Goal: Transaction & Acquisition: Book appointment/travel/reservation

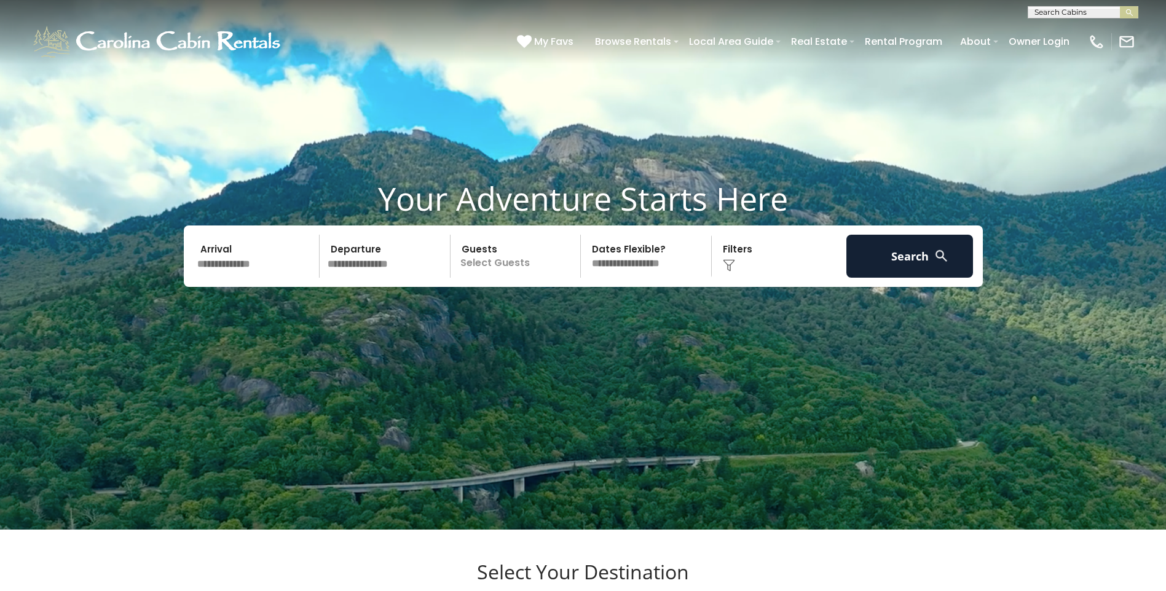
scroll to position [61, 0]
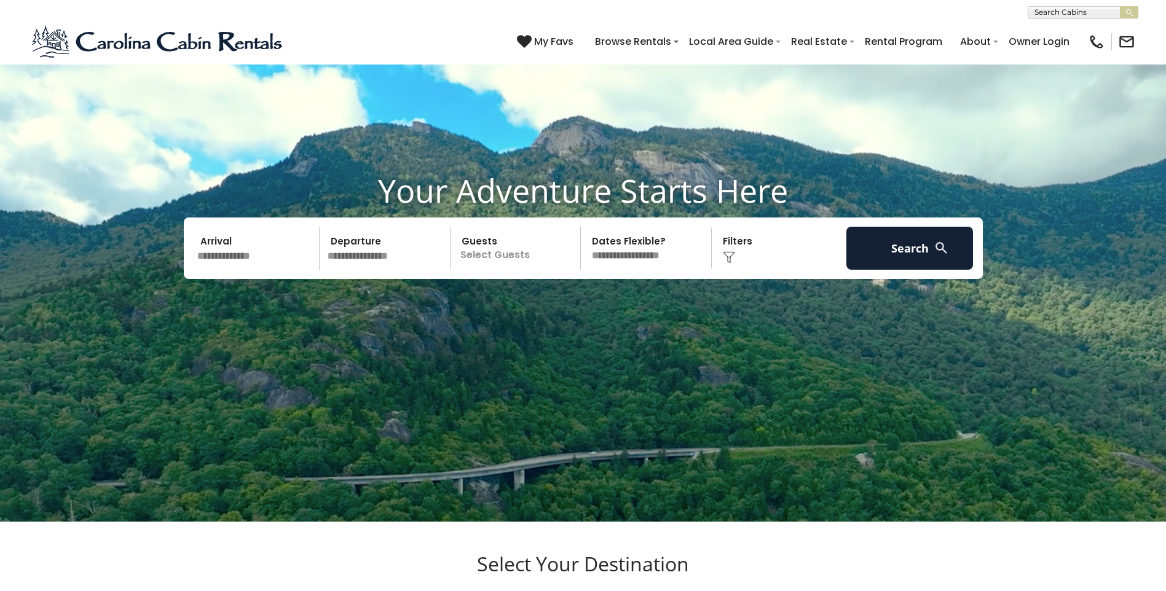
click at [235, 268] on input "text" at bounding box center [256, 248] width 127 height 43
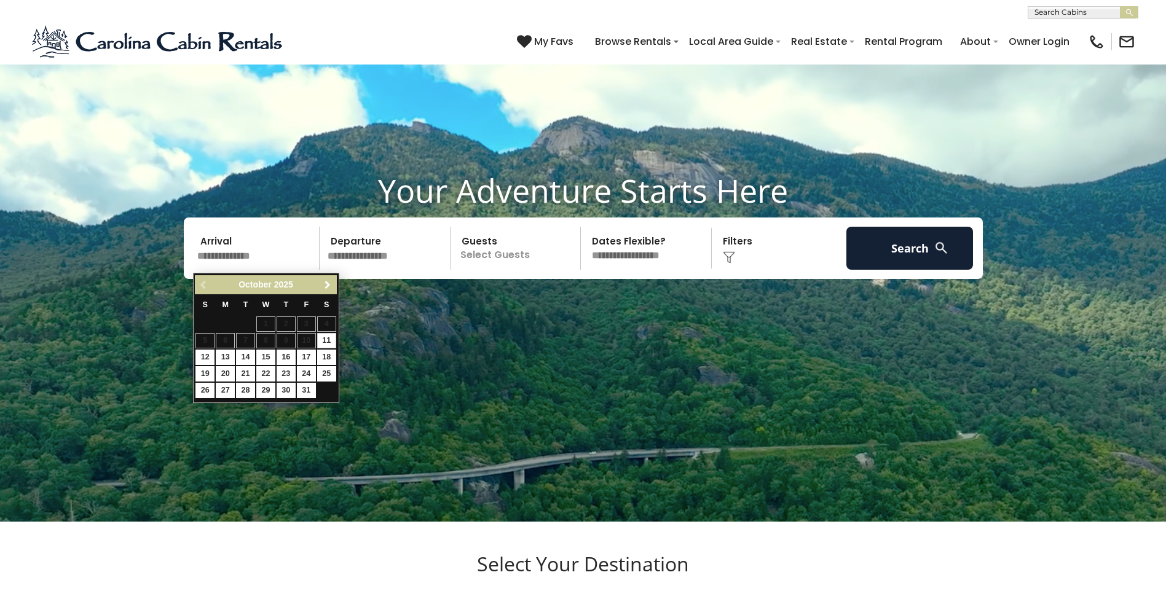
click at [325, 286] on span "Next" at bounding box center [328, 285] width 10 height 10
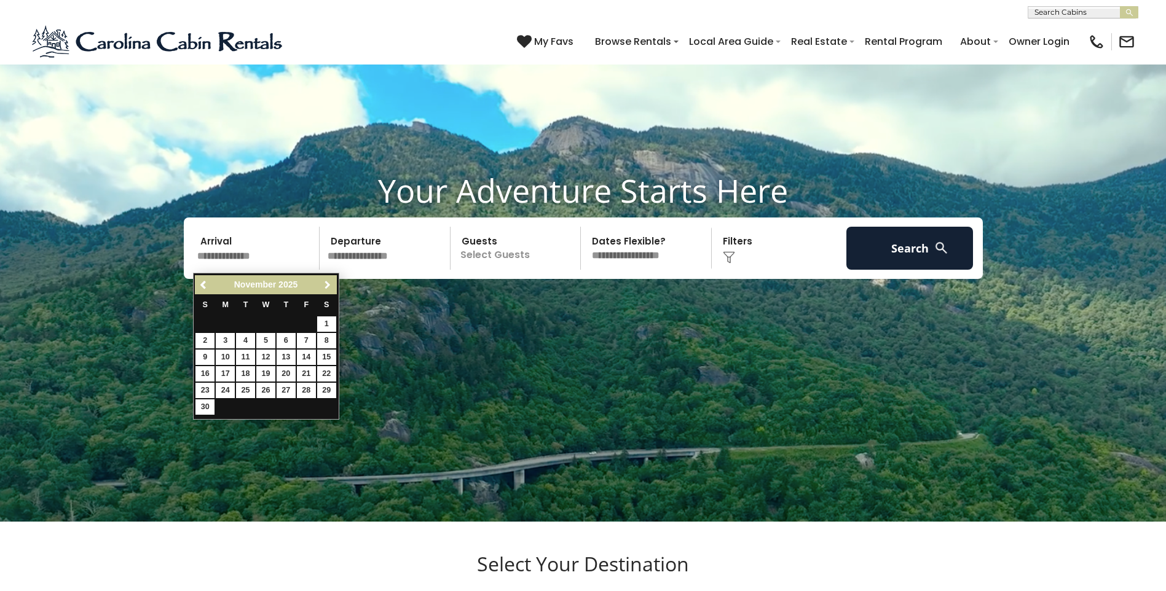
click at [325, 286] on span "Next" at bounding box center [328, 285] width 10 height 10
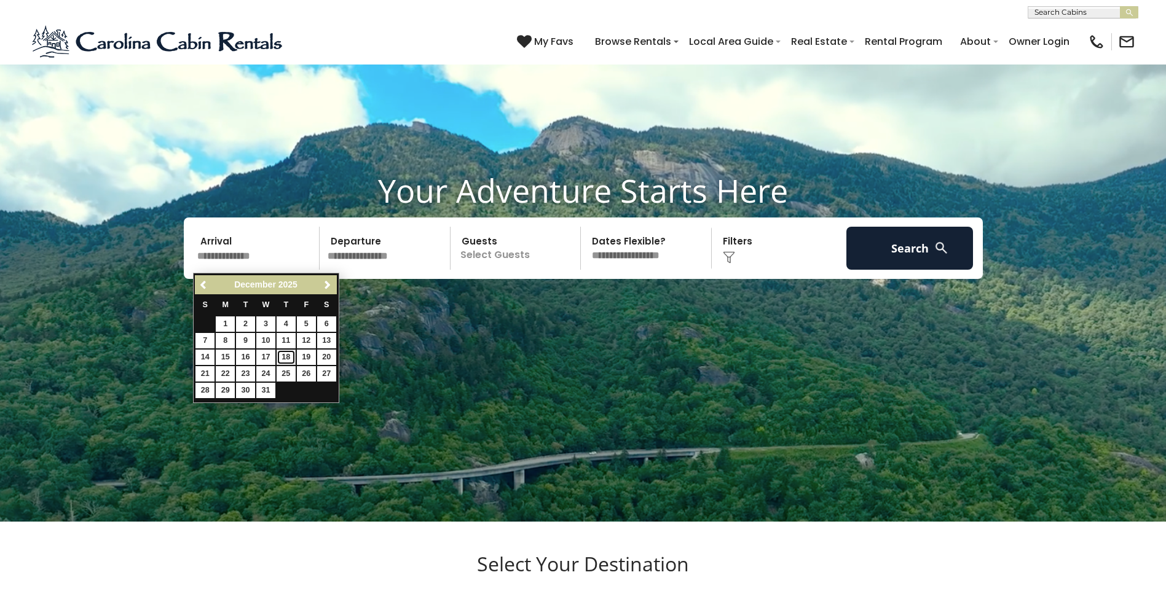
click at [289, 357] on link "18" at bounding box center [286, 357] width 19 height 15
type input "********"
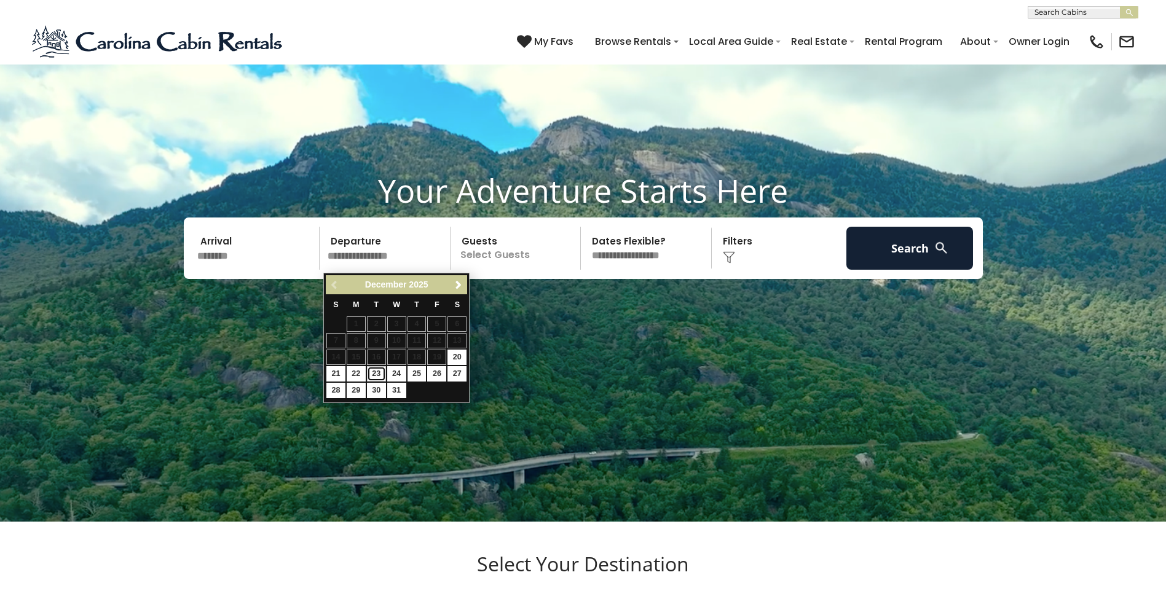
click at [378, 373] on link "23" at bounding box center [376, 373] width 19 height 15
type input "********"
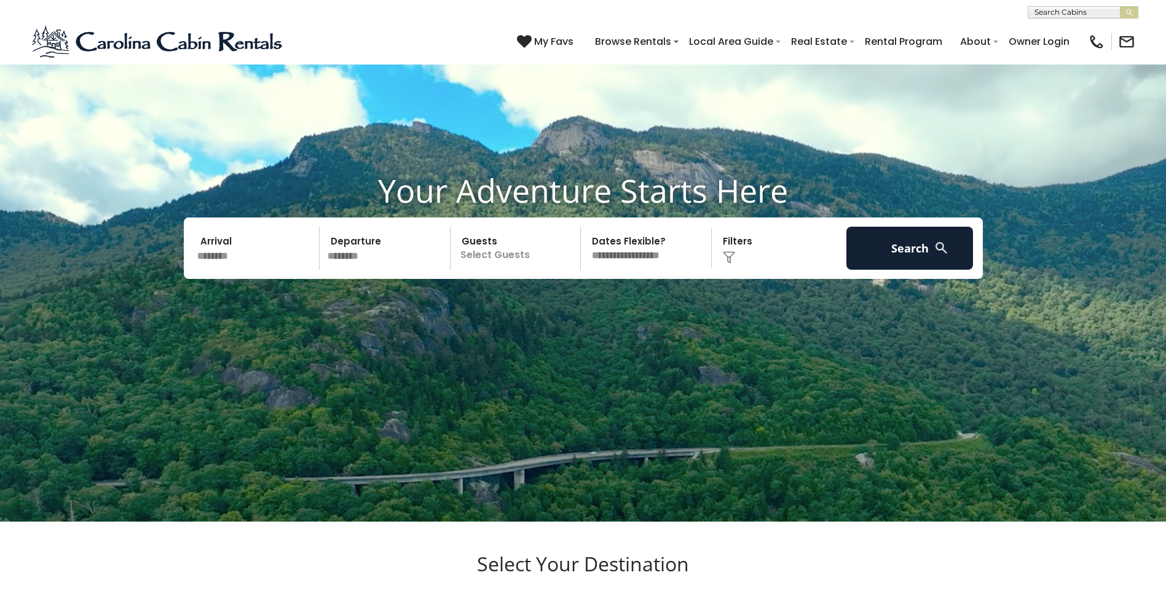
click at [494, 242] on p "Select Guests" at bounding box center [517, 248] width 127 height 43
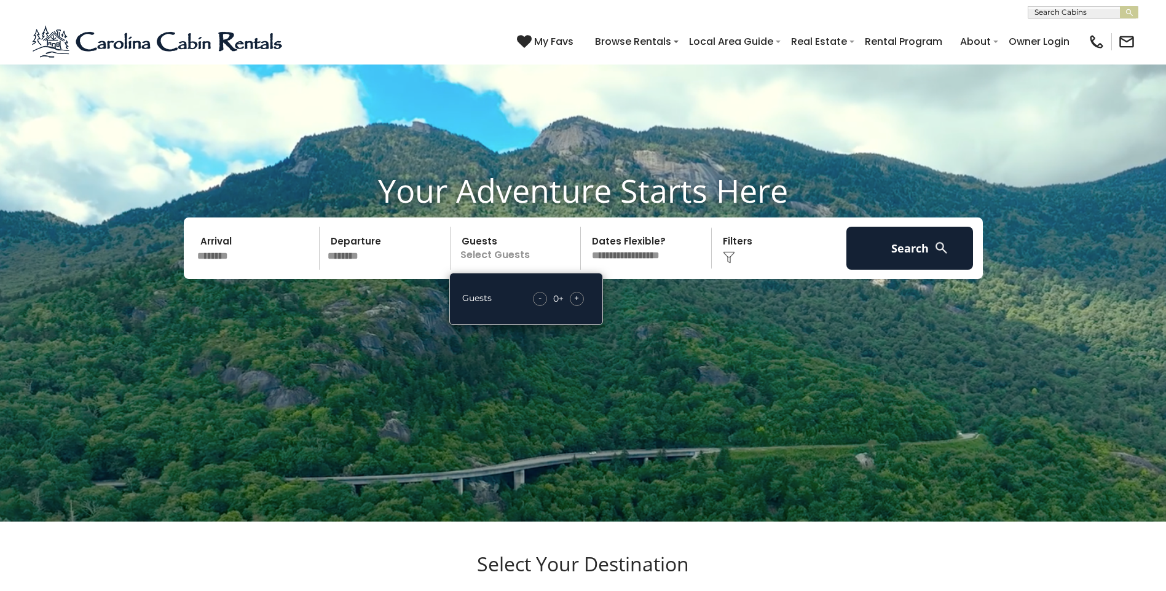
click at [580, 302] on div "+" at bounding box center [577, 299] width 14 height 14
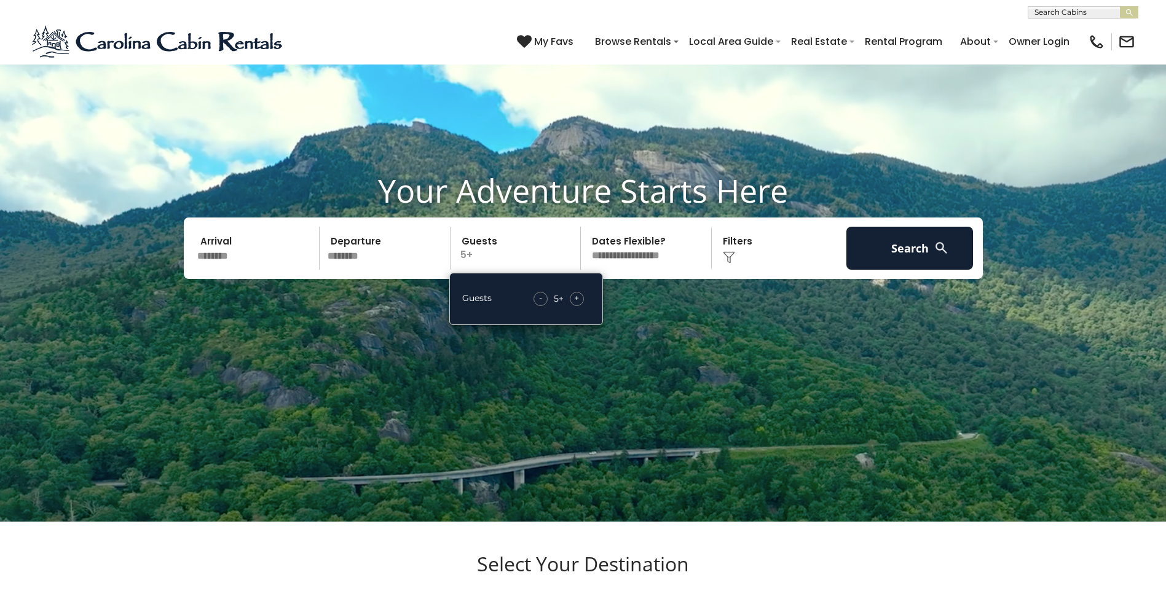
click at [580, 302] on div "+" at bounding box center [577, 299] width 14 height 14
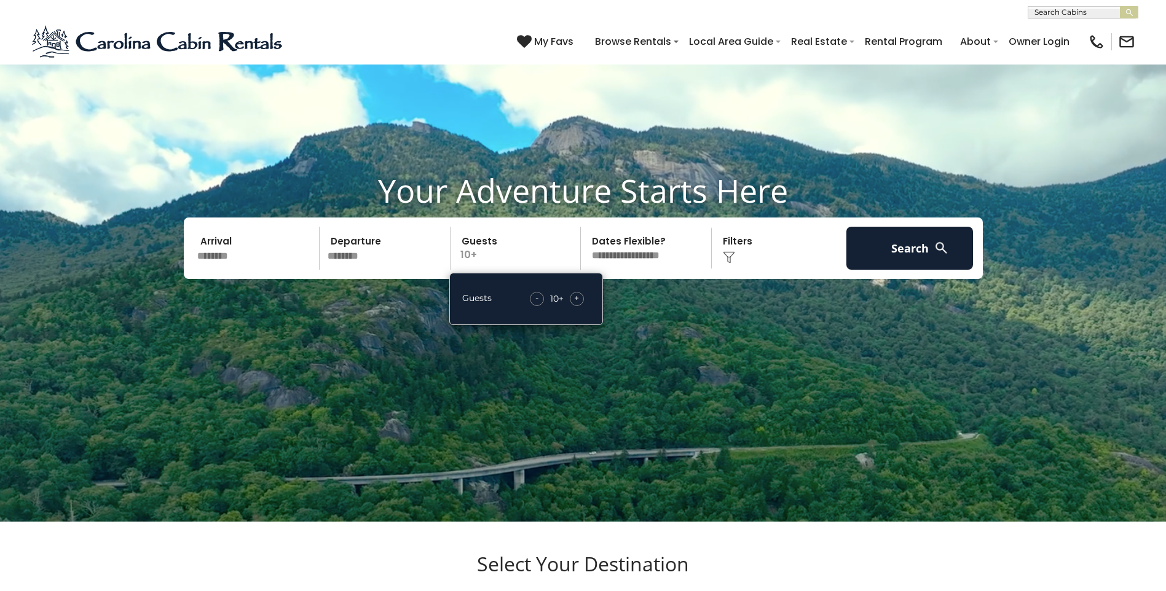
click at [650, 260] on select "**********" at bounding box center [648, 248] width 127 height 43
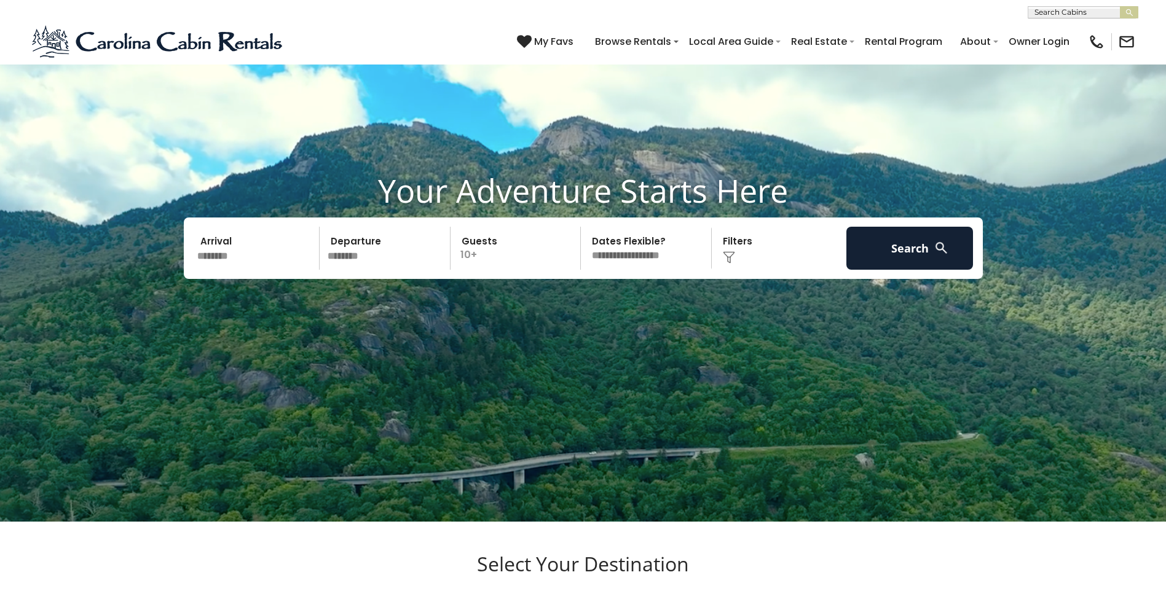
click at [666, 229] on div "Arrival ******** Departure ******** Guests 10+ Guests - 10 + +" at bounding box center [583, 248] width 799 height 61
click at [733, 243] on div "Click to Choose" at bounding box center [779, 248] width 127 height 43
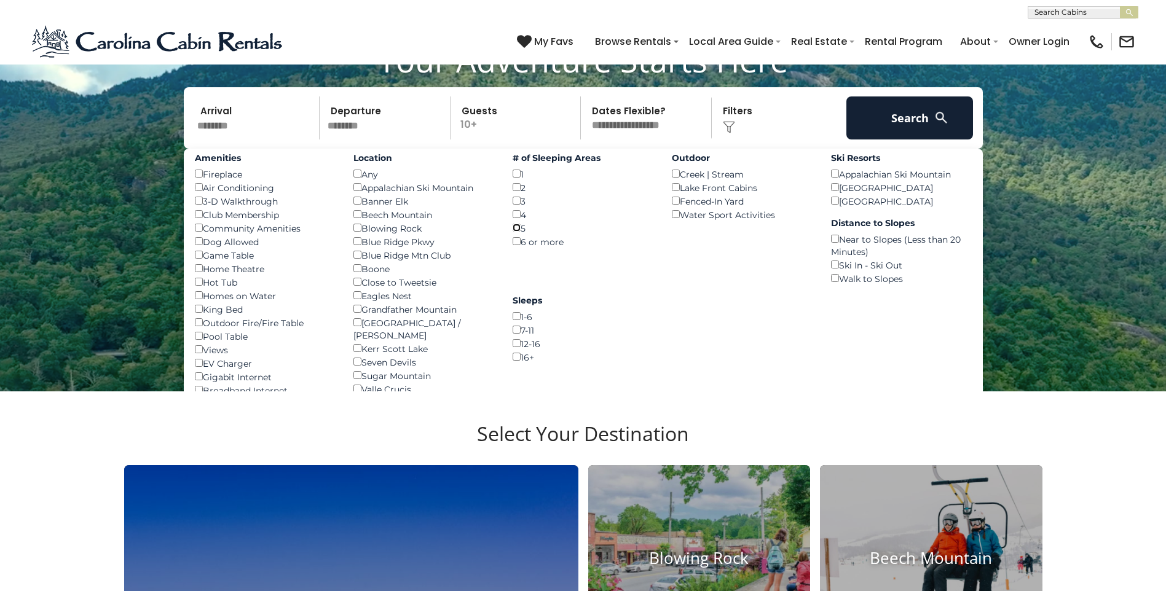
scroll to position [184, 0]
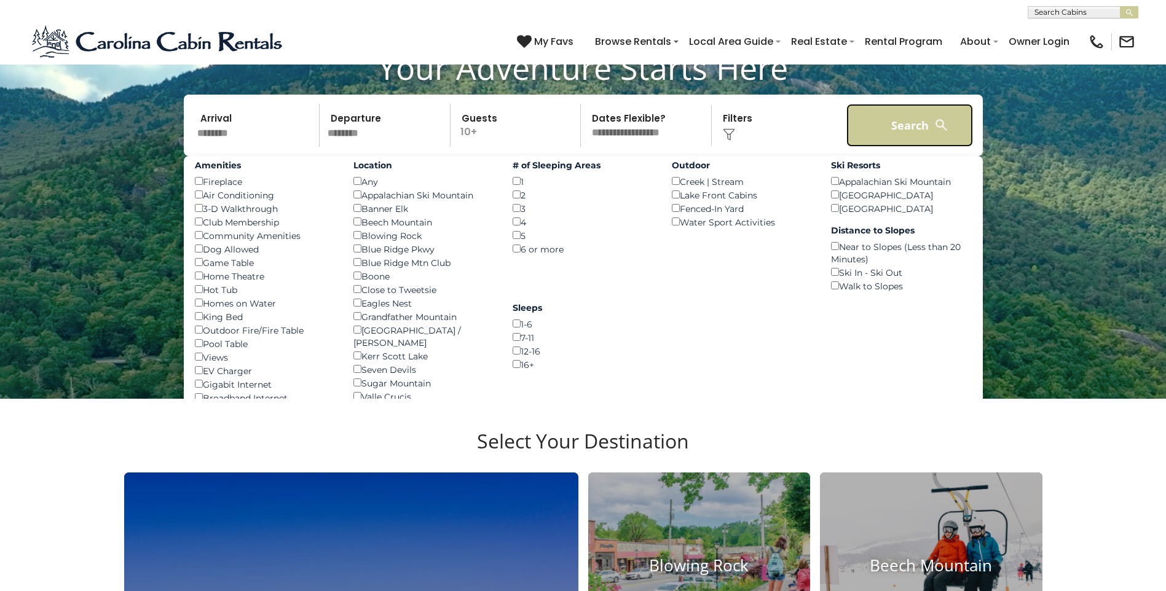
click at [913, 128] on button "Search" at bounding box center [909, 125] width 127 height 43
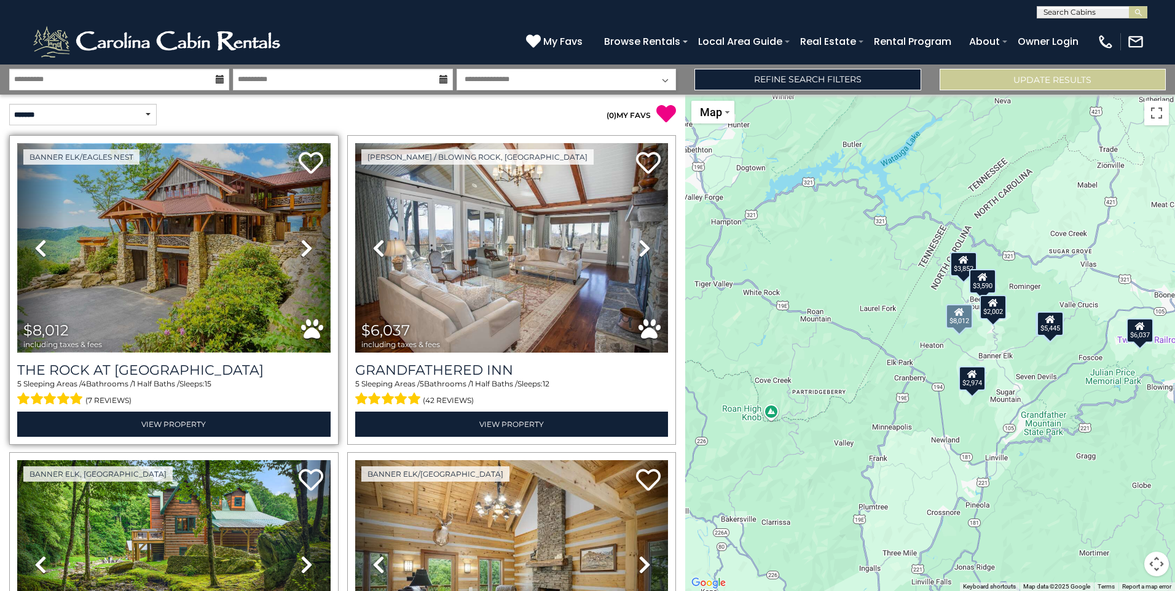
click at [203, 276] on img at bounding box center [174, 248] width 314 height 210
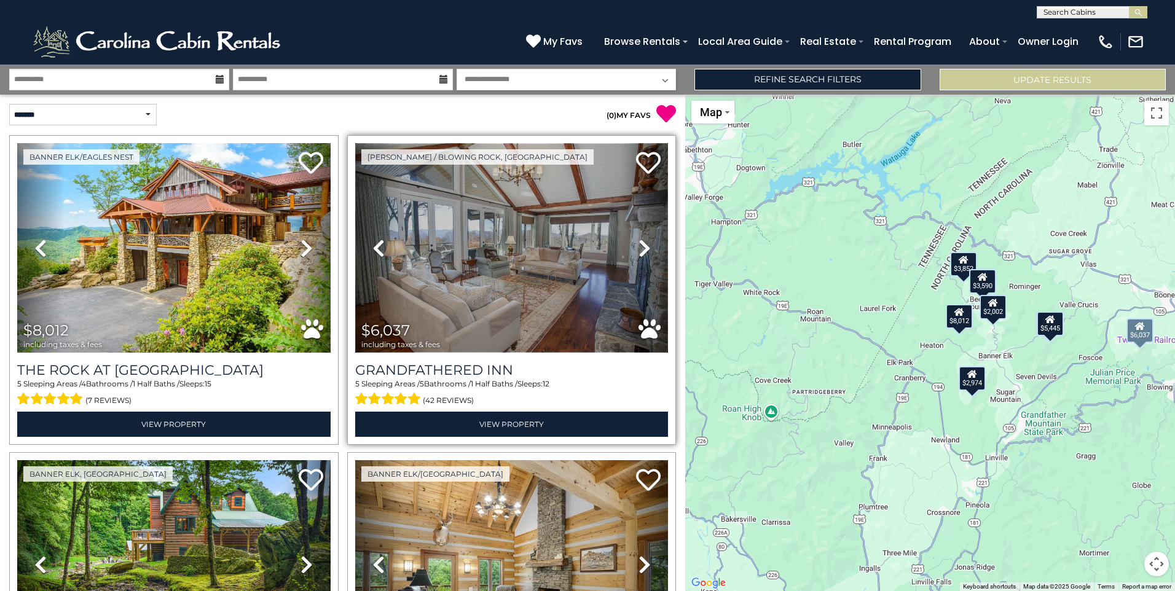
click at [476, 248] on img at bounding box center [512, 248] width 314 height 210
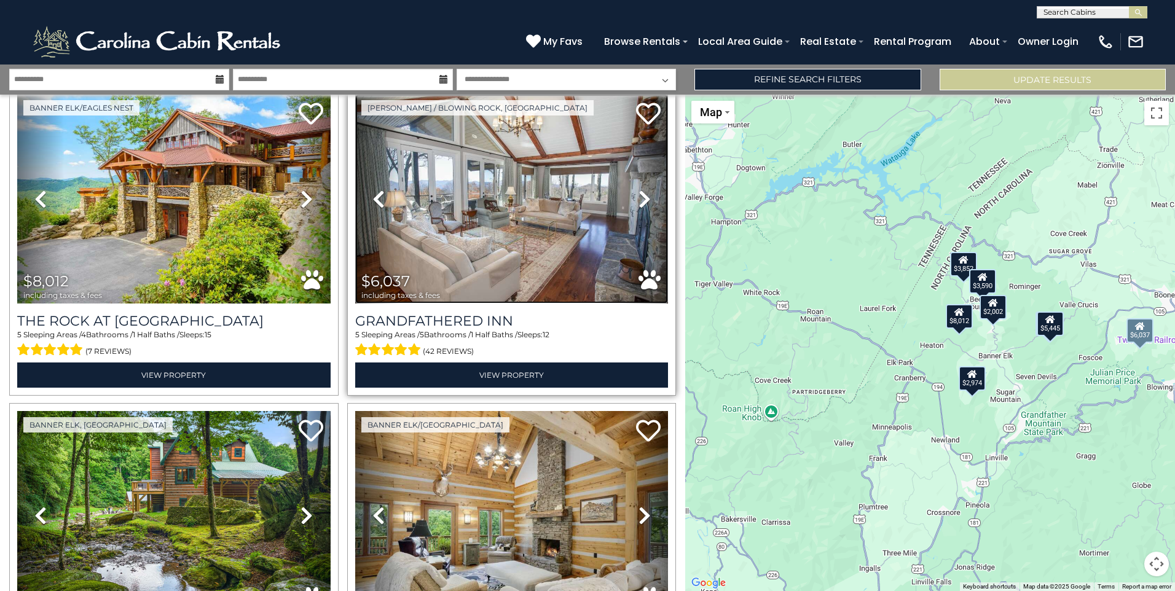
scroll to position [123, 0]
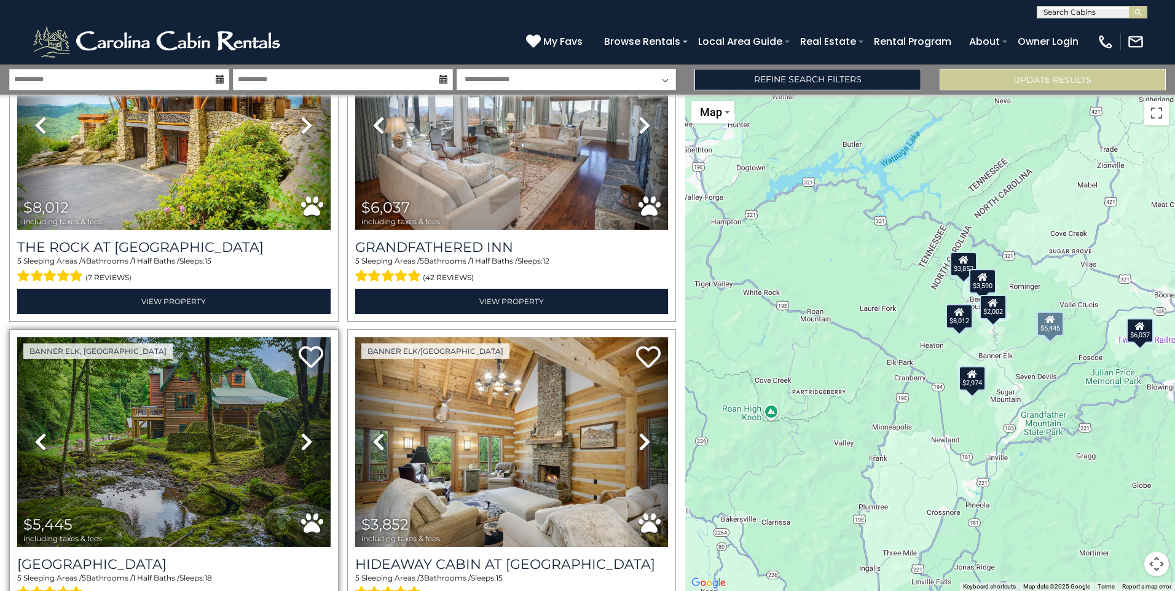
click at [293, 435] on link "Next" at bounding box center [306, 442] width 47 height 210
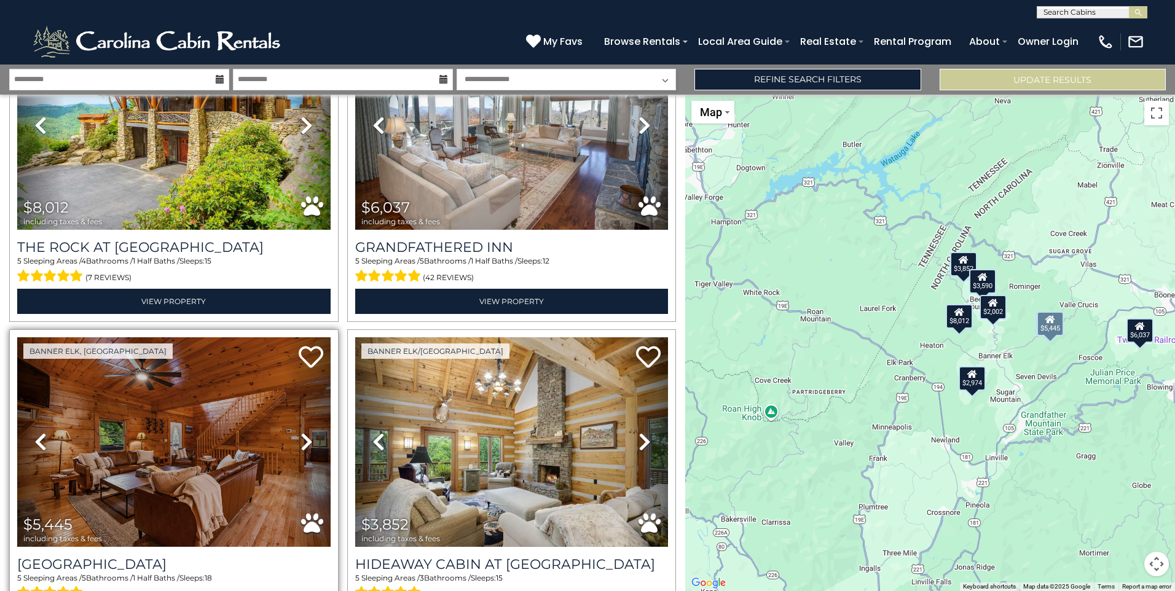
click at [293, 435] on link "Next" at bounding box center [306, 442] width 47 height 210
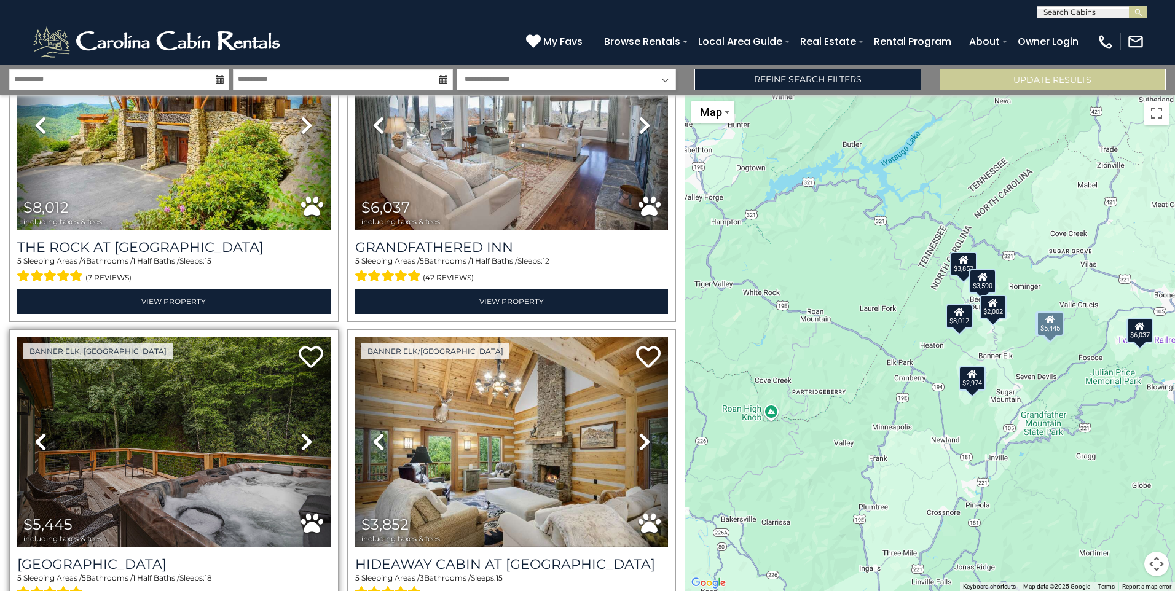
click at [293, 435] on link "Next" at bounding box center [306, 442] width 47 height 210
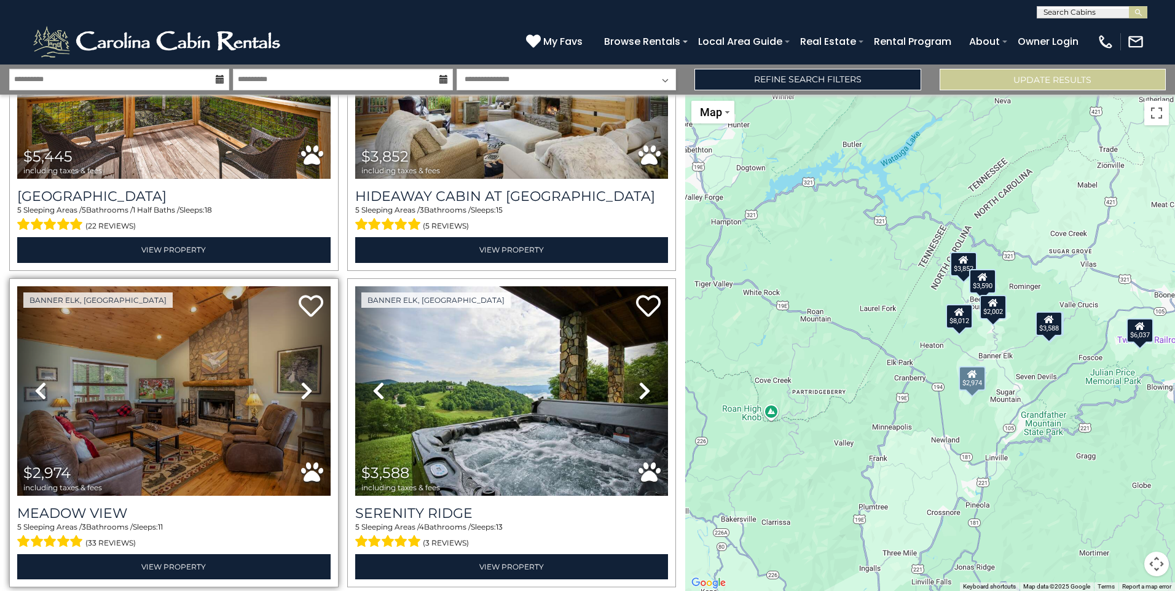
scroll to position [492, 0]
click at [306, 381] on icon at bounding box center [307, 391] width 12 height 20
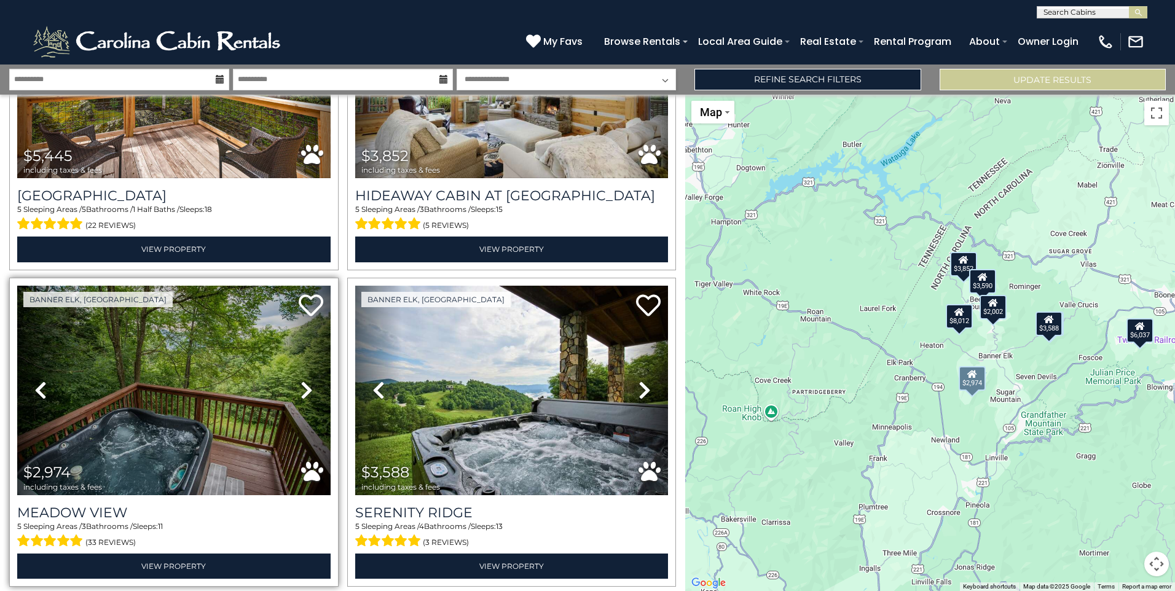
click at [306, 381] on icon at bounding box center [307, 391] width 12 height 20
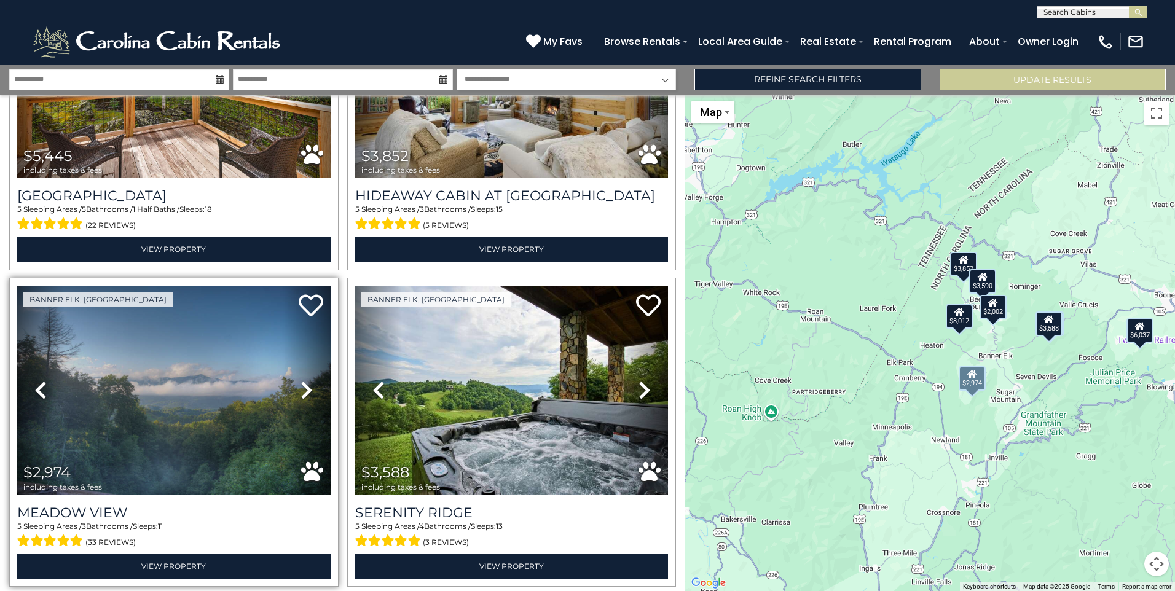
click at [306, 381] on icon at bounding box center [307, 391] width 12 height 20
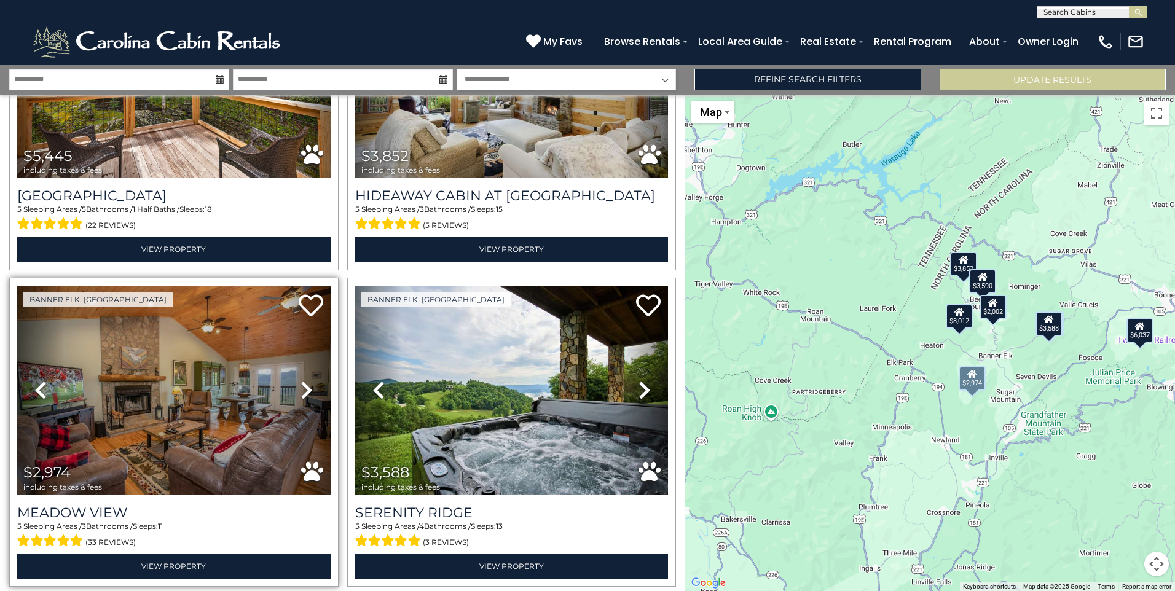
click at [306, 381] on icon at bounding box center [307, 391] width 12 height 20
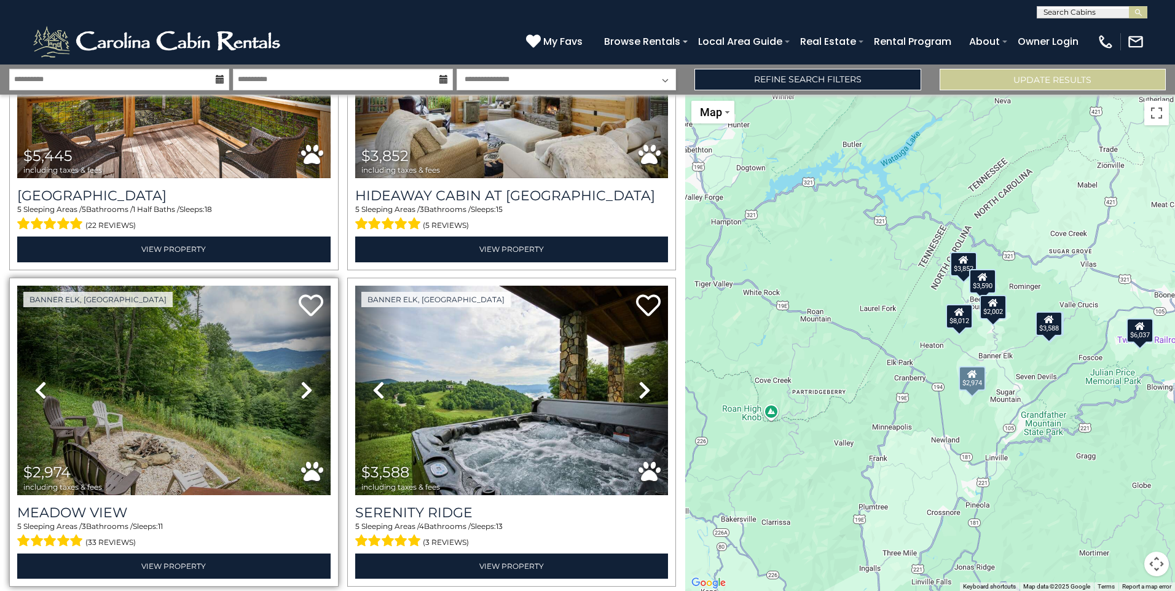
click at [306, 381] on icon at bounding box center [307, 391] width 12 height 20
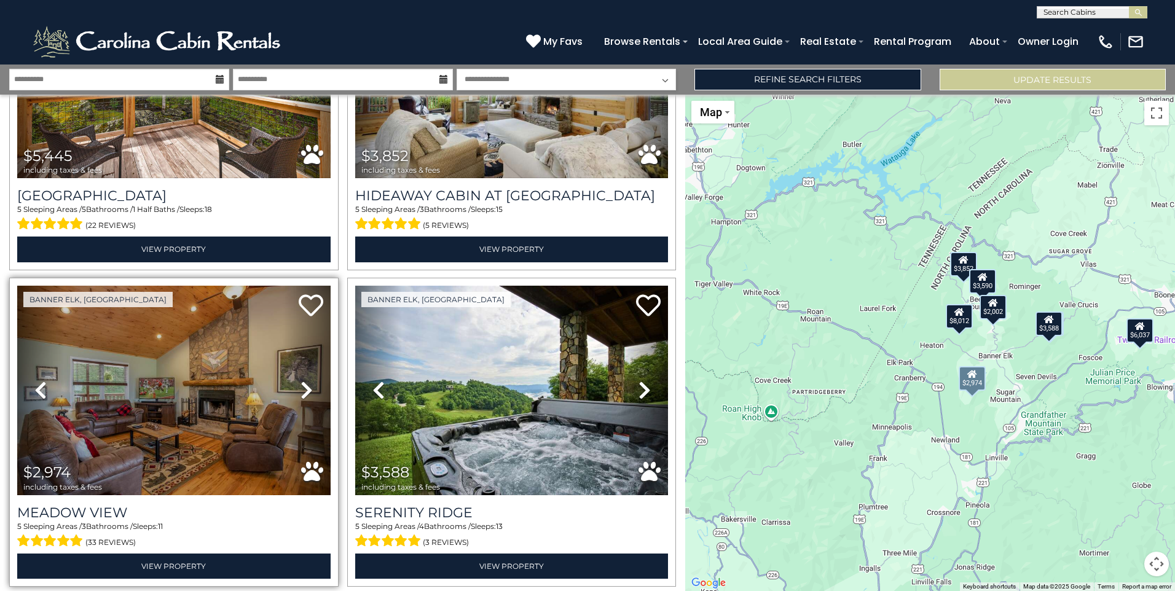
click at [306, 381] on icon at bounding box center [307, 391] width 12 height 20
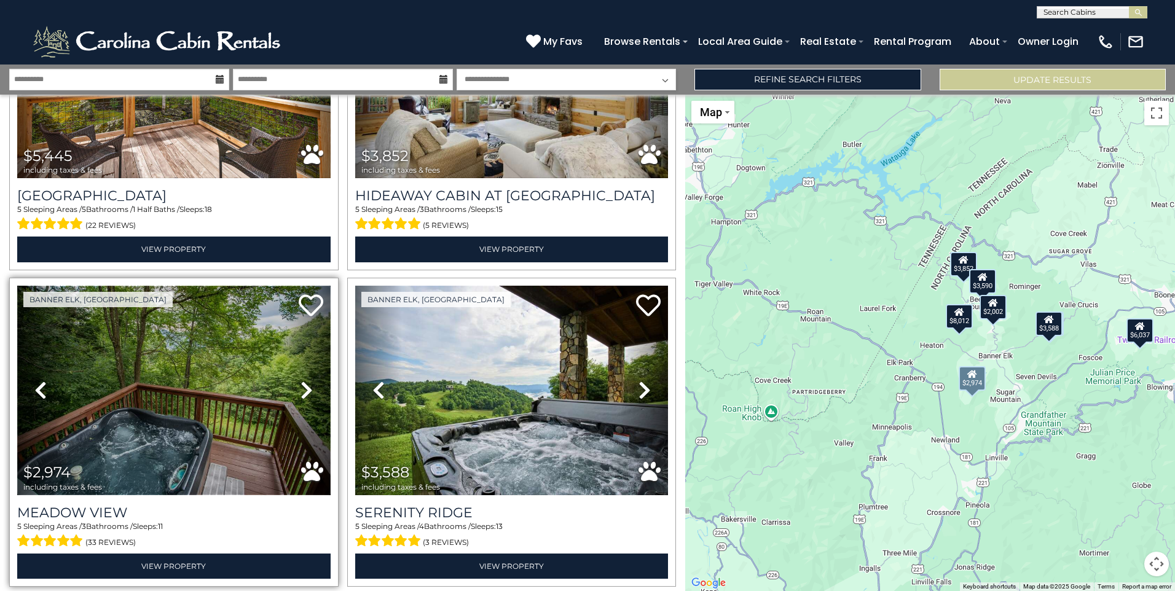
click at [222, 388] on img at bounding box center [174, 391] width 314 height 210
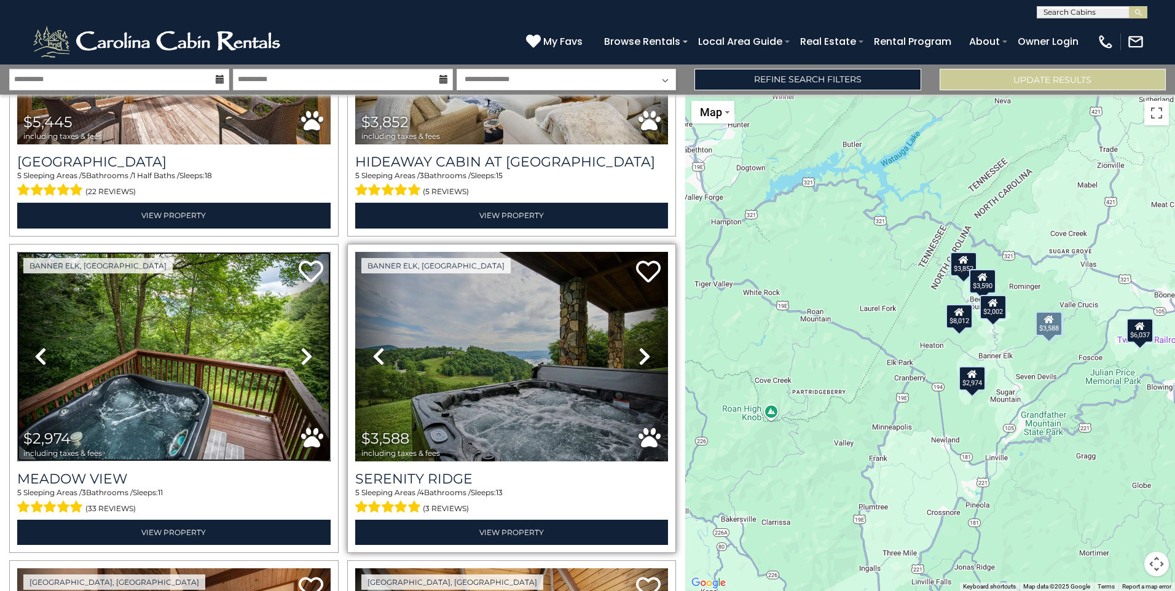
scroll to position [553, 0]
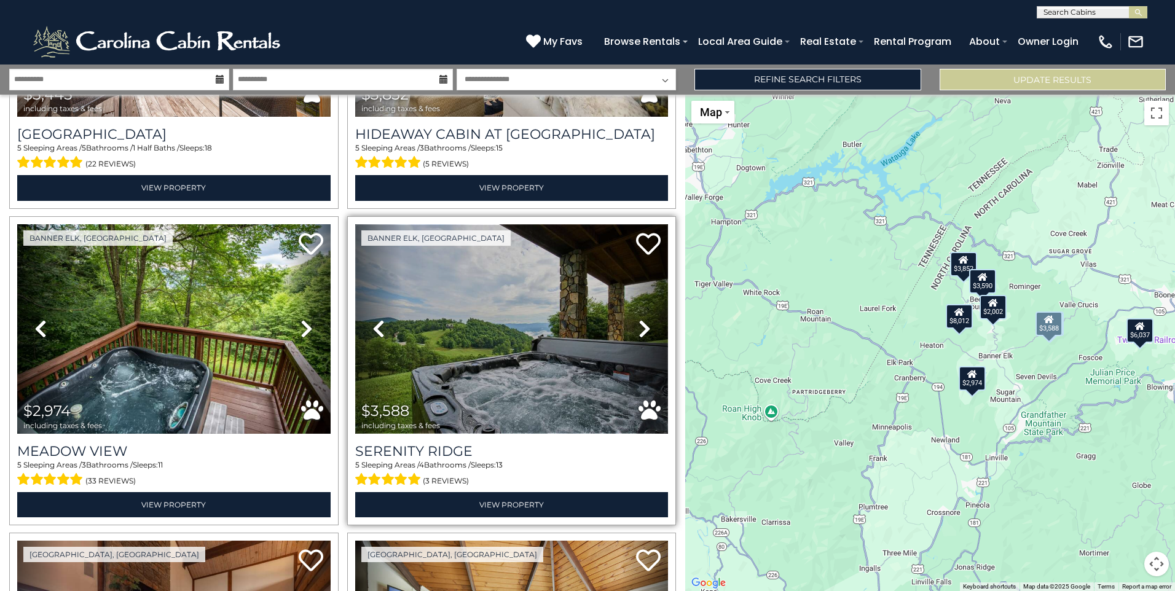
click at [507, 359] on img at bounding box center [512, 329] width 314 height 210
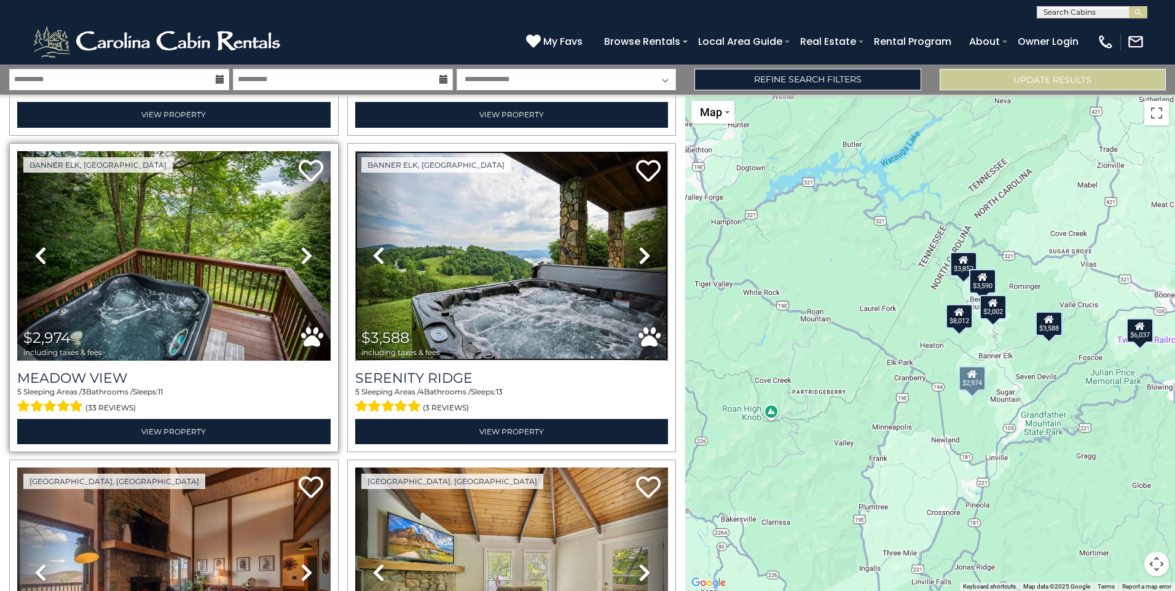
scroll to position [799, 0]
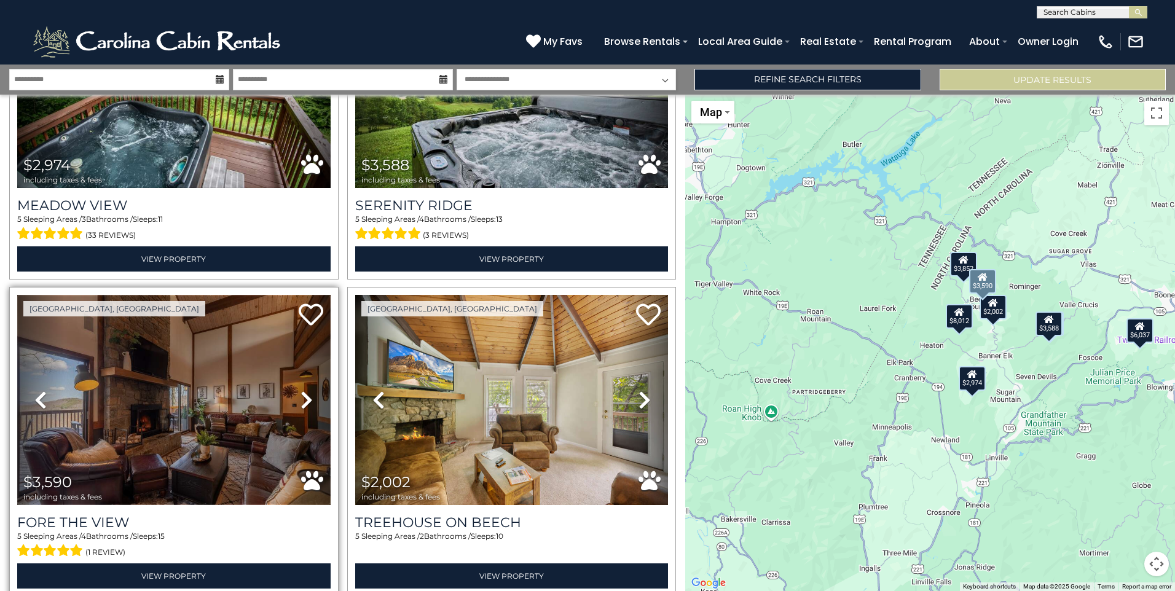
click at [218, 422] on img at bounding box center [174, 400] width 314 height 210
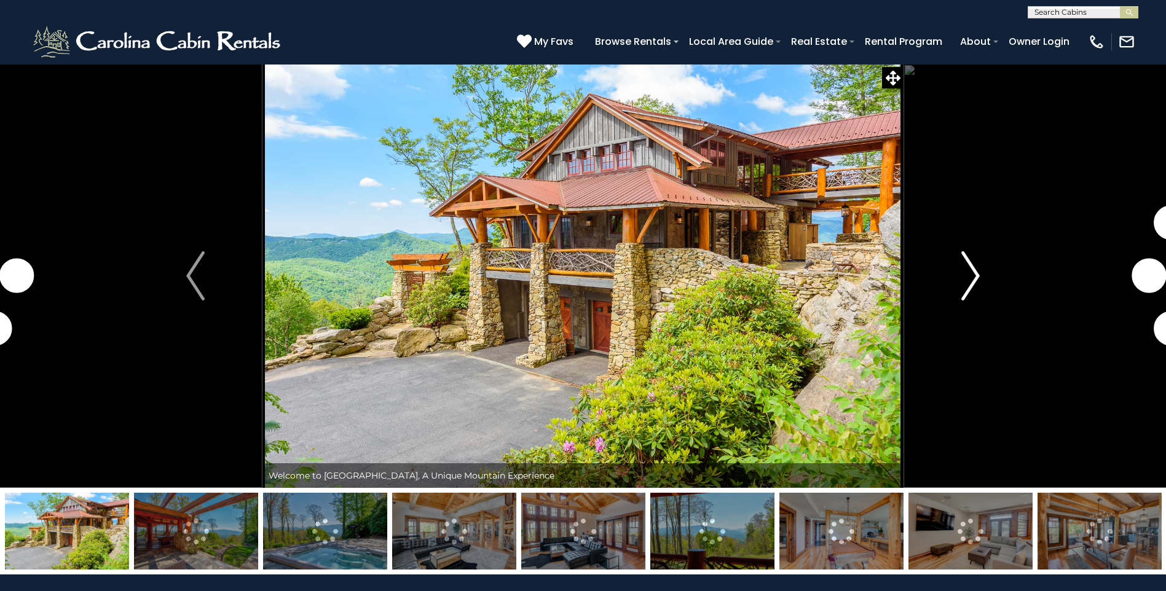
click at [972, 278] on img "Next" at bounding box center [970, 275] width 18 height 49
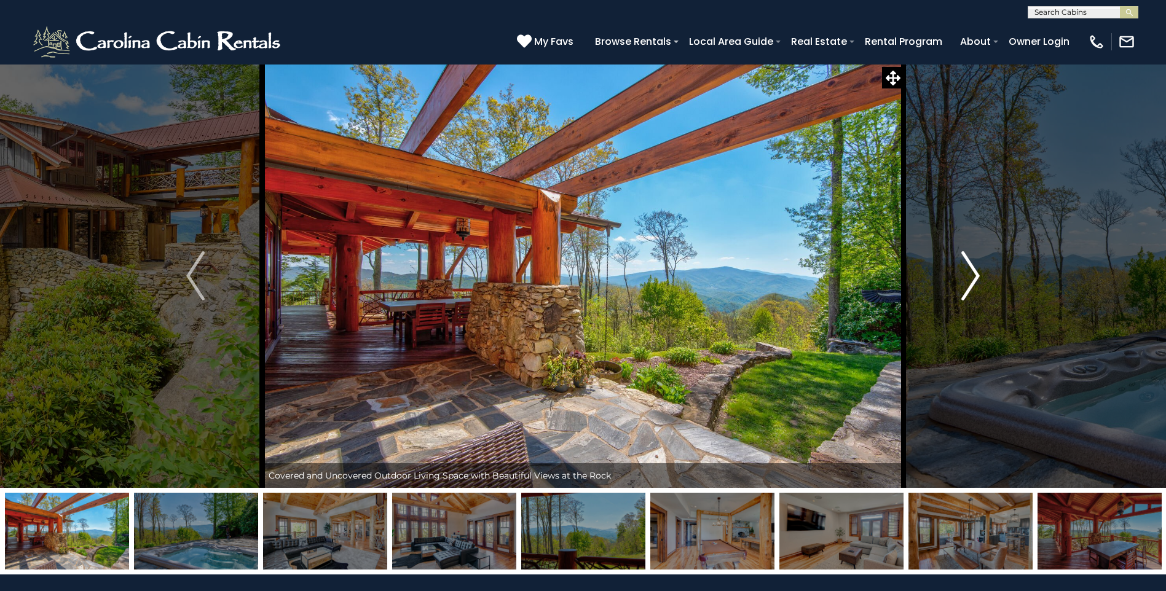
click at [972, 278] on img "Next" at bounding box center [970, 275] width 18 height 49
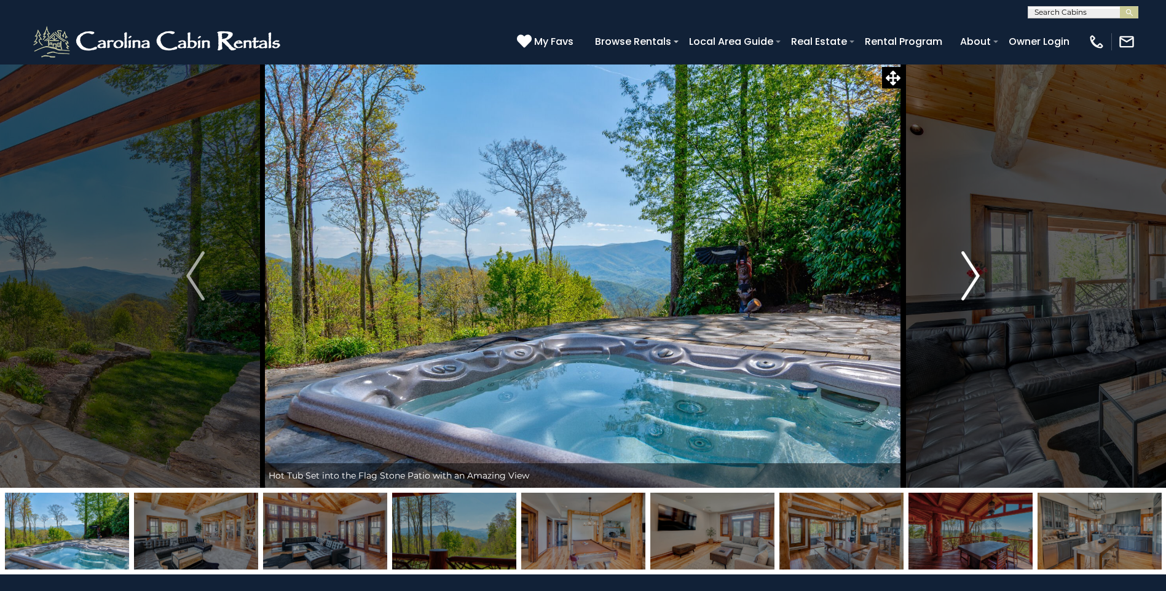
click at [972, 278] on img "Next" at bounding box center [970, 275] width 18 height 49
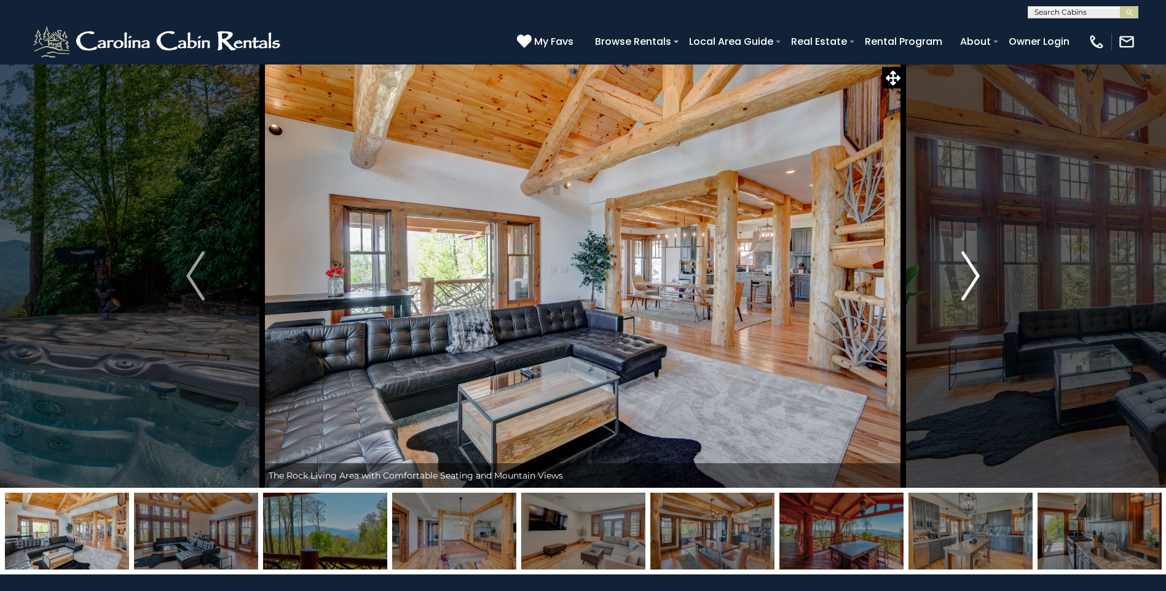
click at [972, 278] on img "Next" at bounding box center [970, 275] width 18 height 49
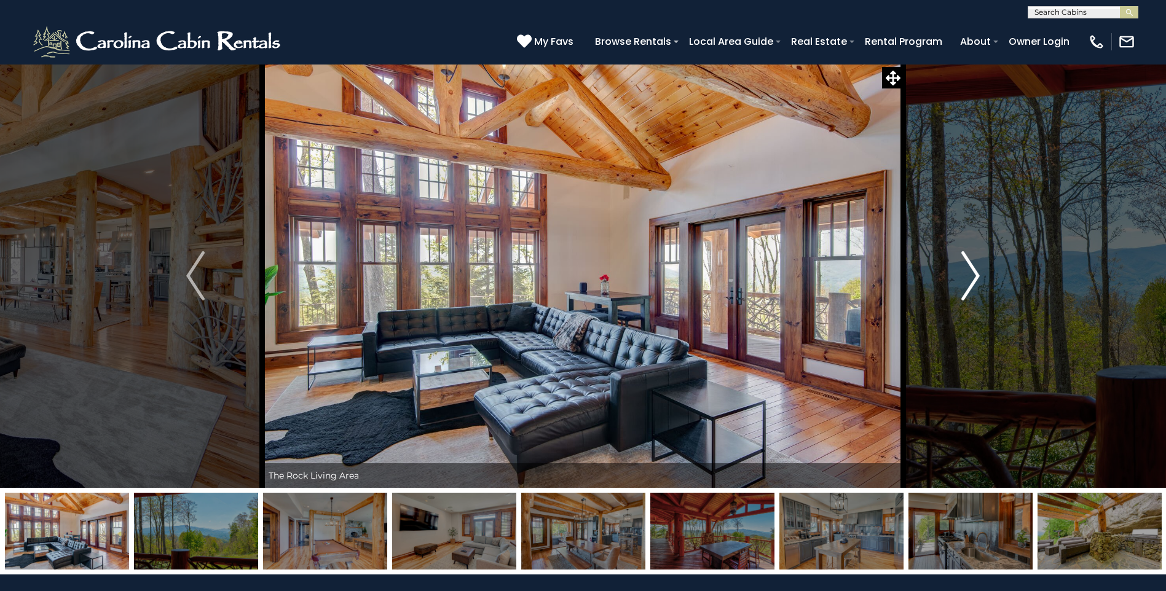
click at [972, 278] on img "Next" at bounding box center [970, 275] width 18 height 49
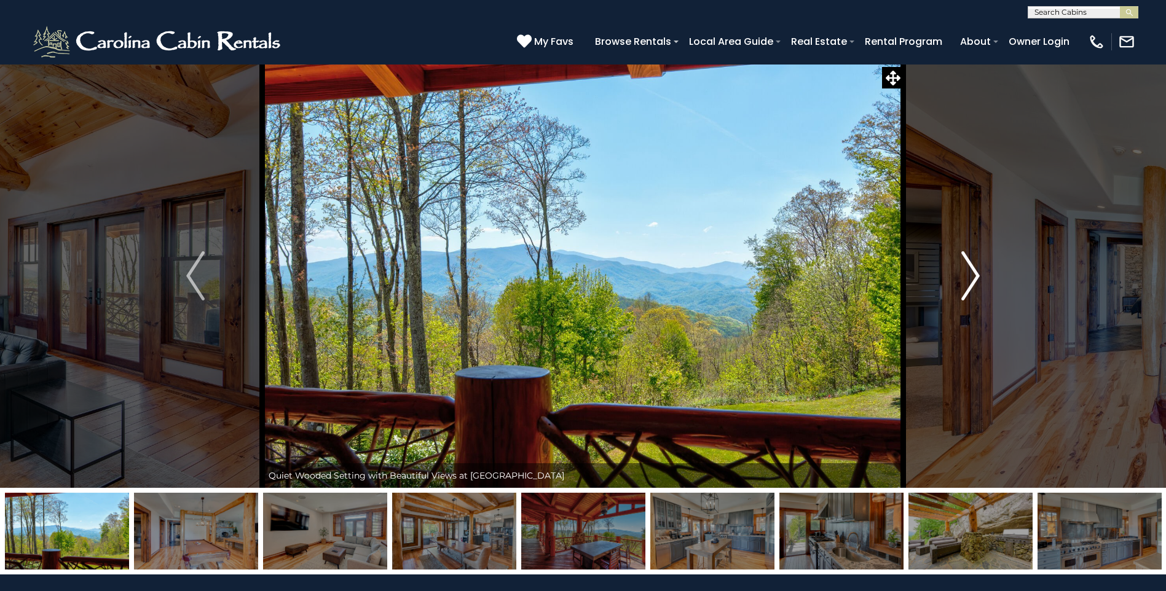
click at [972, 278] on img "Next" at bounding box center [970, 275] width 18 height 49
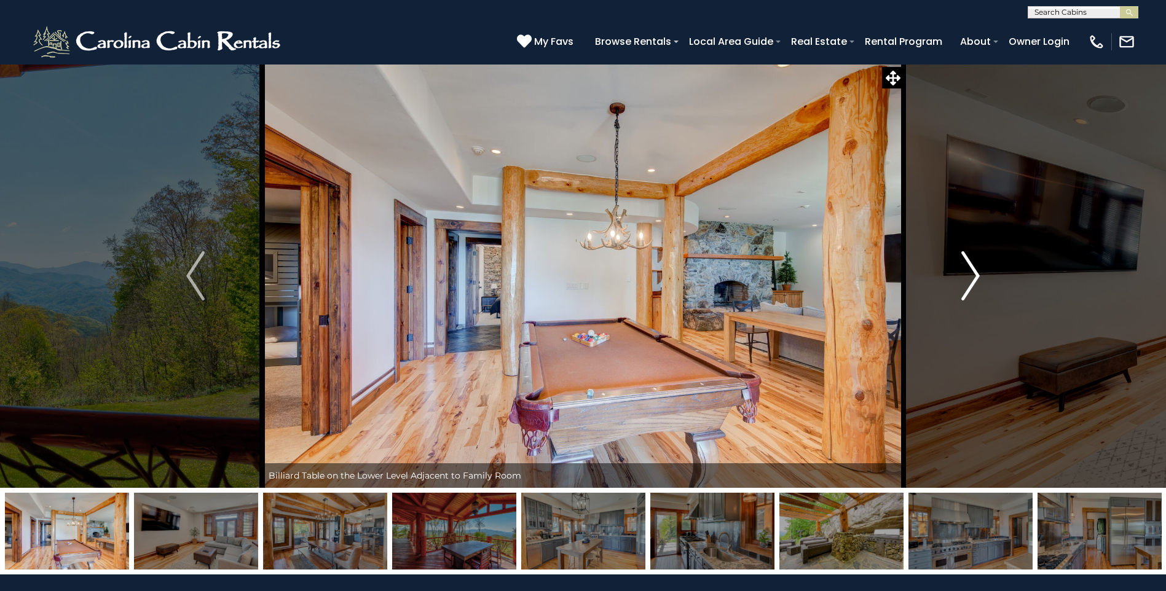
click at [972, 278] on img "Next" at bounding box center [970, 275] width 18 height 49
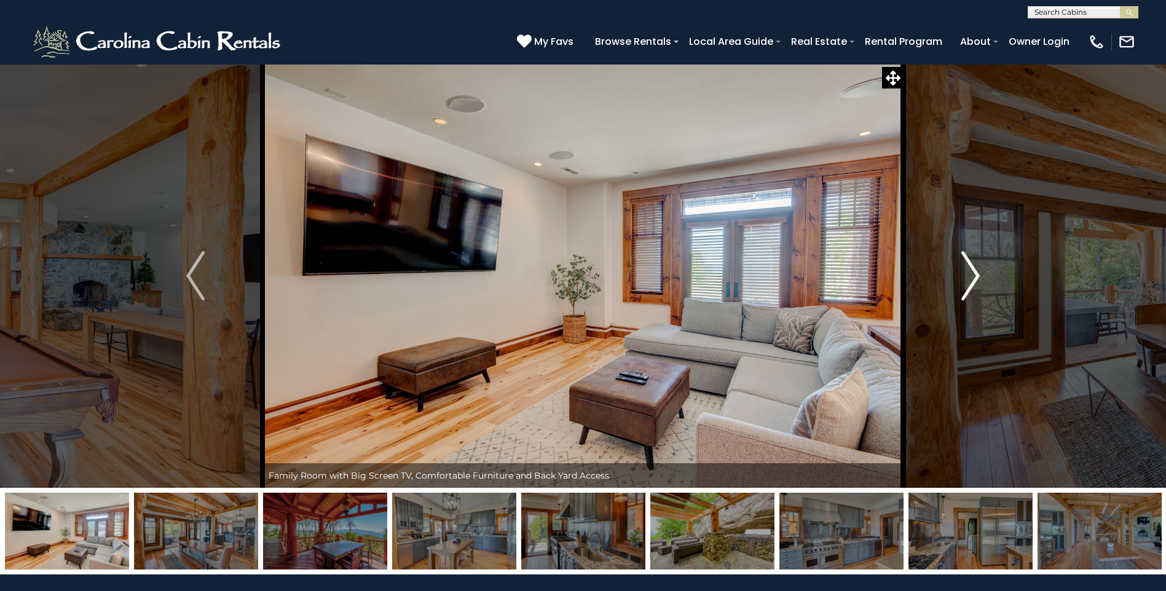
click at [972, 278] on img "Next" at bounding box center [970, 275] width 18 height 49
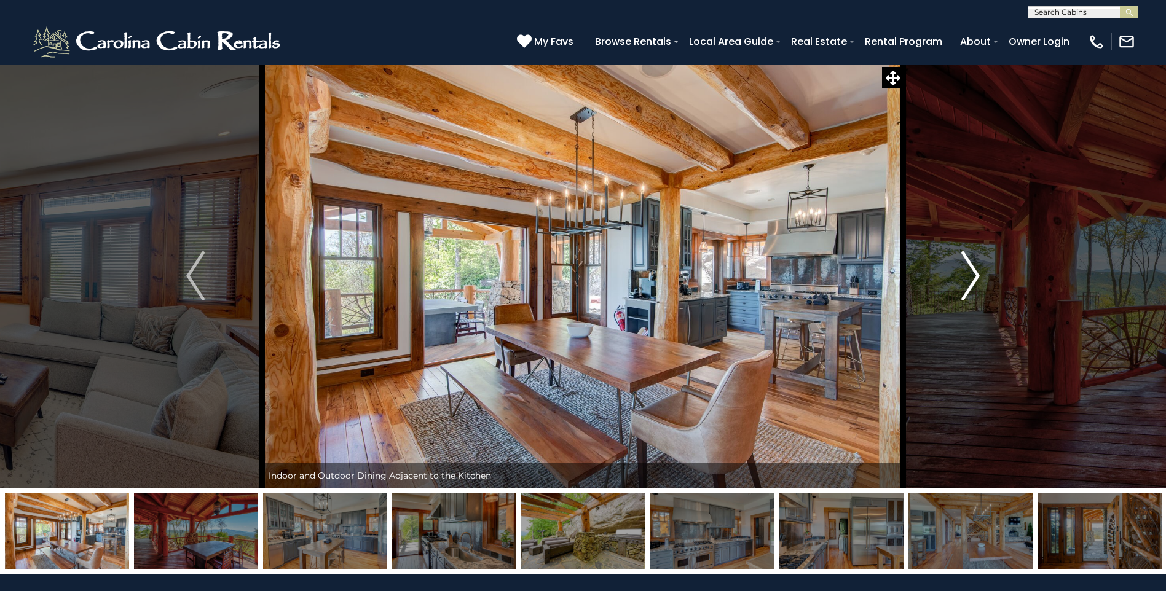
click at [972, 278] on img "Next" at bounding box center [970, 275] width 18 height 49
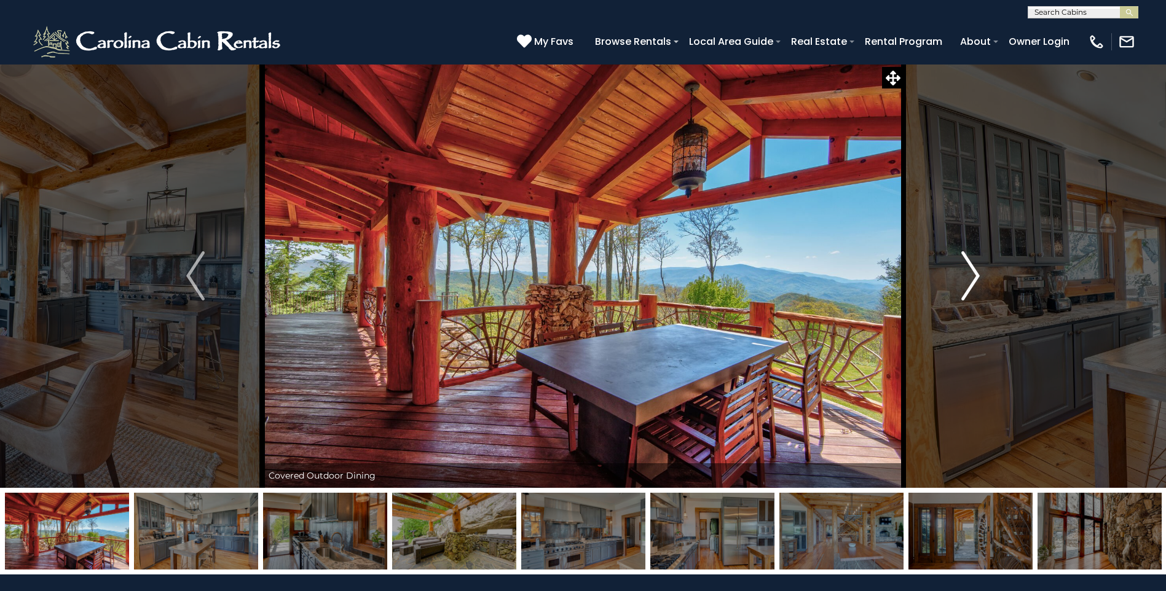
click at [972, 278] on img "Next" at bounding box center [970, 275] width 18 height 49
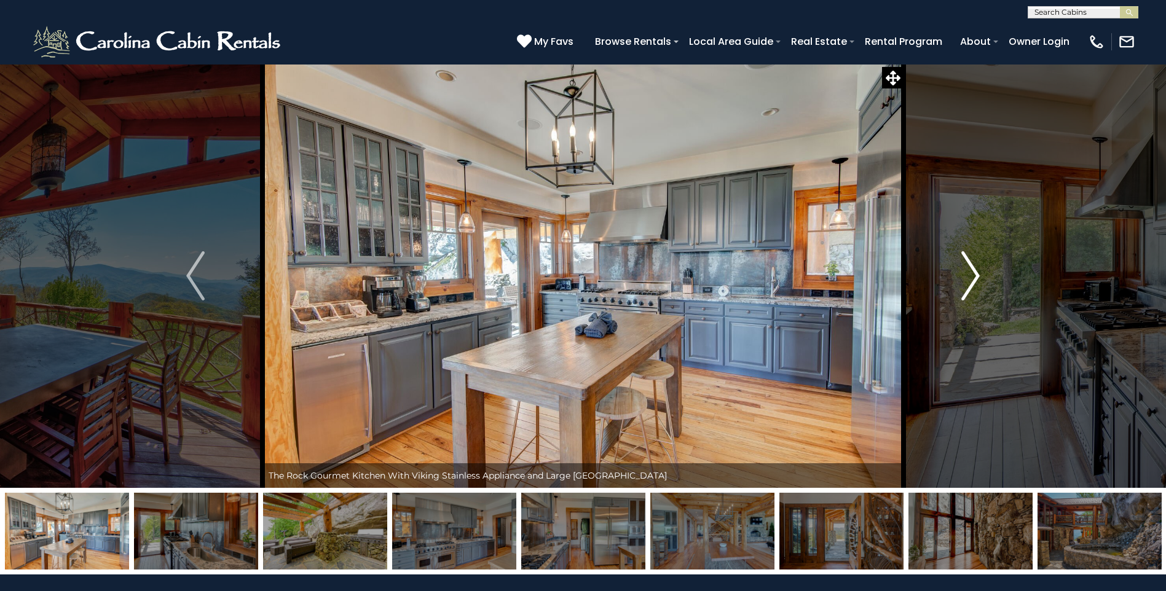
click at [972, 278] on img "Next" at bounding box center [970, 275] width 18 height 49
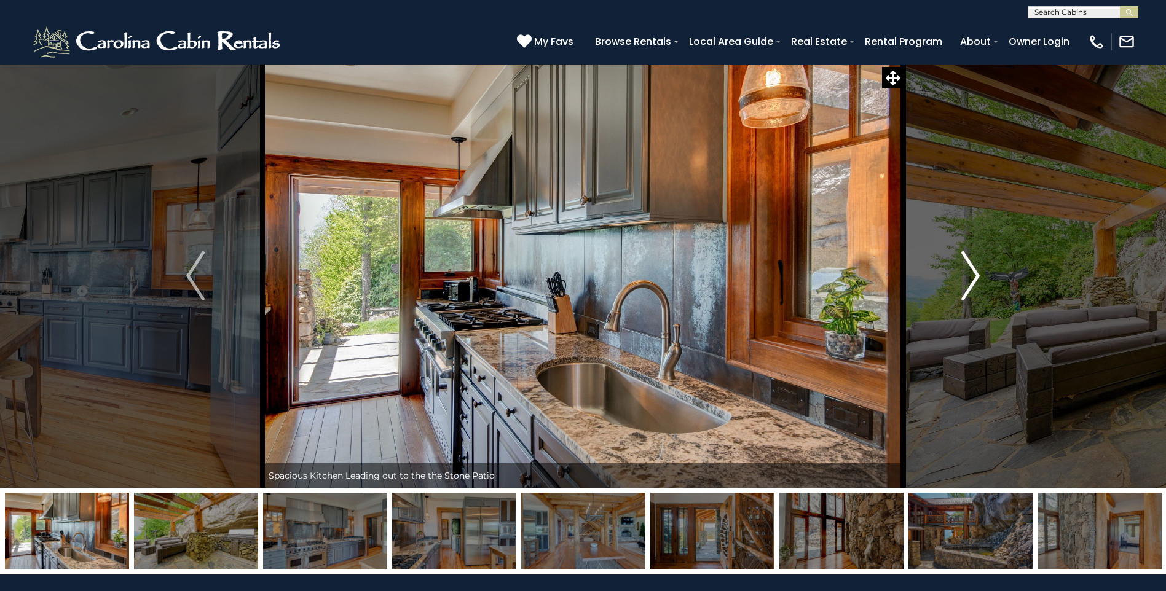
click at [972, 278] on img "Next" at bounding box center [970, 275] width 18 height 49
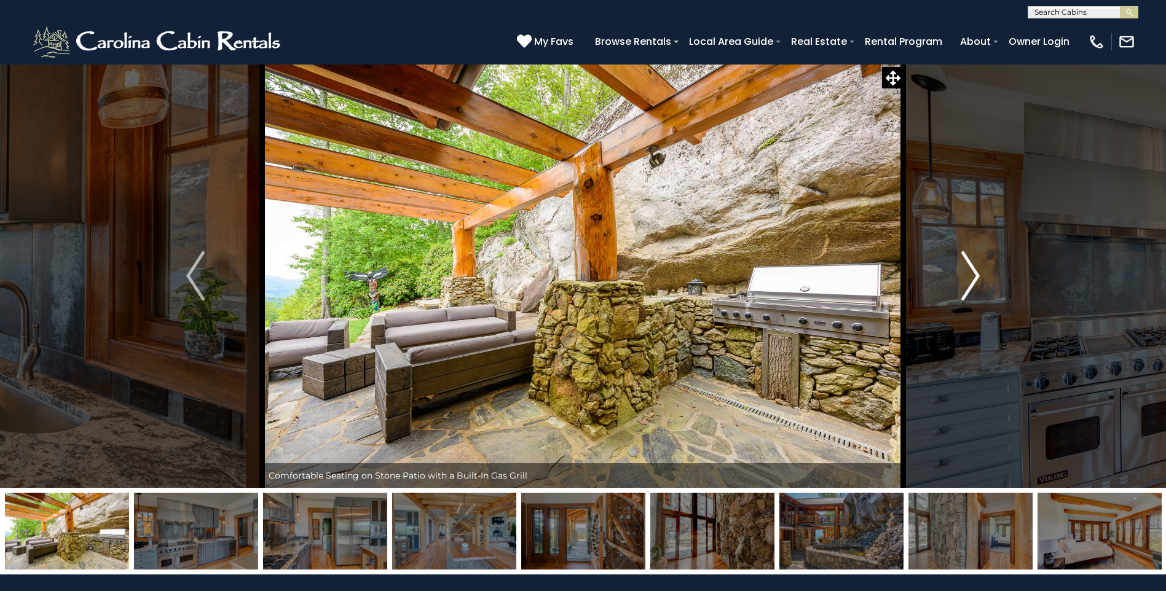
click at [972, 278] on img "Next" at bounding box center [970, 275] width 18 height 49
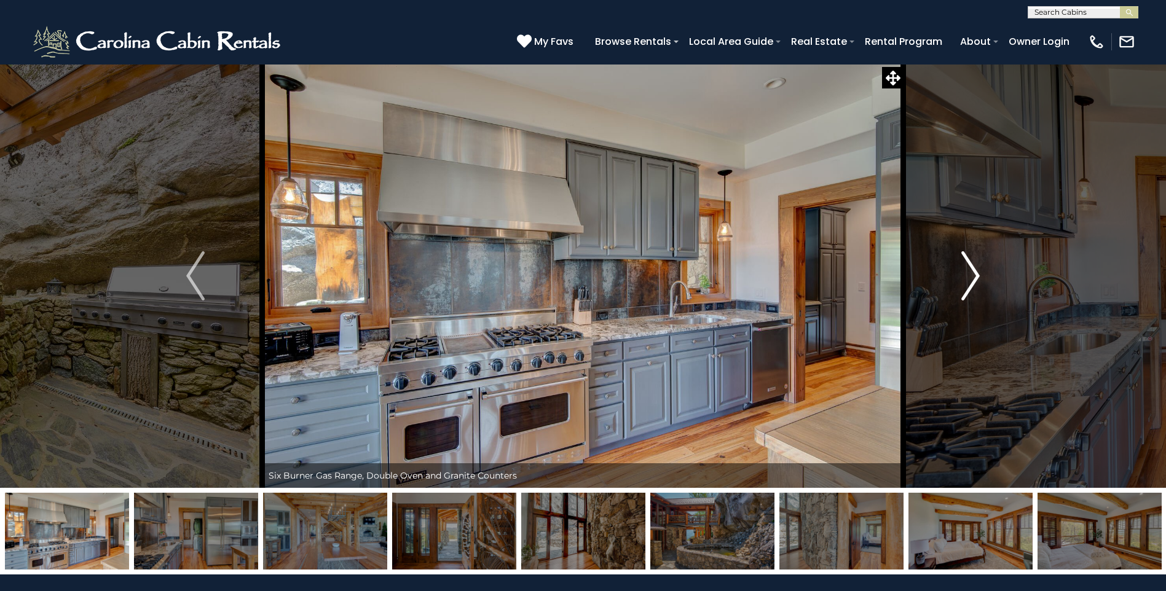
click at [972, 278] on img "Next" at bounding box center [970, 275] width 18 height 49
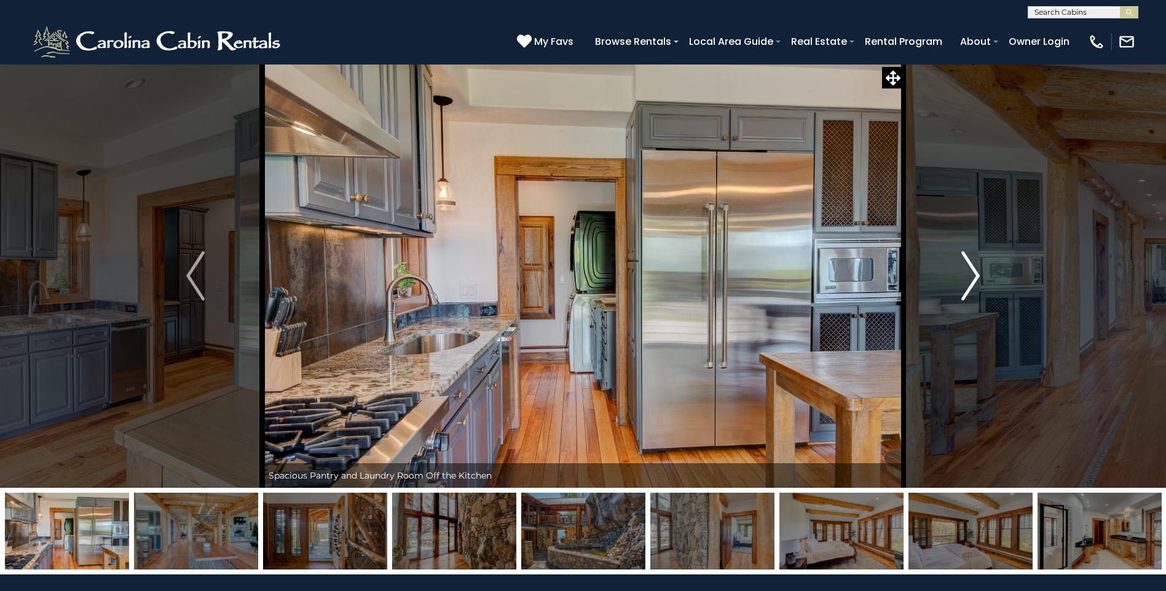
click at [972, 278] on img "Next" at bounding box center [970, 275] width 18 height 49
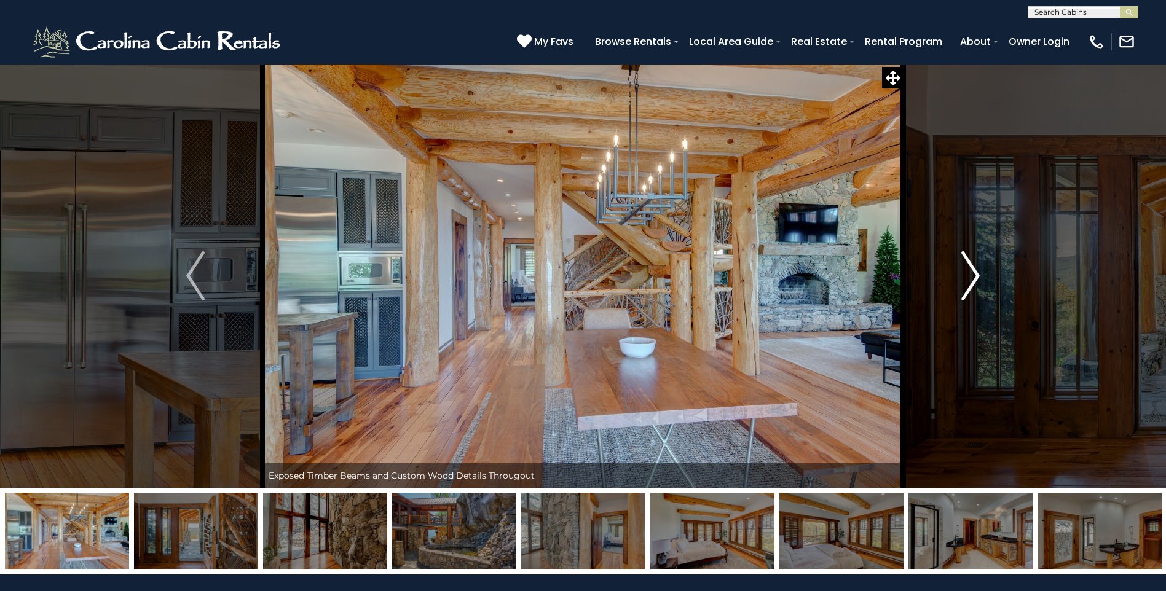
click at [972, 278] on img "Next" at bounding box center [970, 275] width 18 height 49
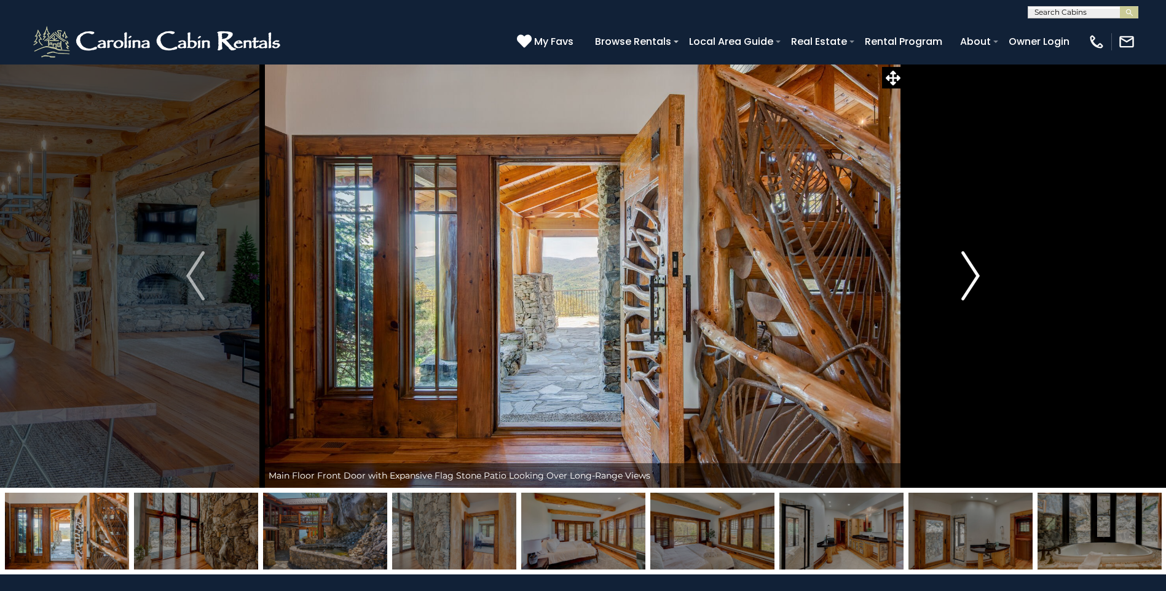
click at [972, 278] on img "Next" at bounding box center [970, 275] width 18 height 49
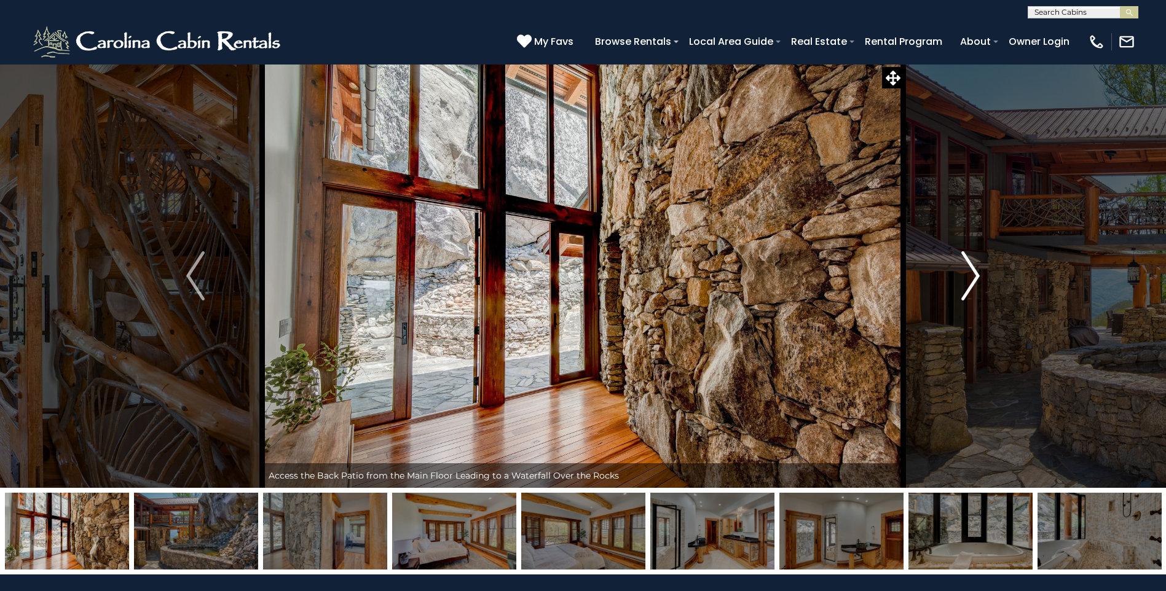
click at [972, 278] on img "Next" at bounding box center [970, 275] width 18 height 49
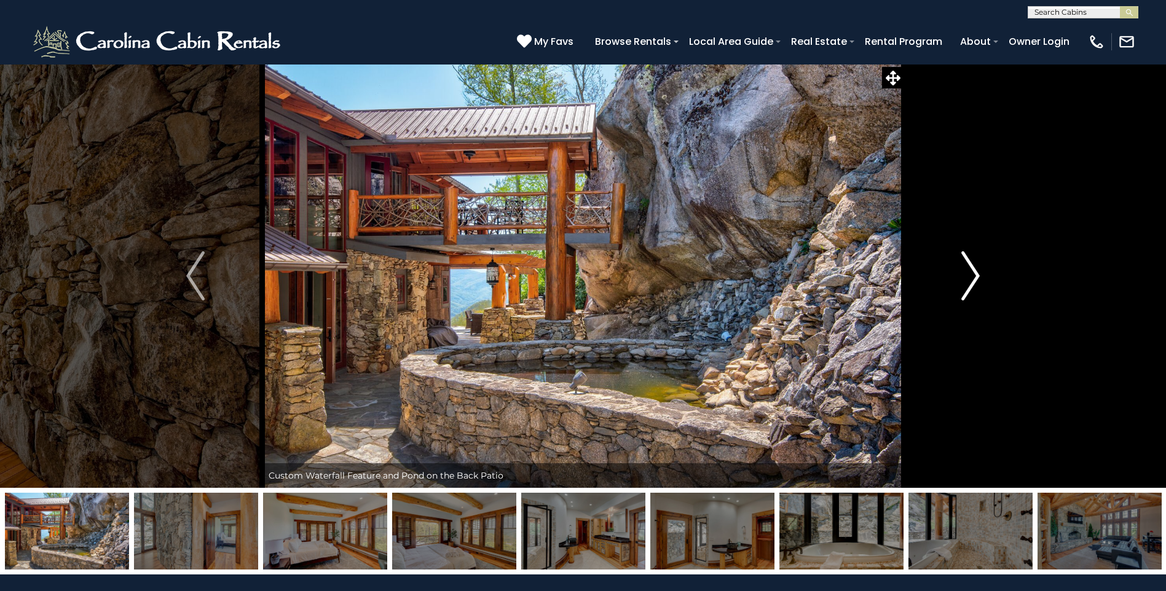
click at [972, 278] on img "Next" at bounding box center [970, 275] width 18 height 49
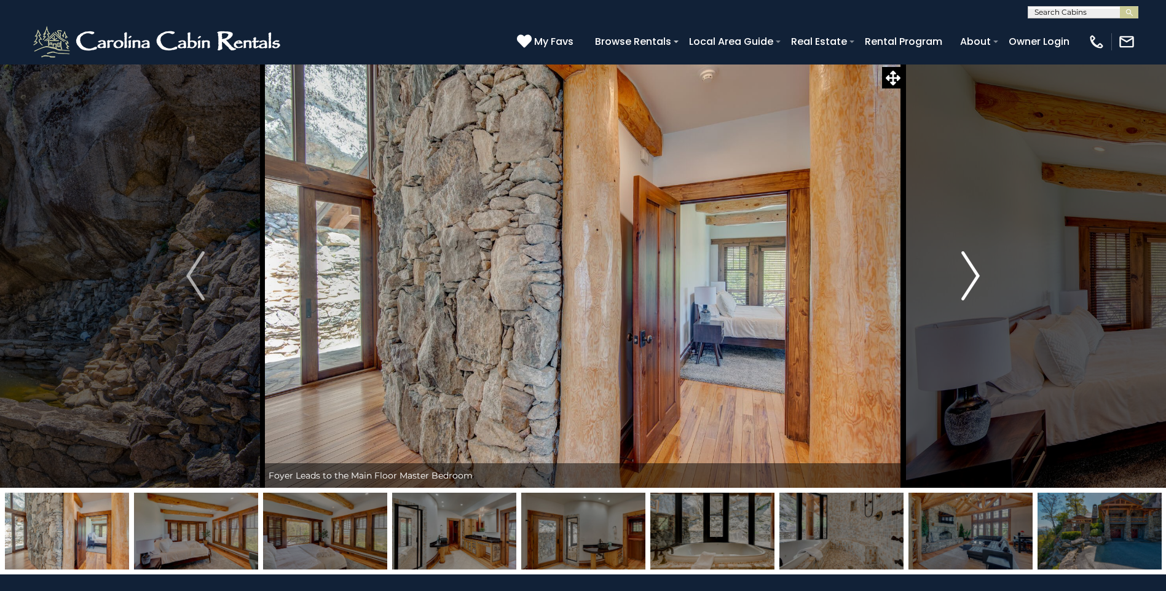
click at [972, 278] on img "Next" at bounding box center [970, 275] width 18 height 49
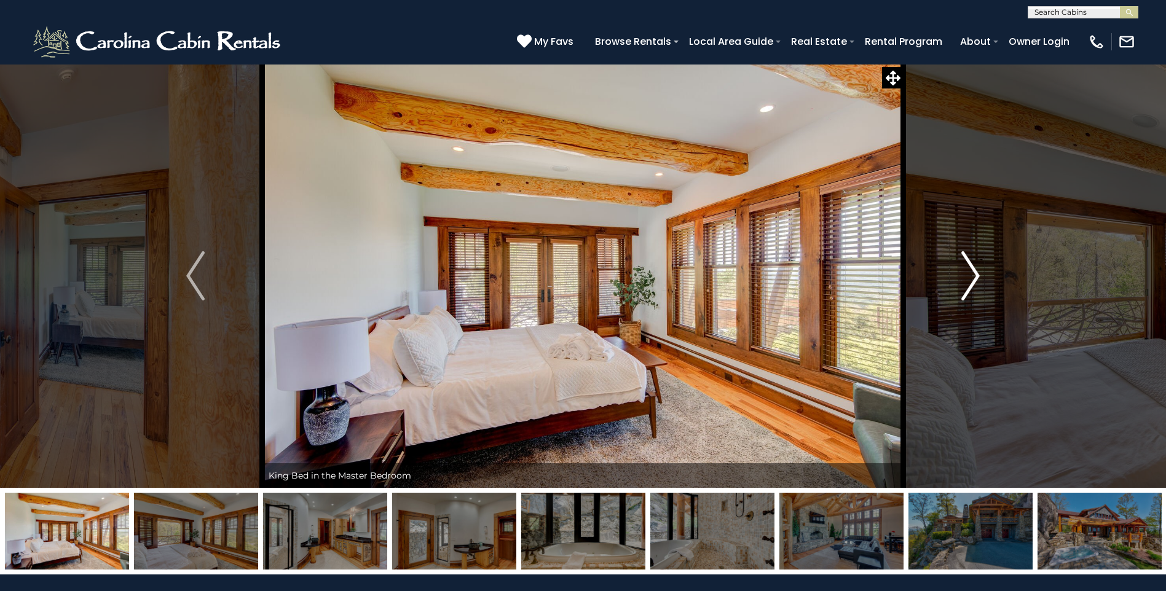
click at [972, 278] on img "Next" at bounding box center [970, 275] width 18 height 49
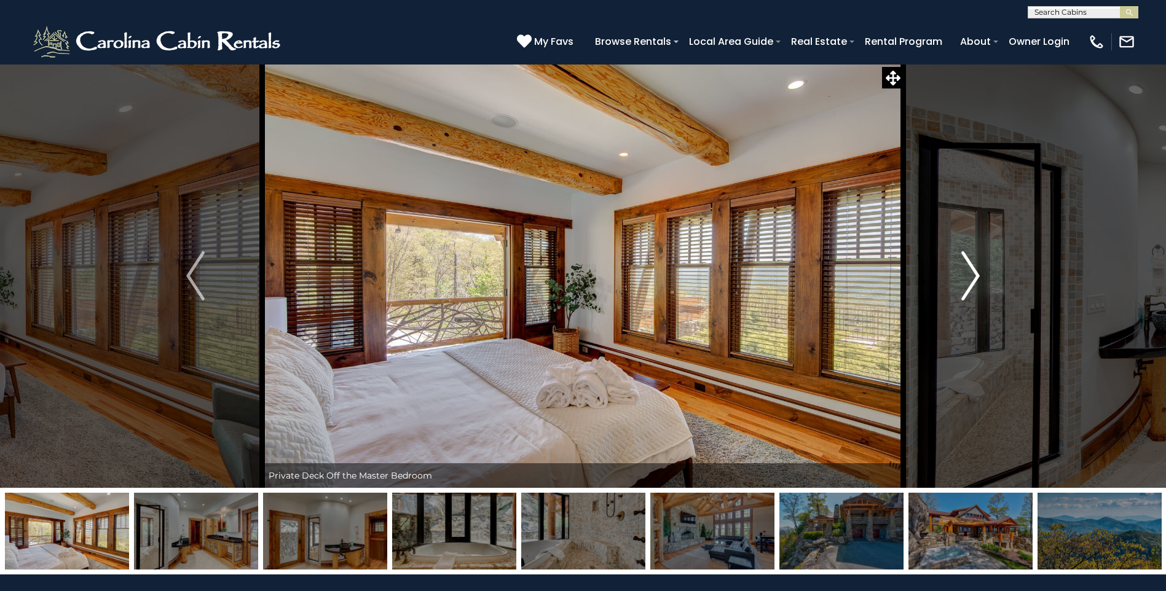
click at [972, 278] on img "Next" at bounding box center [970, 275] width 18 height 49
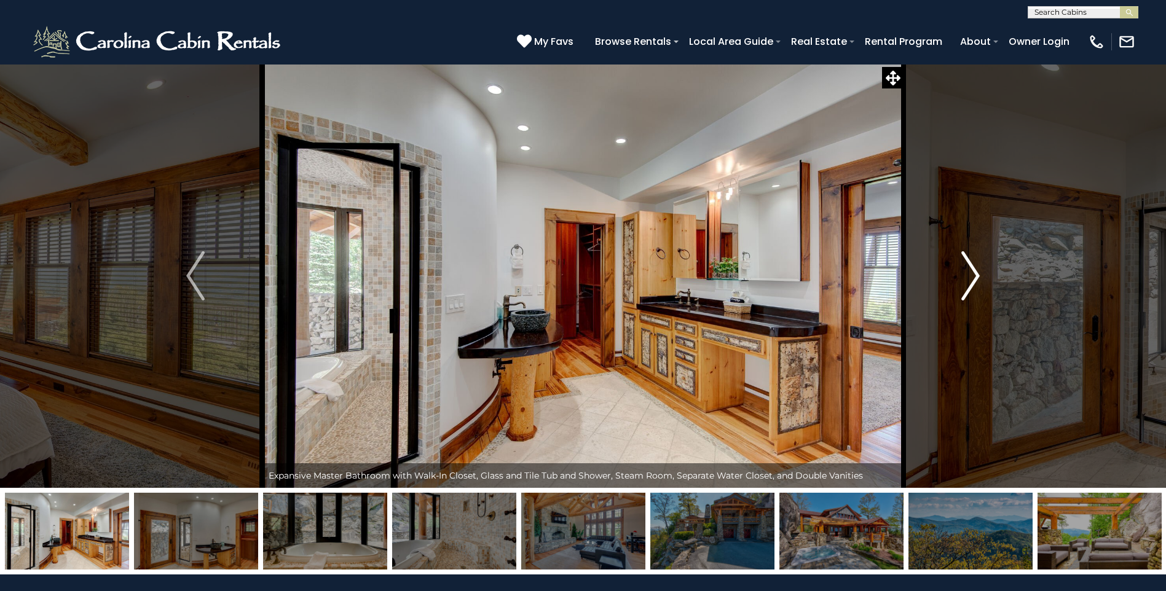
click at [972, 278] on img "Next" at bounding box center [970, 275] width 18 height 49
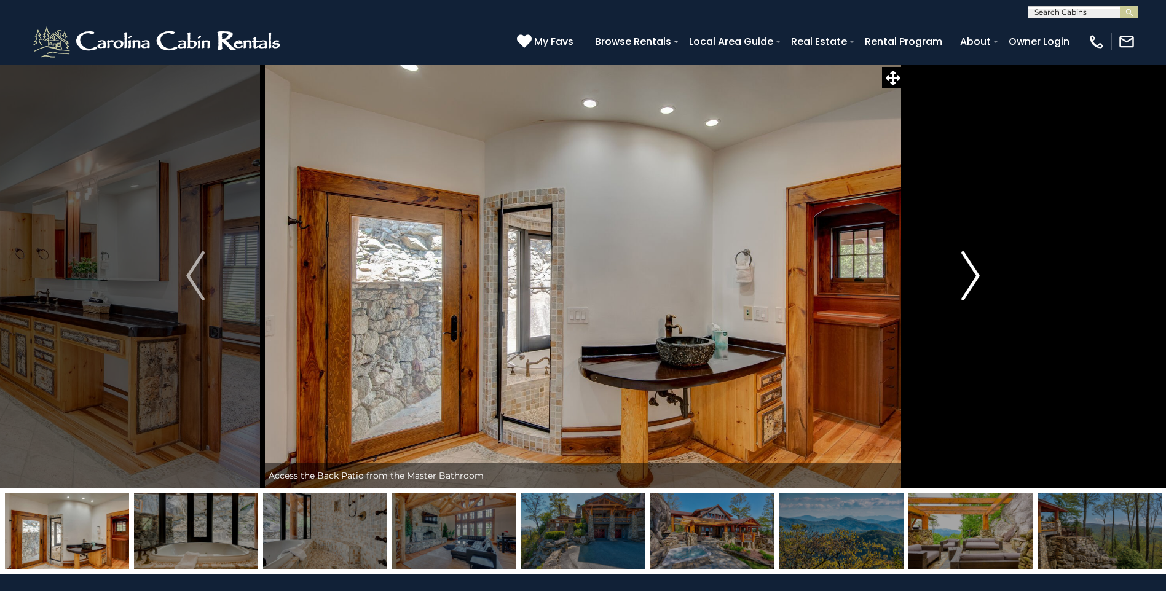
click at [972, 278] on img "Next" at bounding box center [970, 275] width 18 height 49
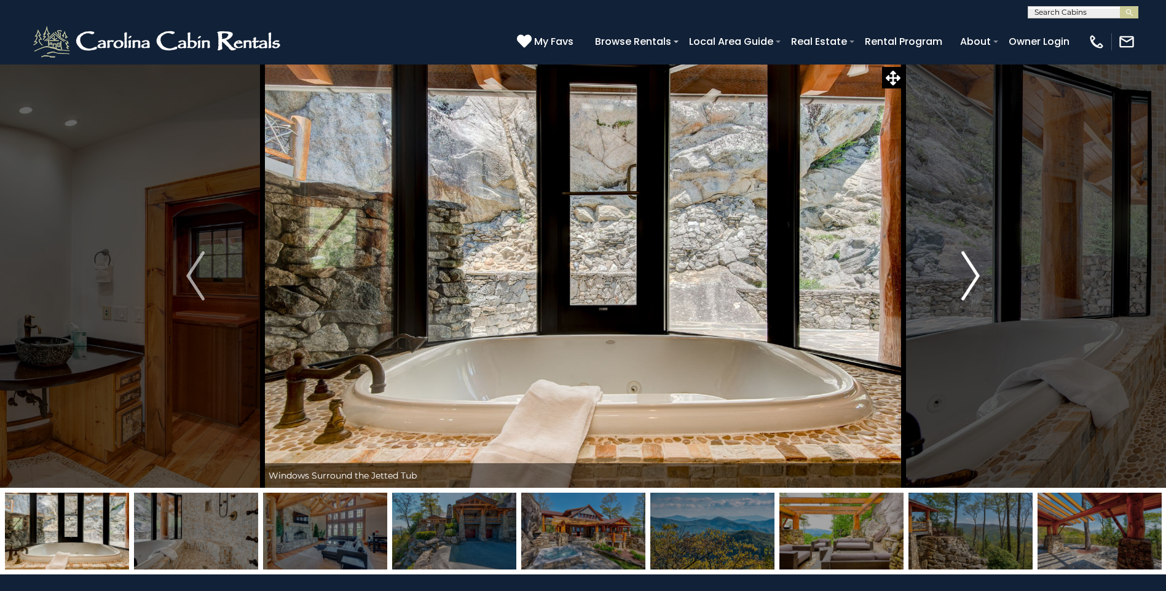
click at [972, 278] on img "Next" at bounding box center [970, 275] width 18 height 49
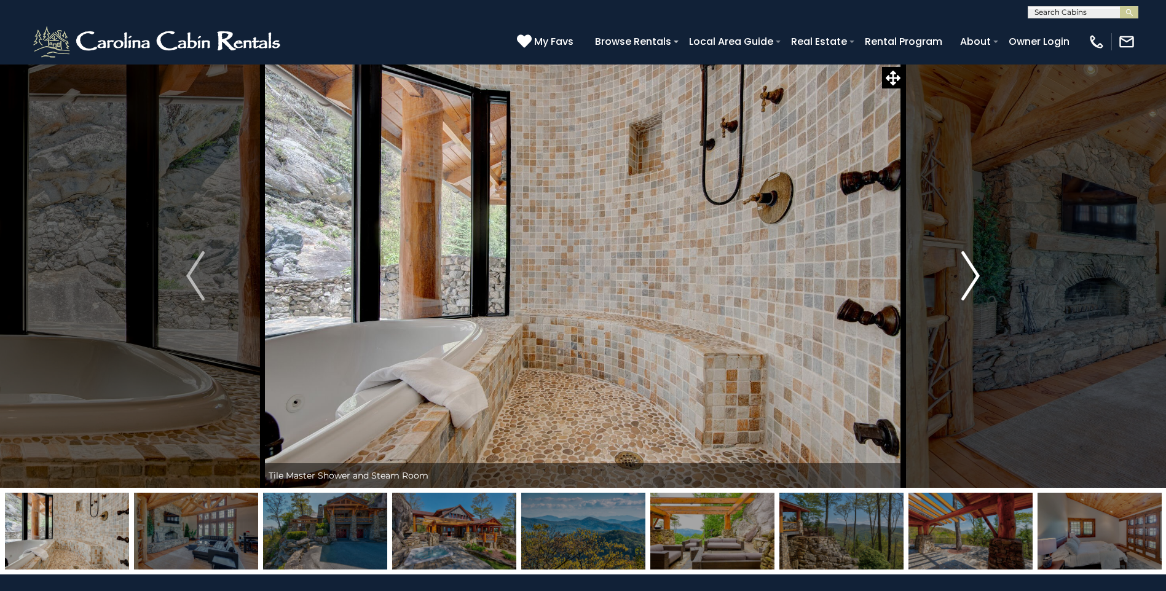
click at [972, 278] on img "Next" at bounding box center [970, 275] width 18 height 49
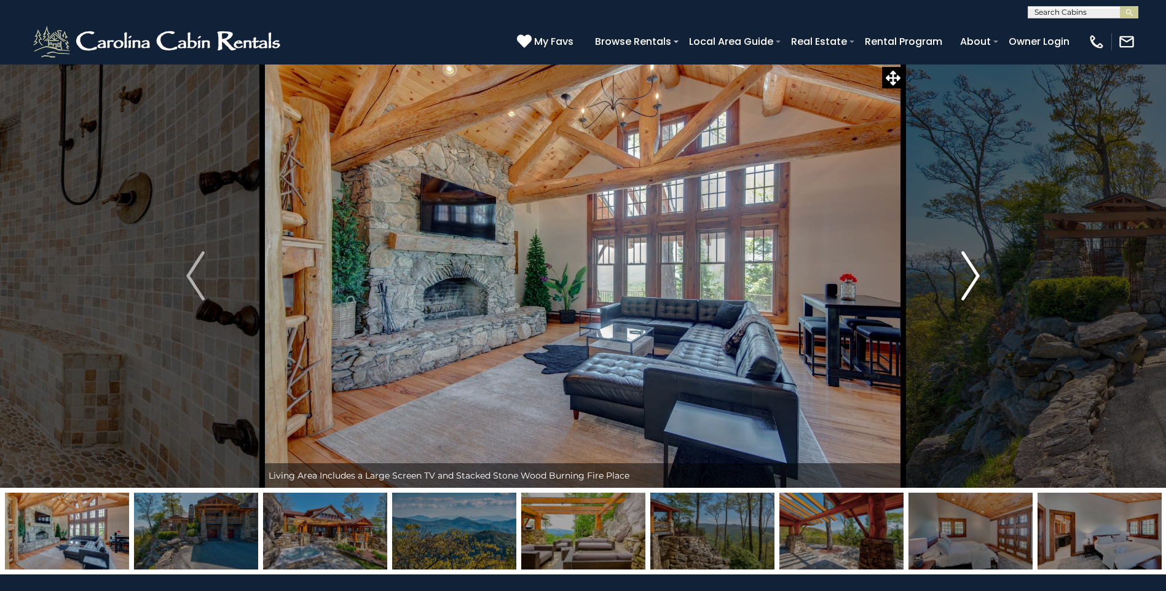
click at [972, 278] on img "Next" at bounding box center [970, 275] width 18 height 49
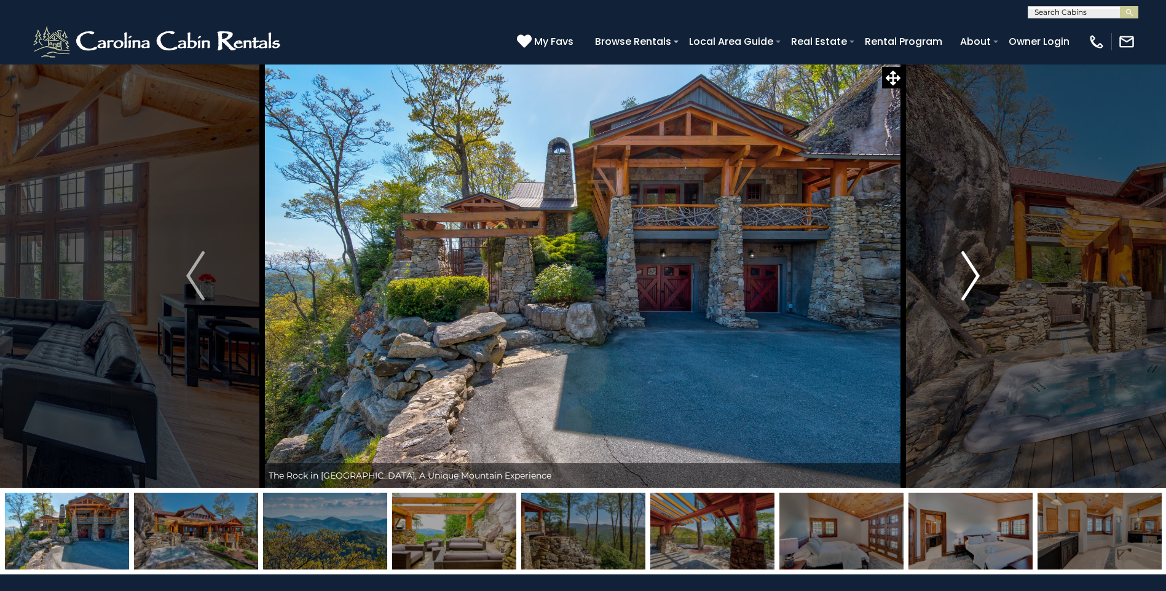
click at [972, 278] on img "Next" at bounding box center [970, 275] width 18 height 49
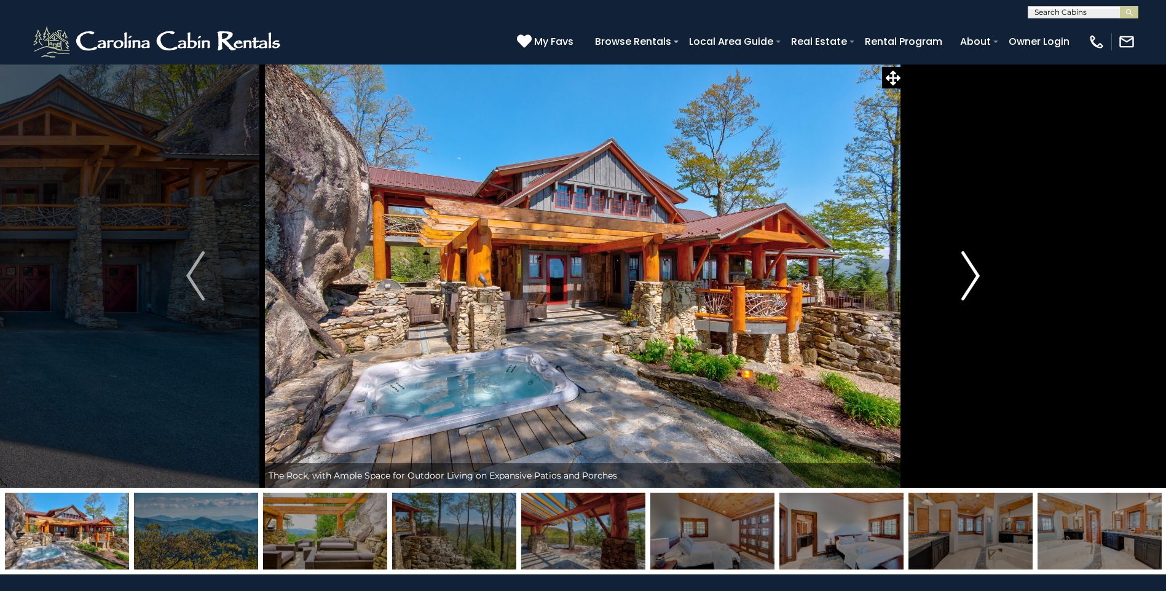
click at [972, 278] on img "Next" at bounding box center [970, 275] width 18 height 49
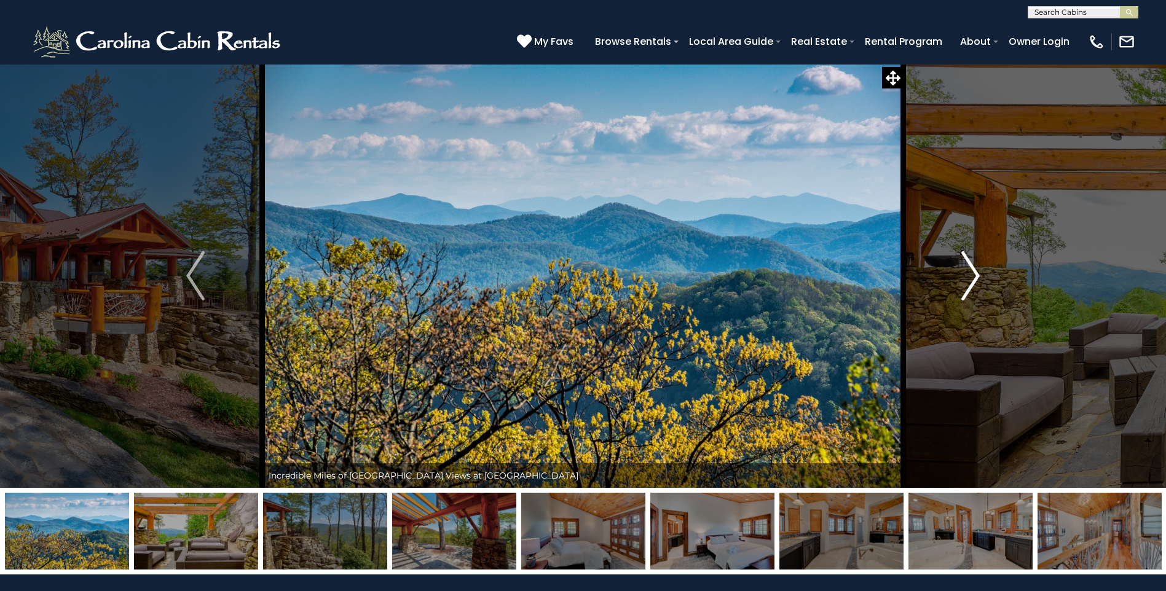
click at [972, 278] on img "Next" at bounding box center [970, 275] width 18 height 49
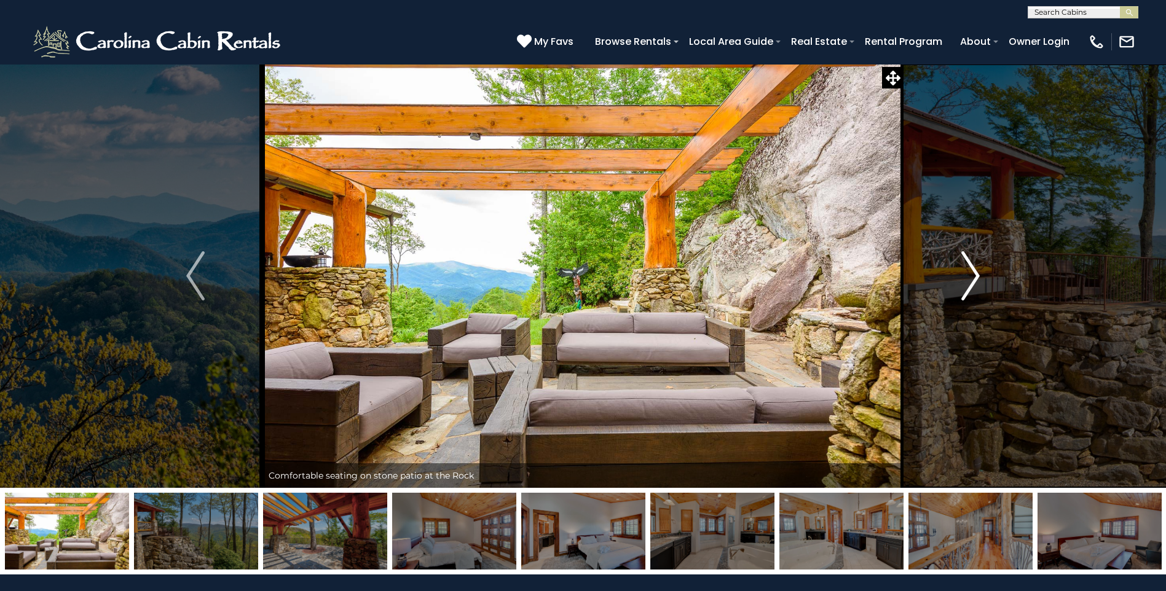
click at [972, 278] on img "Next" at bounding box center [970, 275] width 18 height 49
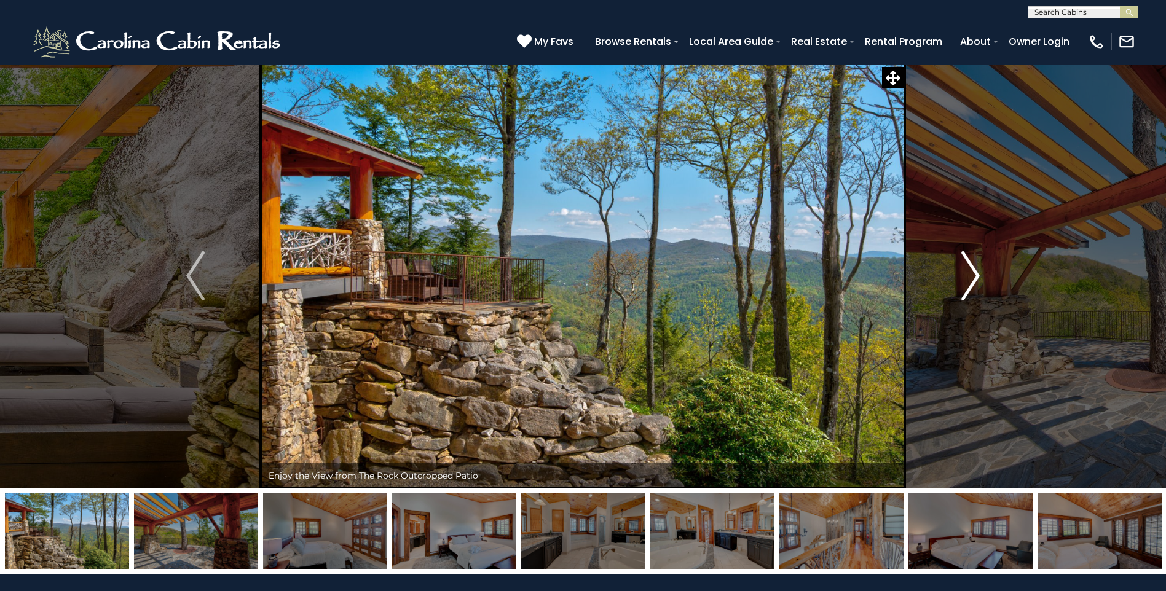
click at [972, 278] on img "Next" at bounding box center [970, 275] width 18 height 49
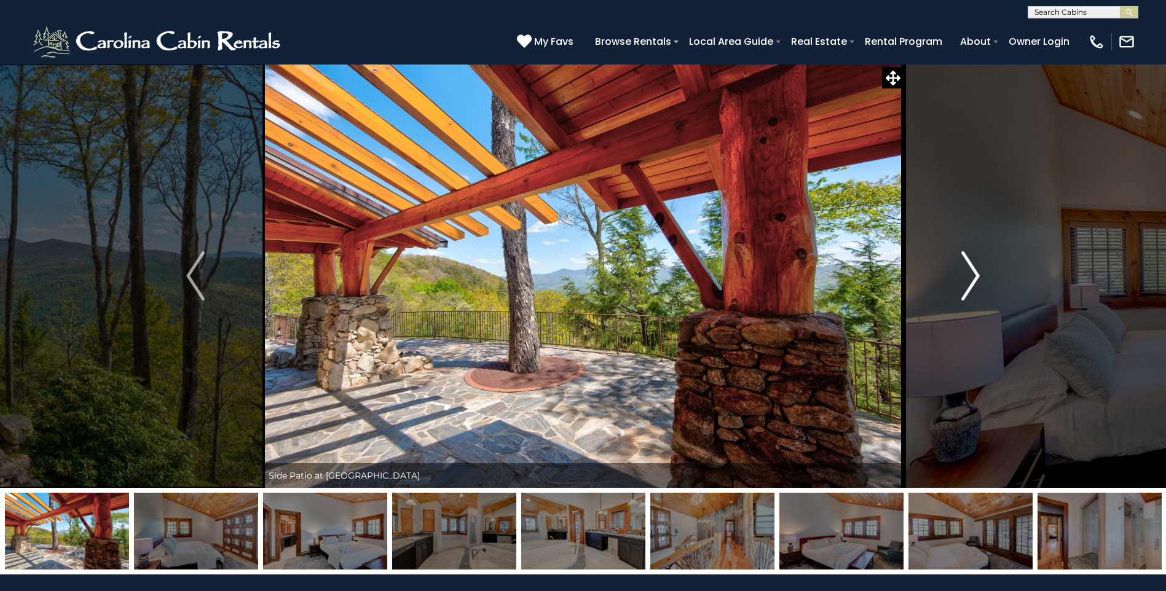
click at [972, 278] on img "Next" at bounding box center [970, 275] width 18 height 49
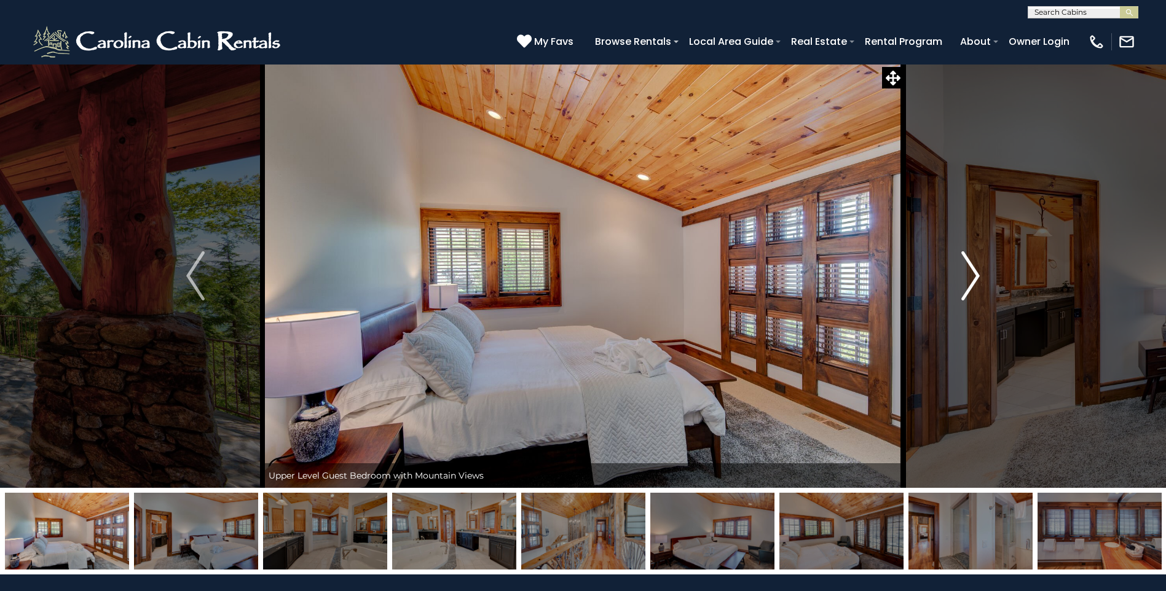
click at [972, 278] on img "Next" at bounding box center [970, 275] width 18 height 49
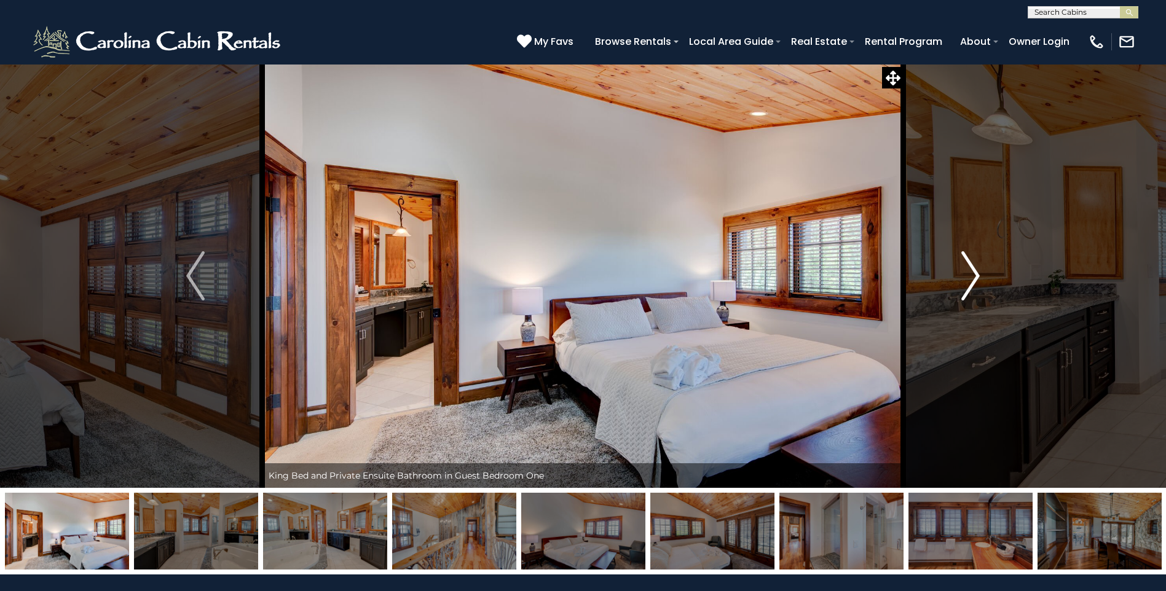
click at [972, 278] on img "Next" at bounding box center [970, 275] width 18 height 49
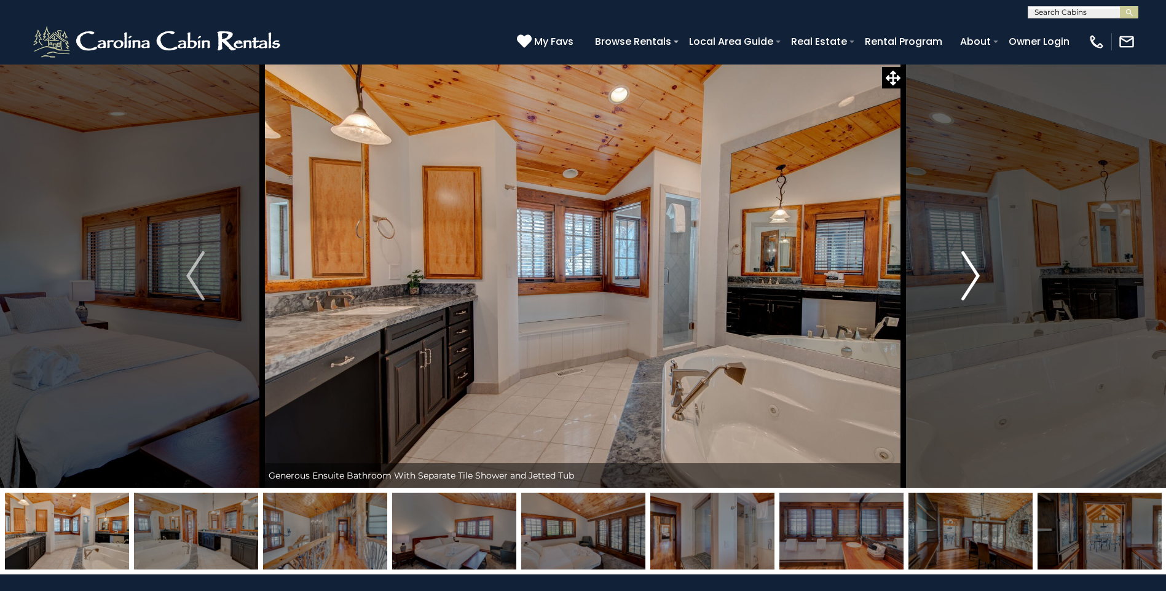
click at [972, 278] on img "Next" at bounding box center [970, 275] width 18 height 49
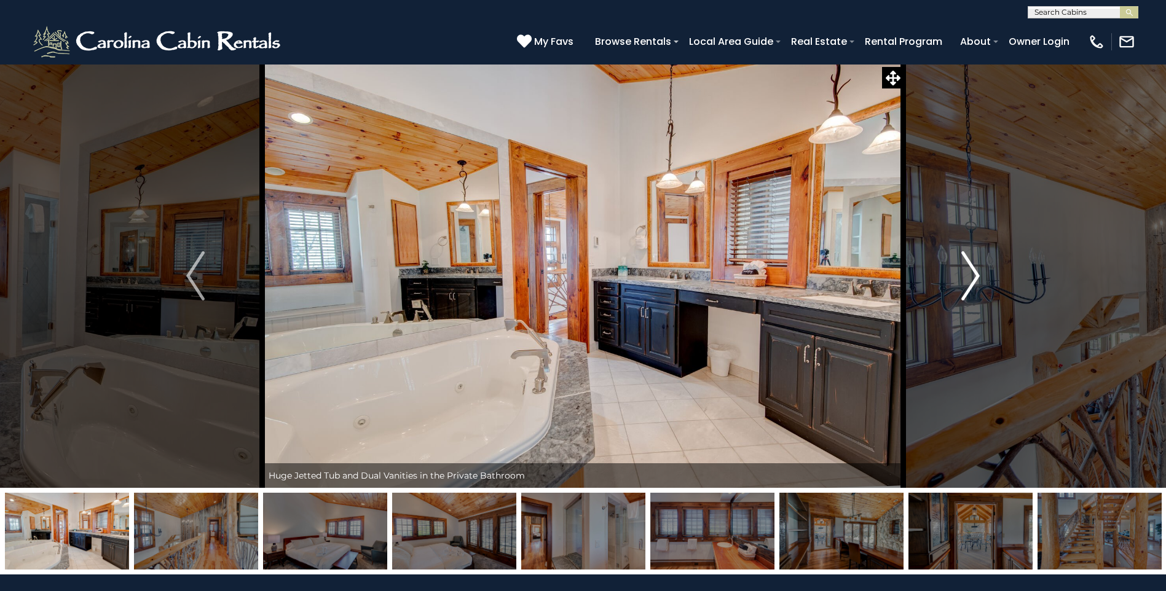
click at [972, 278] on img "Next" at bounding box center [970, 275] width 18 height 49
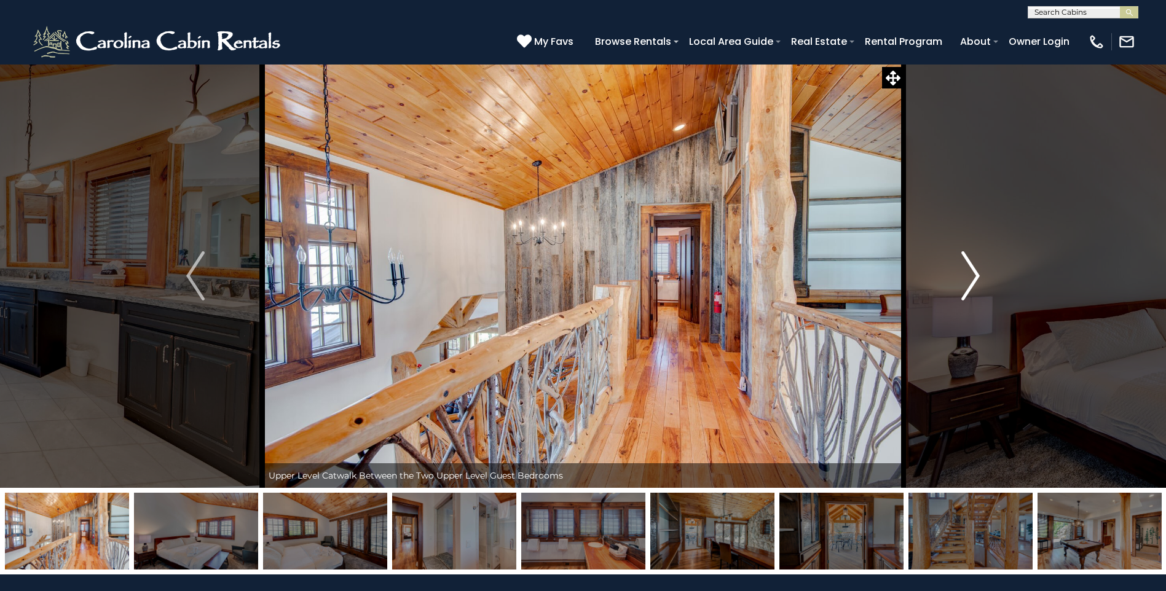
click at [972, 278] on img "Next" at bounding box center [970, 275] width 18 height 49
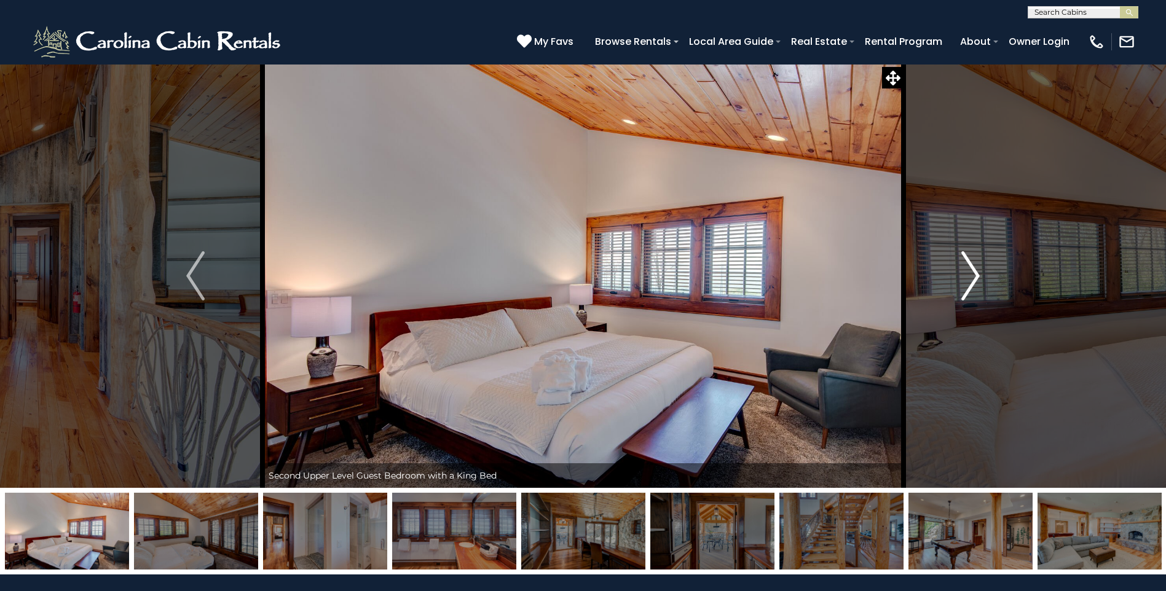
click at [972, 278] on img "Next" at bounding box center [970, 275] width 18 height 49
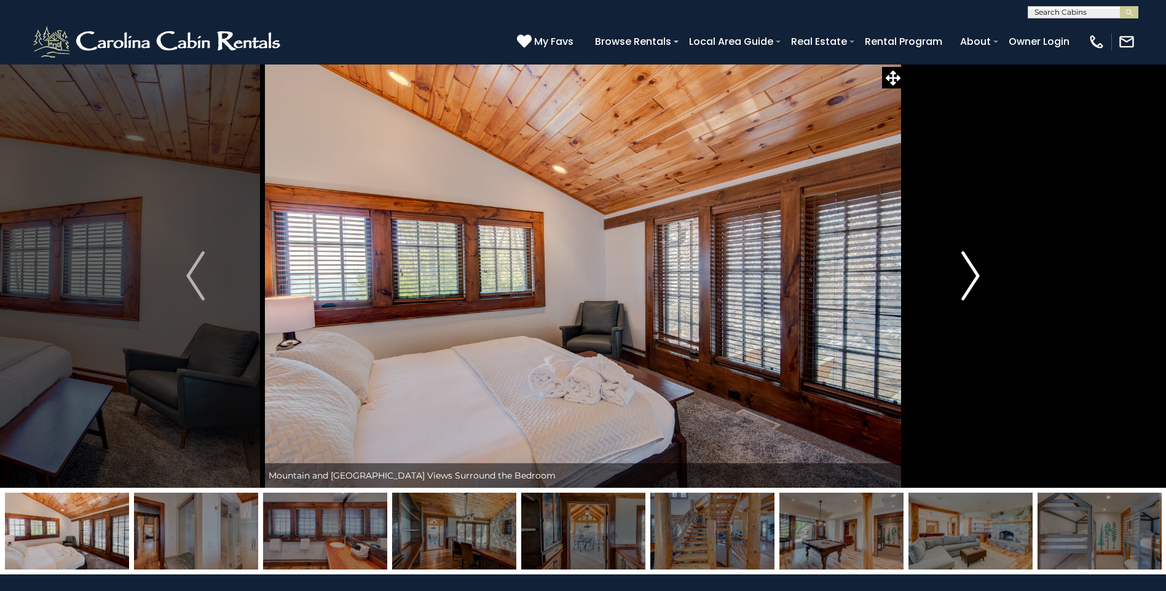
click at [972, 278] on img "Next" at bounding box center [970, 275] width 18 height 49
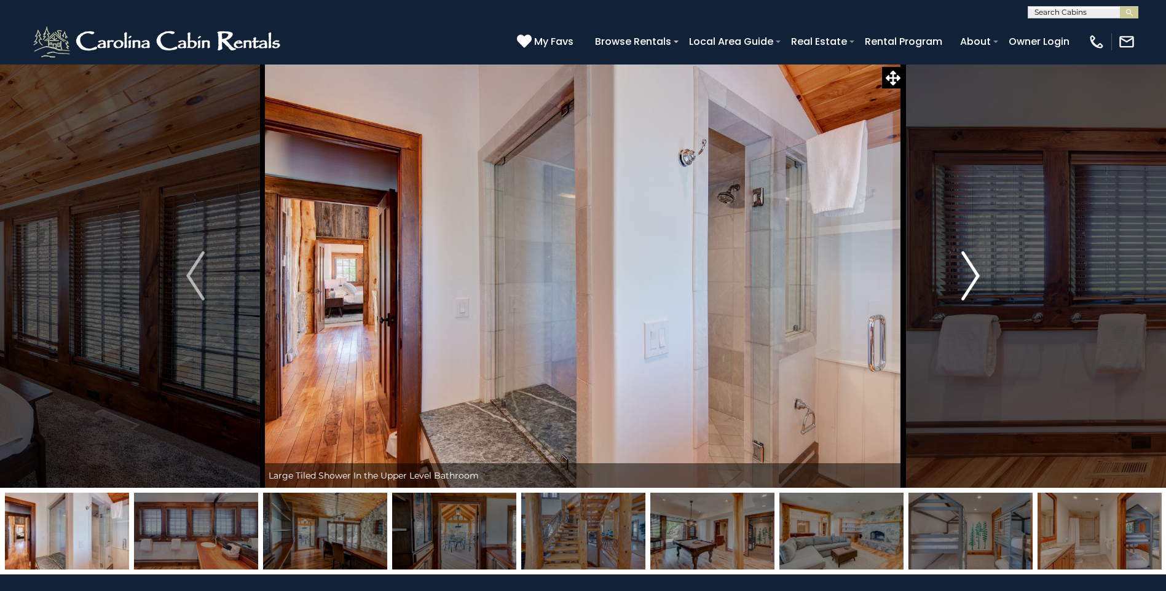
click at [972, 278] on img "Next" at bounding box center [970, 275] width 18 height 49
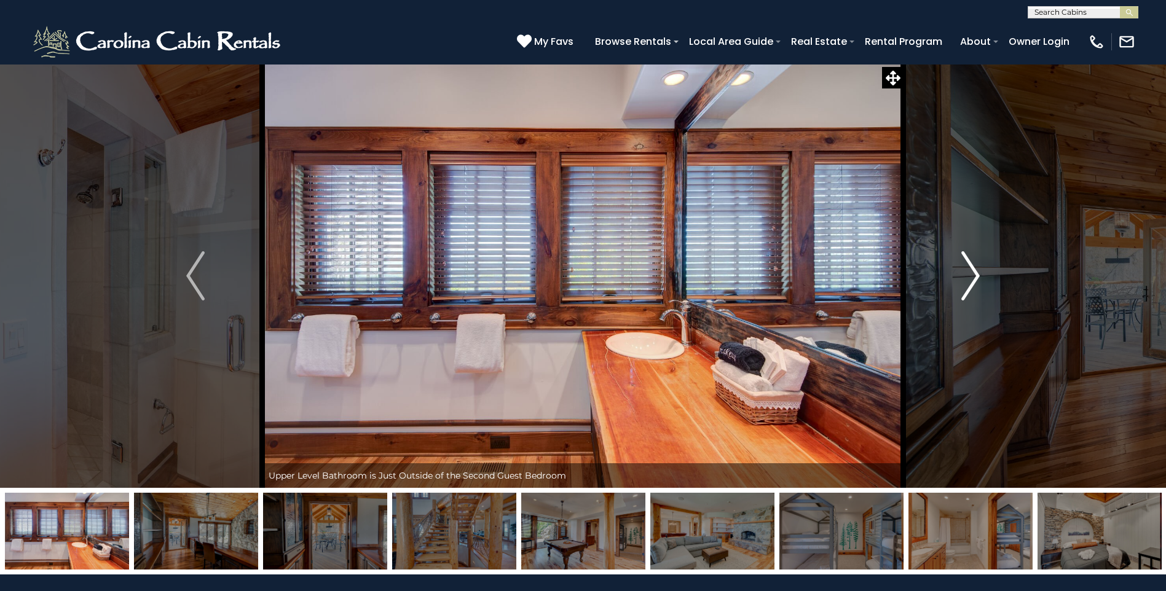
click at [972, 278] on img "Next" at bounding box center [970, 275] width 18 height 49
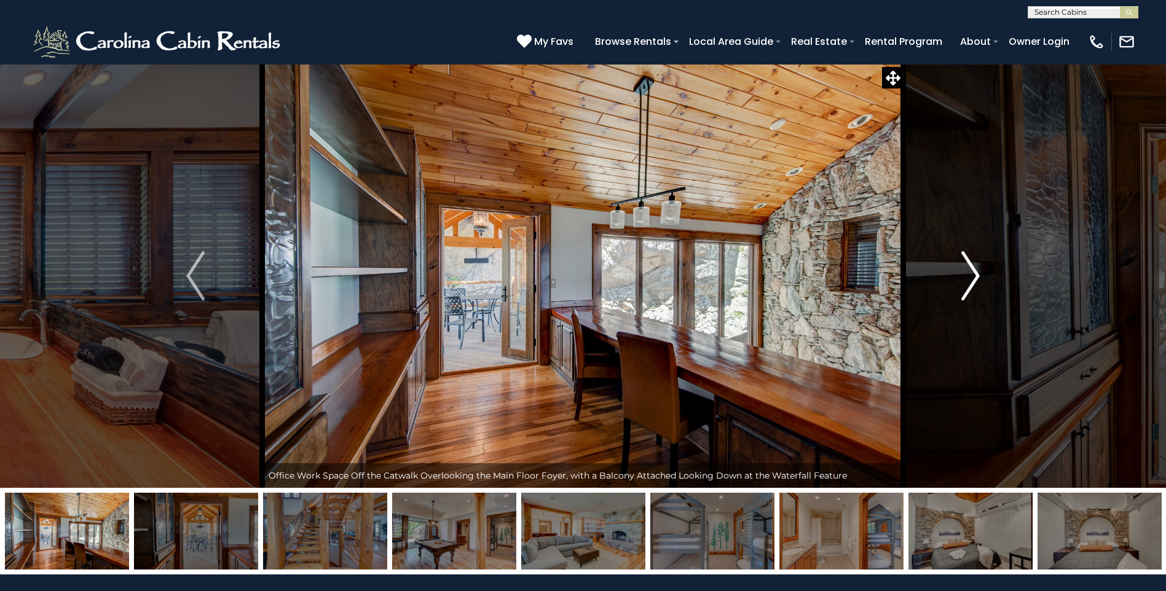
click at [972, 278] on img "Next" at bounding box center [970, 275] width 18 height 49
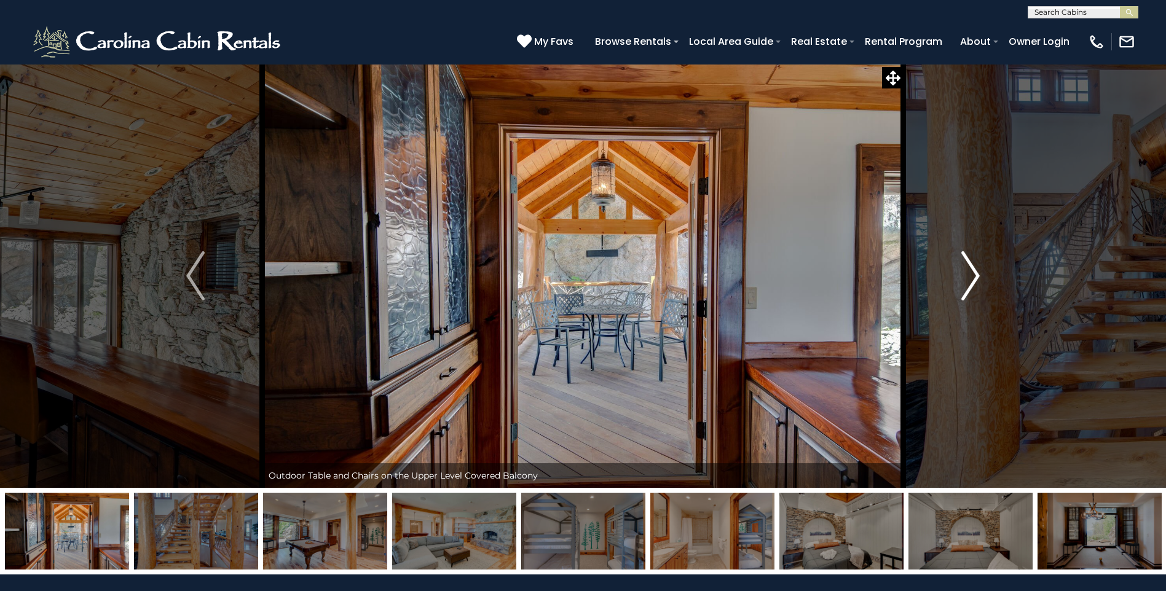
click at [972, 278] on img "Next" at bounding box center [970, 275] width 18 height 49
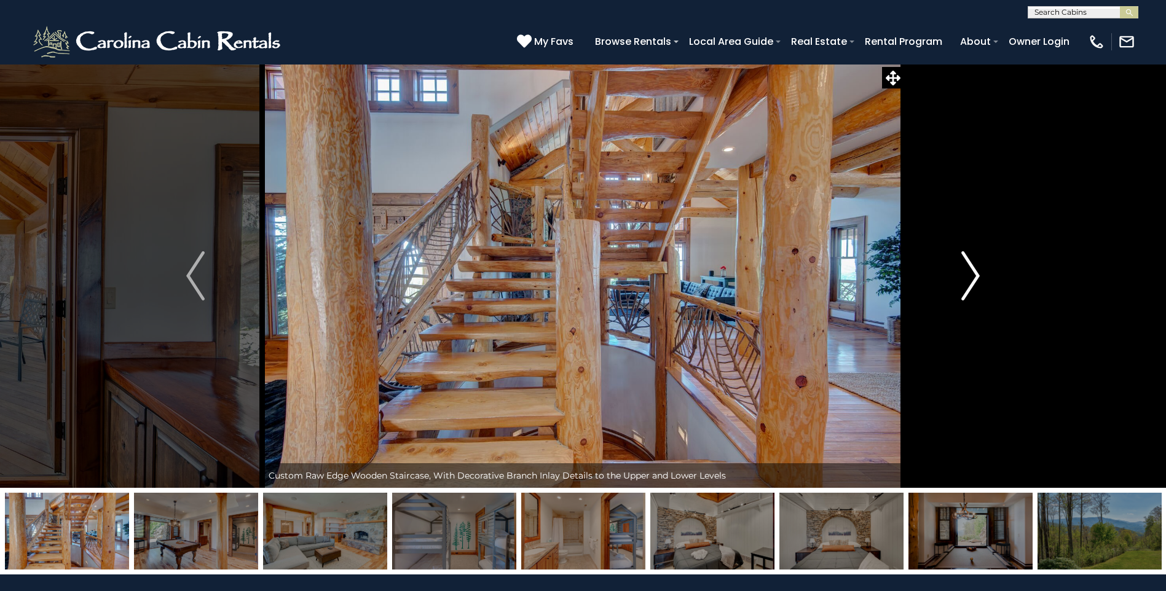
click at [972, 278] on img "Next" at bounding box center [970, 275] width 18 height 49
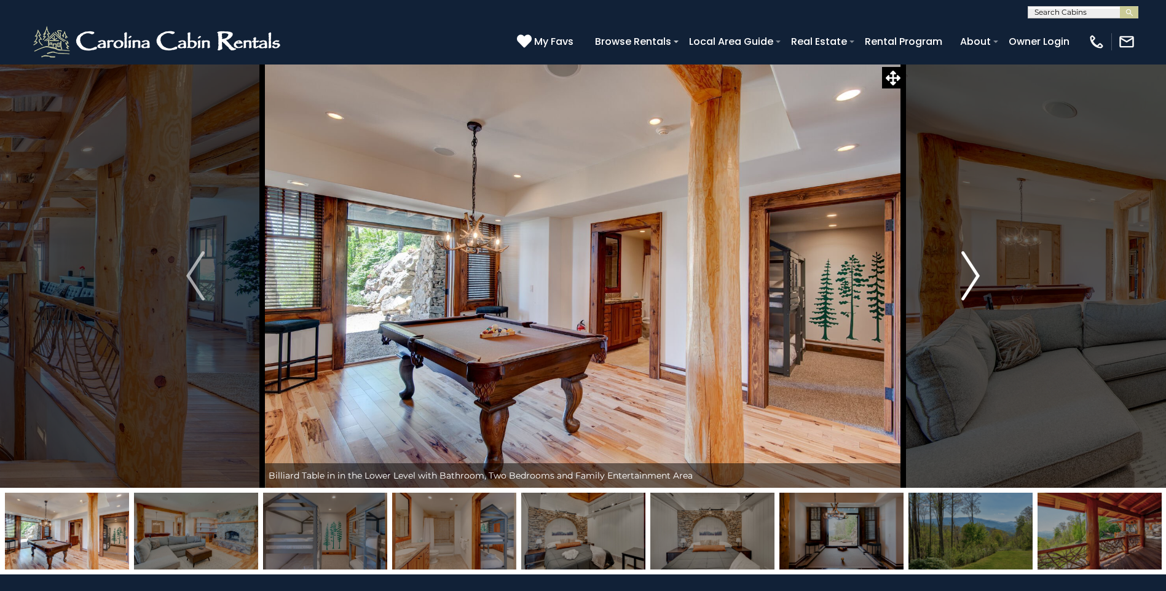
click at [972, 278] on img "Next" at bounding box center [970, 275] width 18 height 49
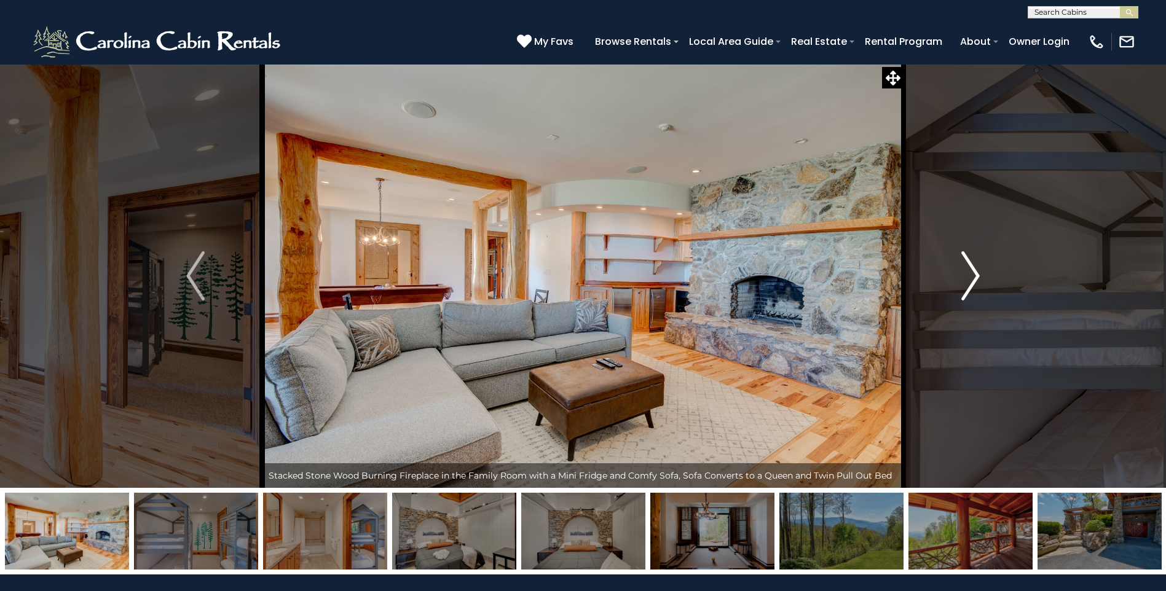
click at [972, 278] on img "Next" at bounding box center [970, 275] width 18 height 49
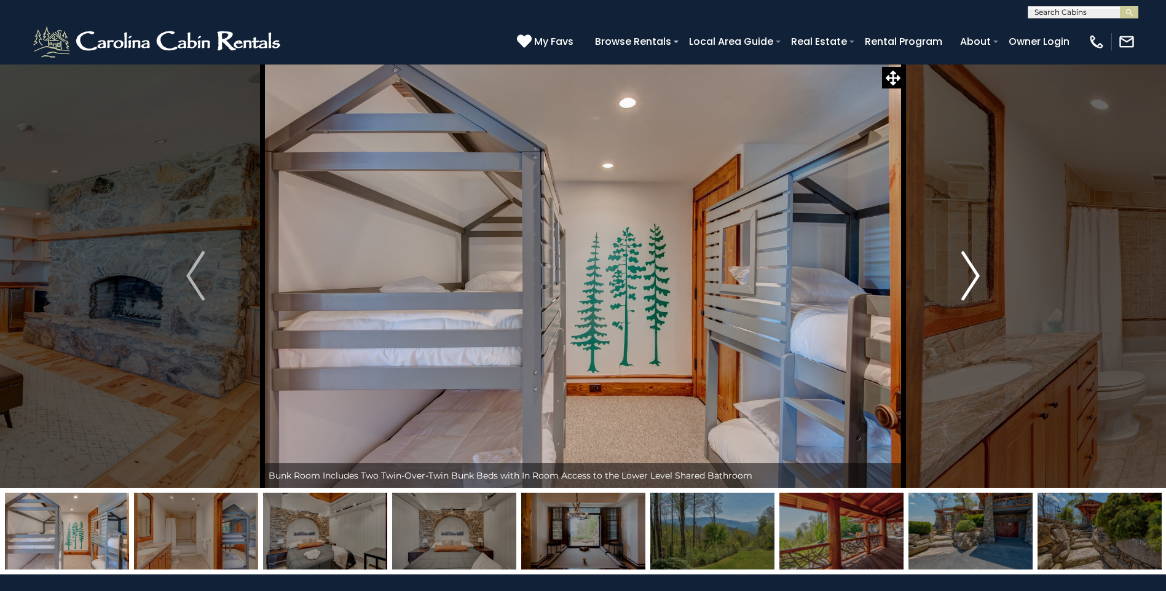
click at [972, 278] on img "Next" at bounding box center [970, 275] width 18 height 49
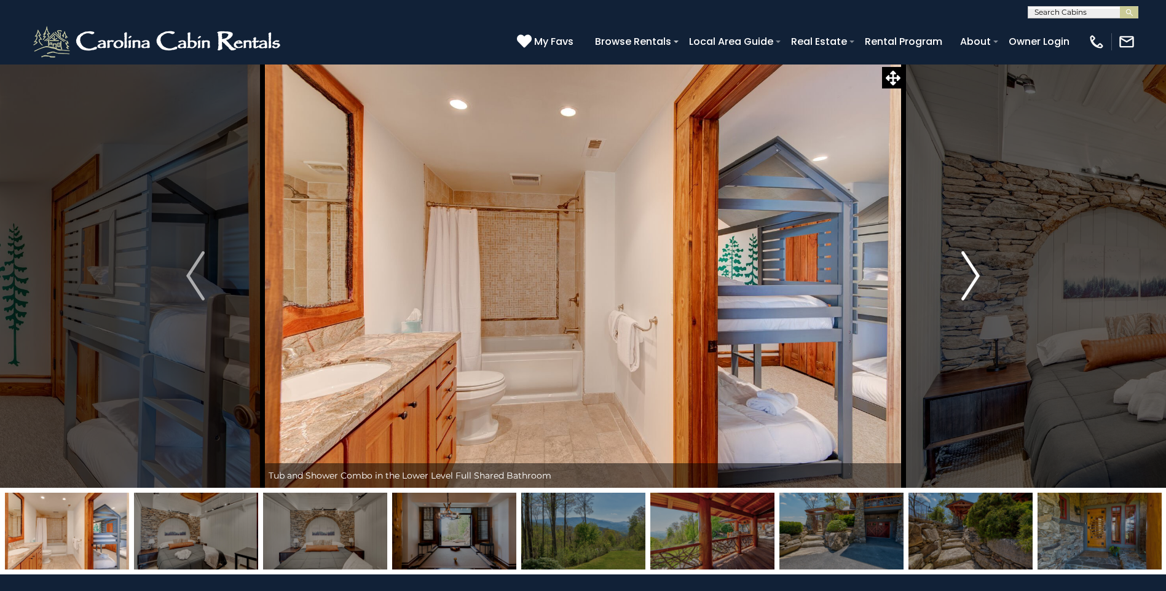
click at [972, 278] on img "Next" at bounding box center [970, 275] width 18 height 49
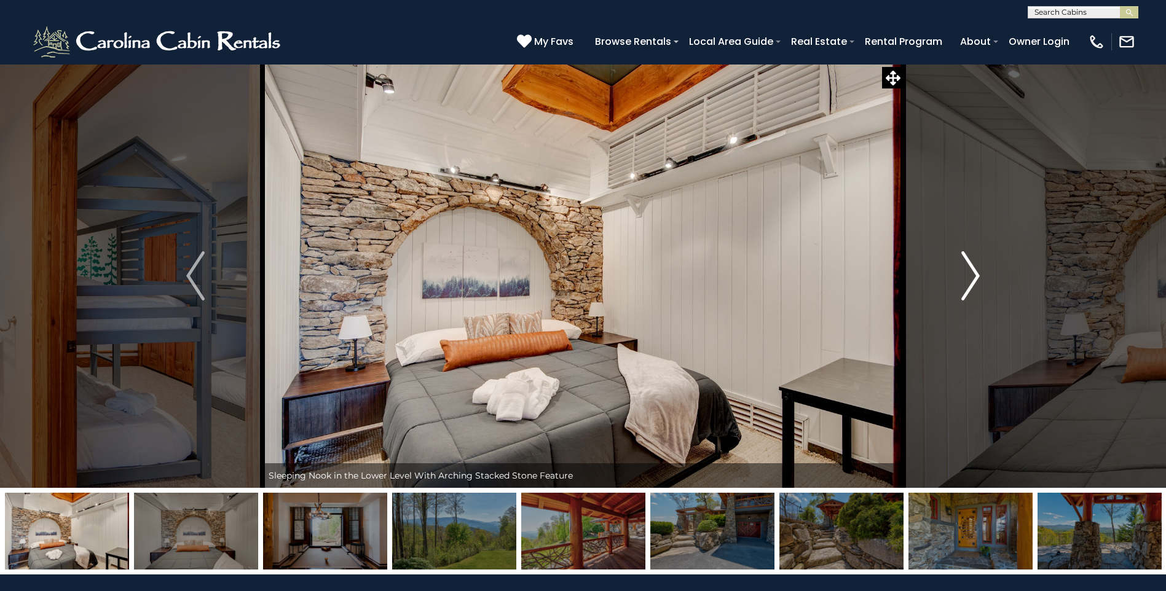
click at [972, 278] on img "Next" at bounding box center [970, 275] width 18 height 49
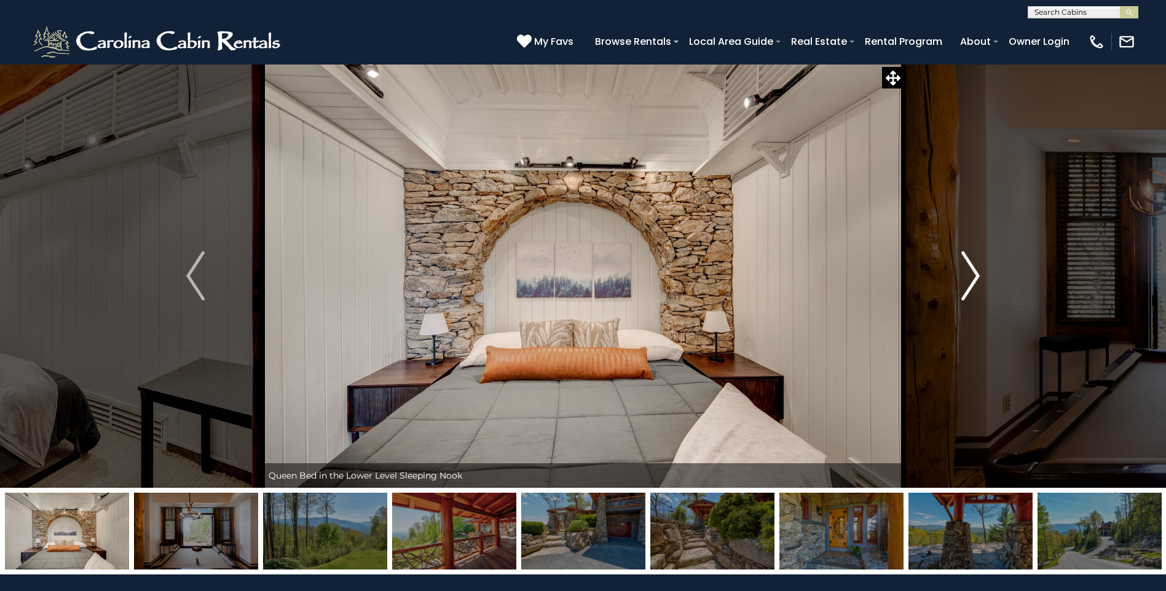
click at [972, 278] on img "Next" at bounding box center [970, 275] width 18 height 49
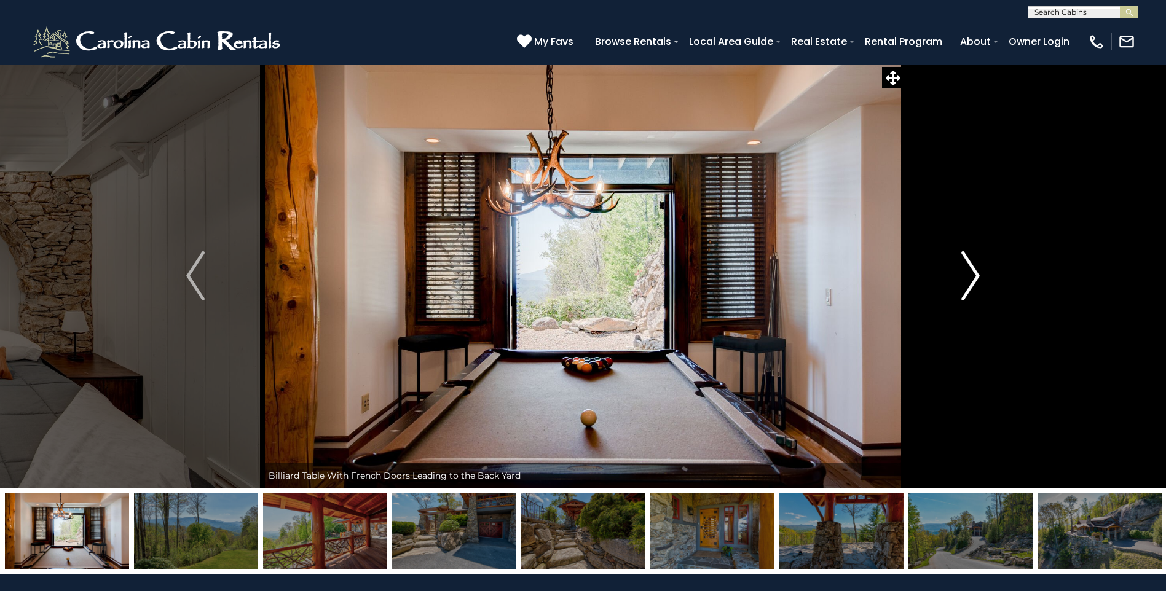
click at [972, 278] on img "Next" at bounding box center [970, 275] width 18 height 49
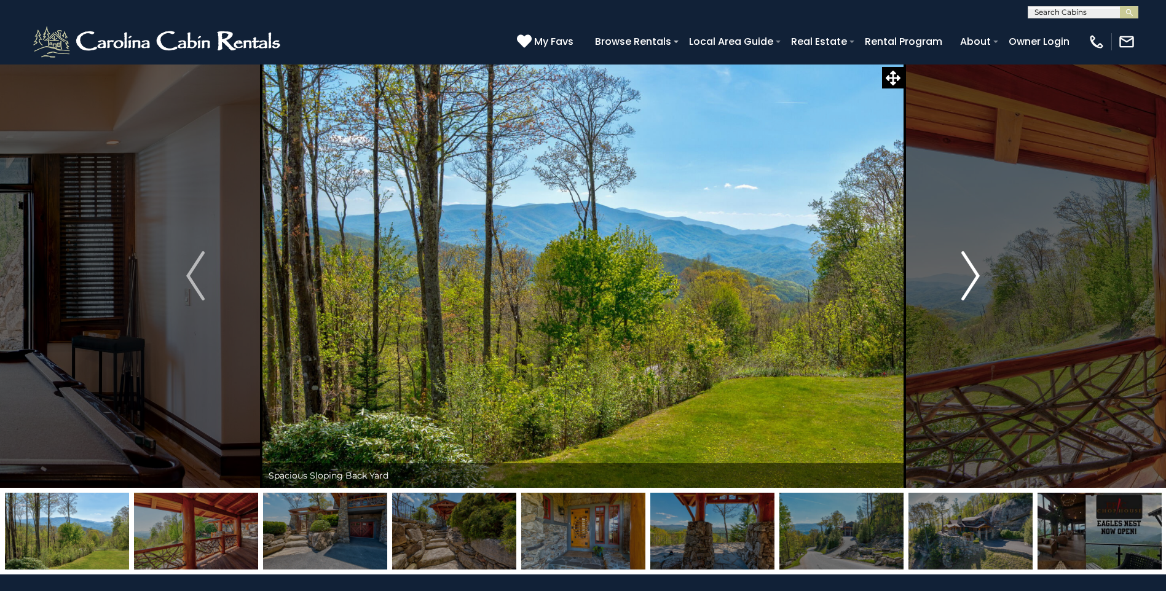
click at [972, 278] on img "Next" at bounding box center [970, 275] width 18 height 49
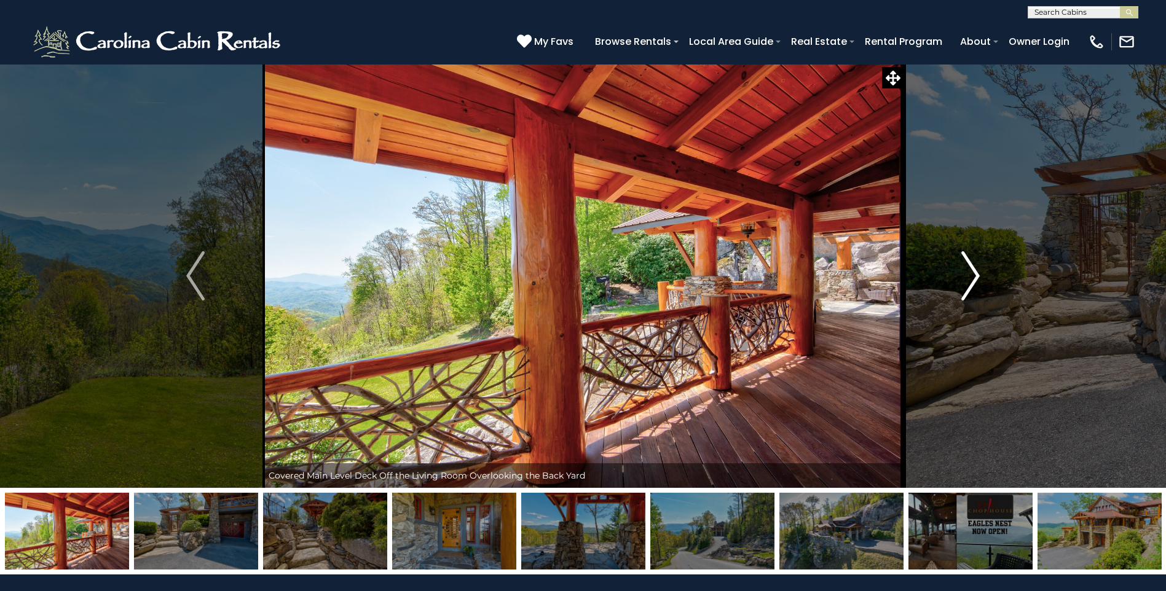
click at [972, 278] on img "Next" at bounding box center [970, 275] width 18 height 49
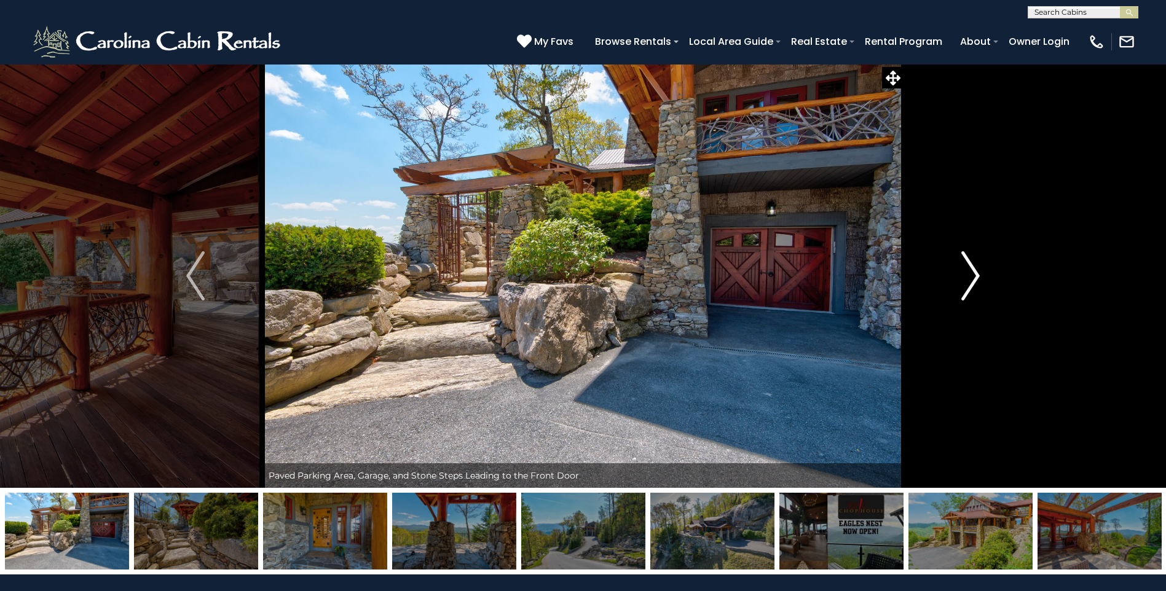
click at [977, 273] on img "Next" at bounding box center [970, 275] width 18 height 49
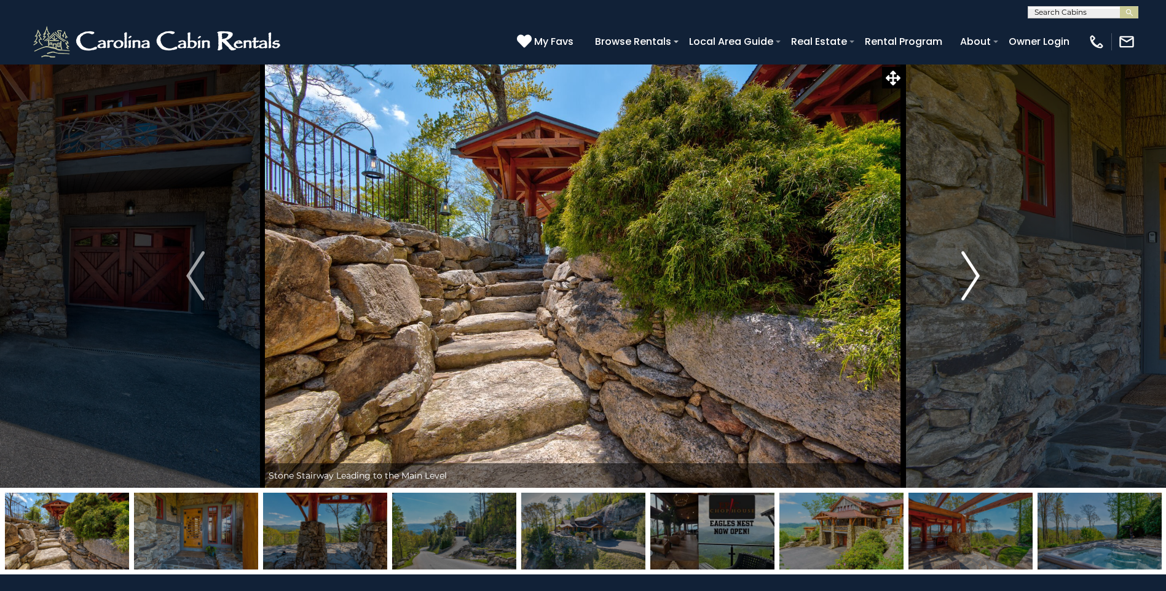
click at [977, 273] on img "Next" at bounding box center [970, 275] width 18 height 49
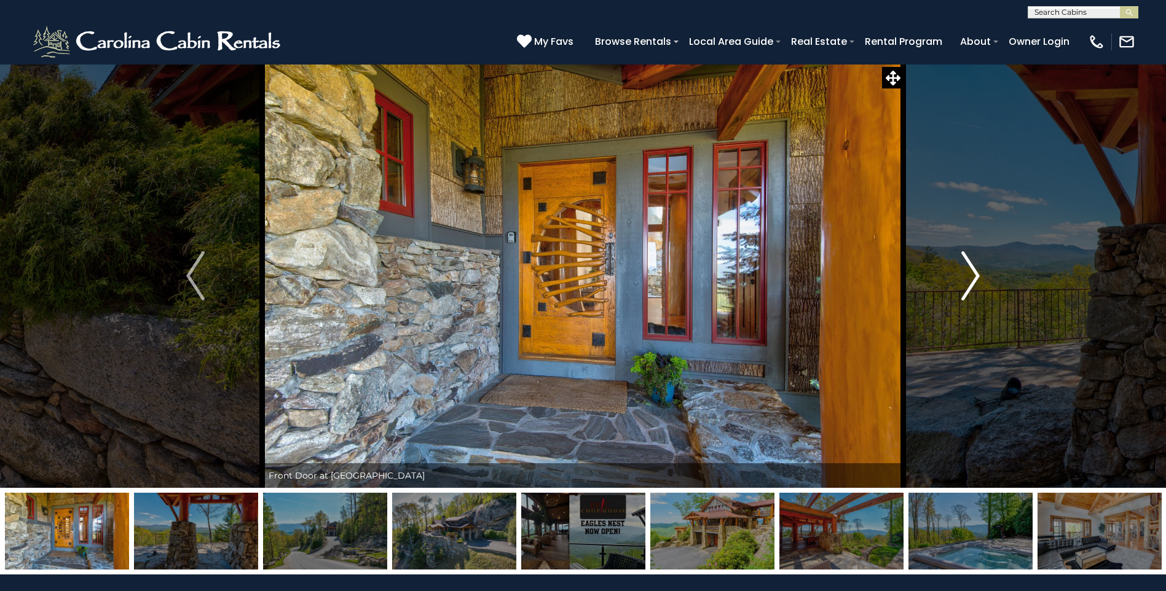
click at [977, 273] on img "Next" at bounding box center [970, 275] width 18 height 49
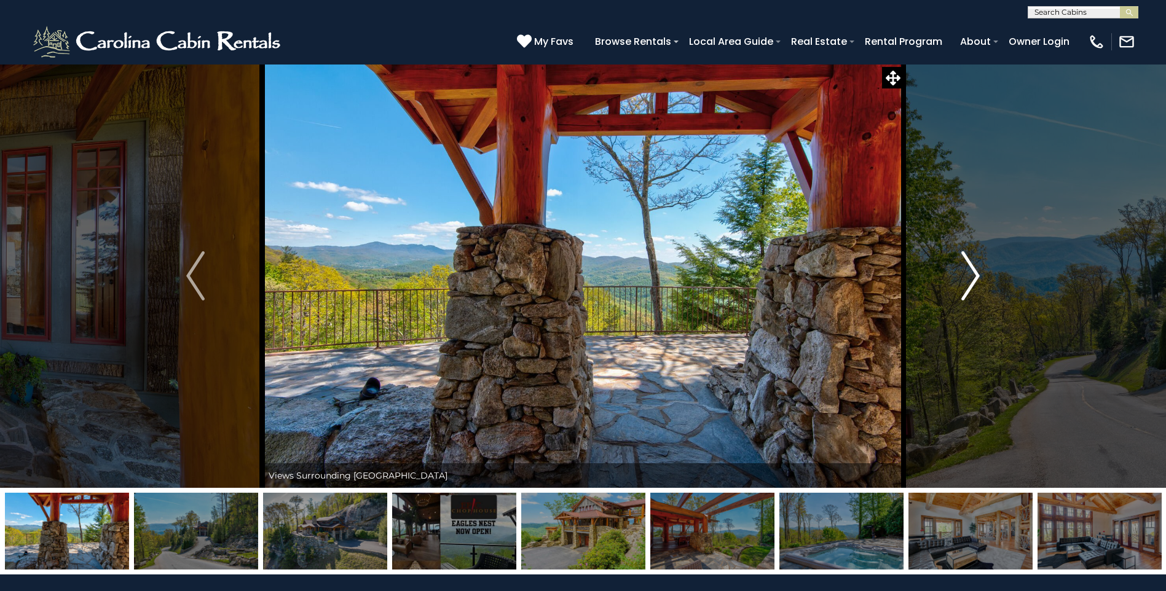
click at [977, 273] on img "Next" at bounding box center [970, 275] width 18 height 49
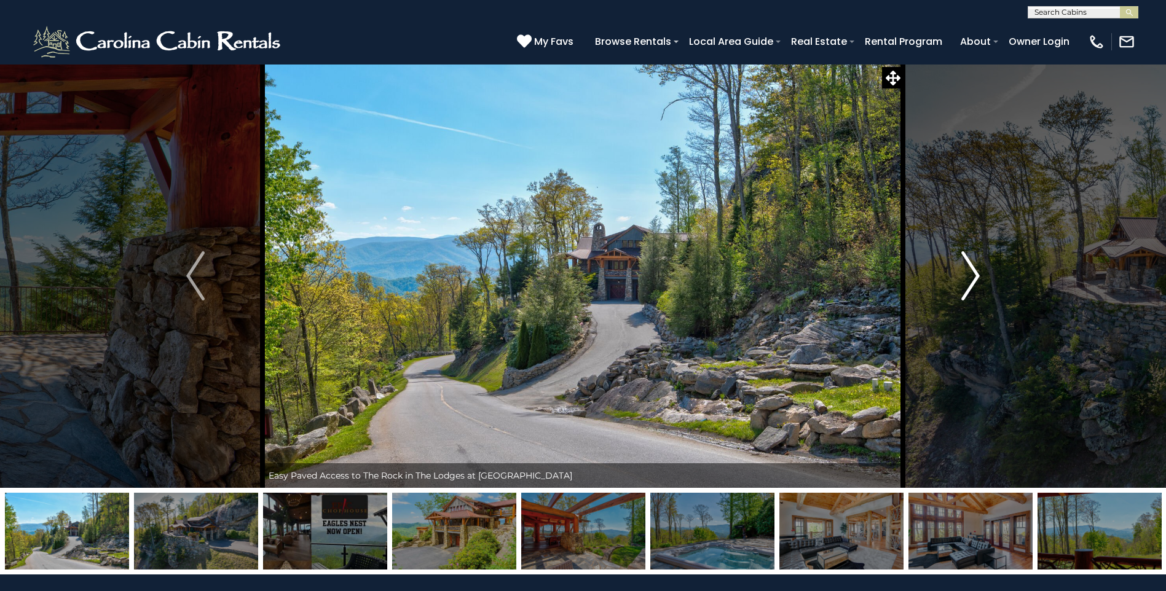
click at [977, 273] on img "Next" at bounding box center [970, 275] width 18 height 49
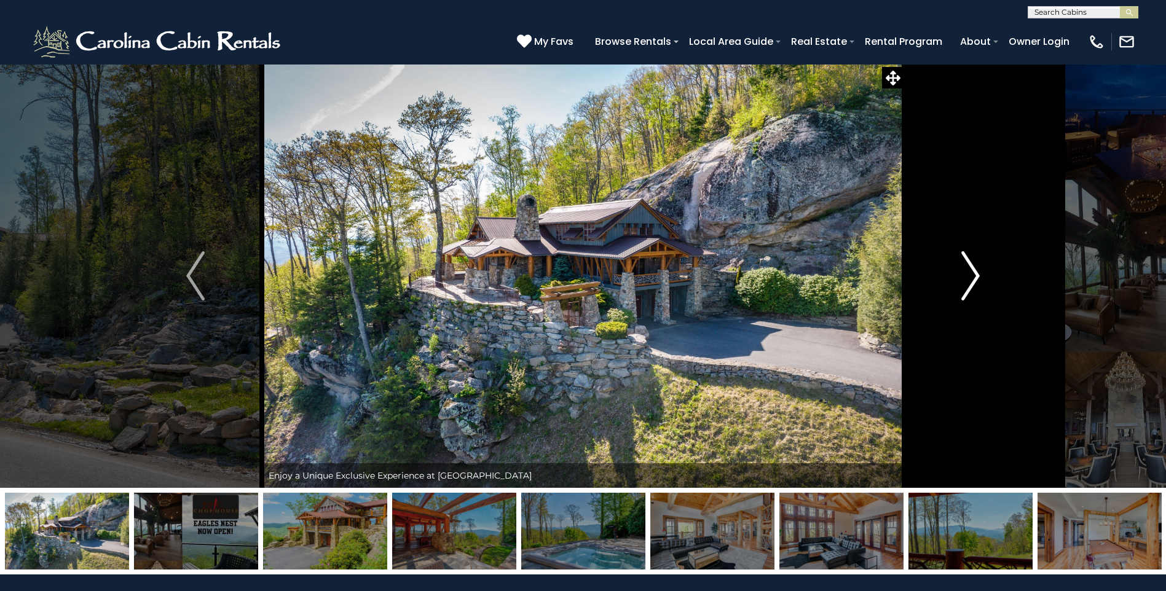
click at [977, 273] on img "Next" at bounding box center [970, 275] width 18 height 49
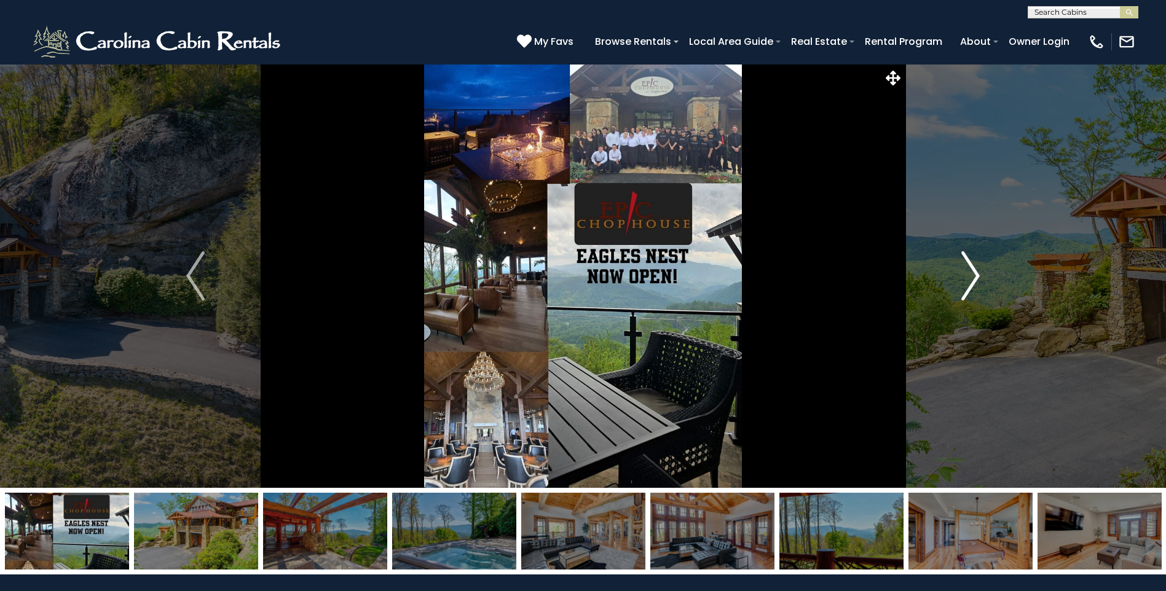
click at [977, 273] on img "Next" at bounding box center [970, 275] width 18 height 49
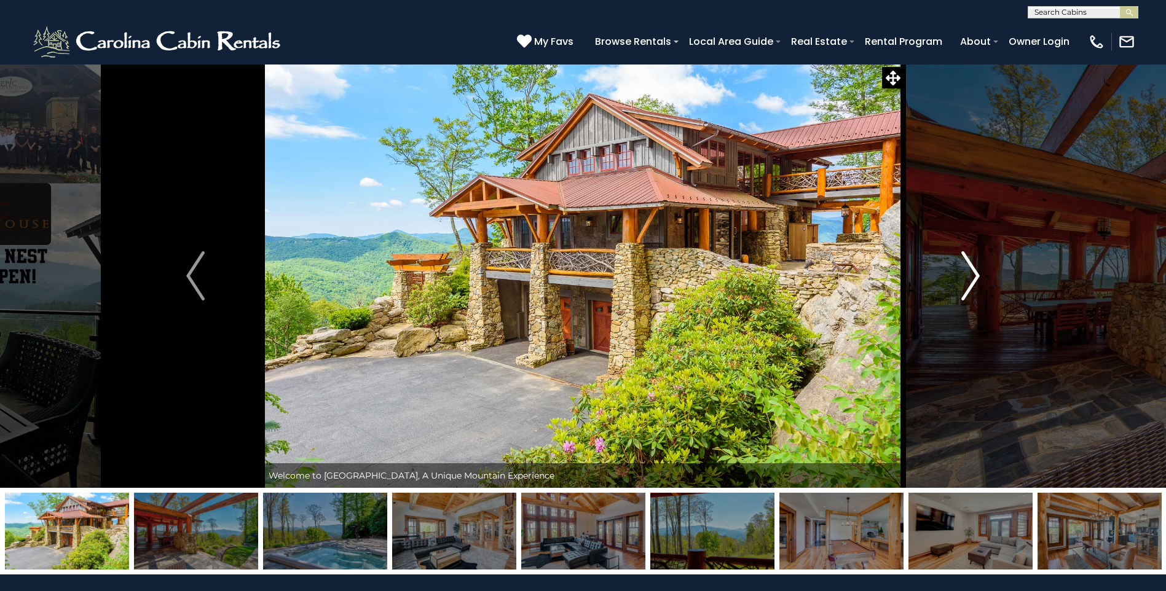
click at [977, 273] on img "Next" at bounding box center [970, 275] width 18 height 49
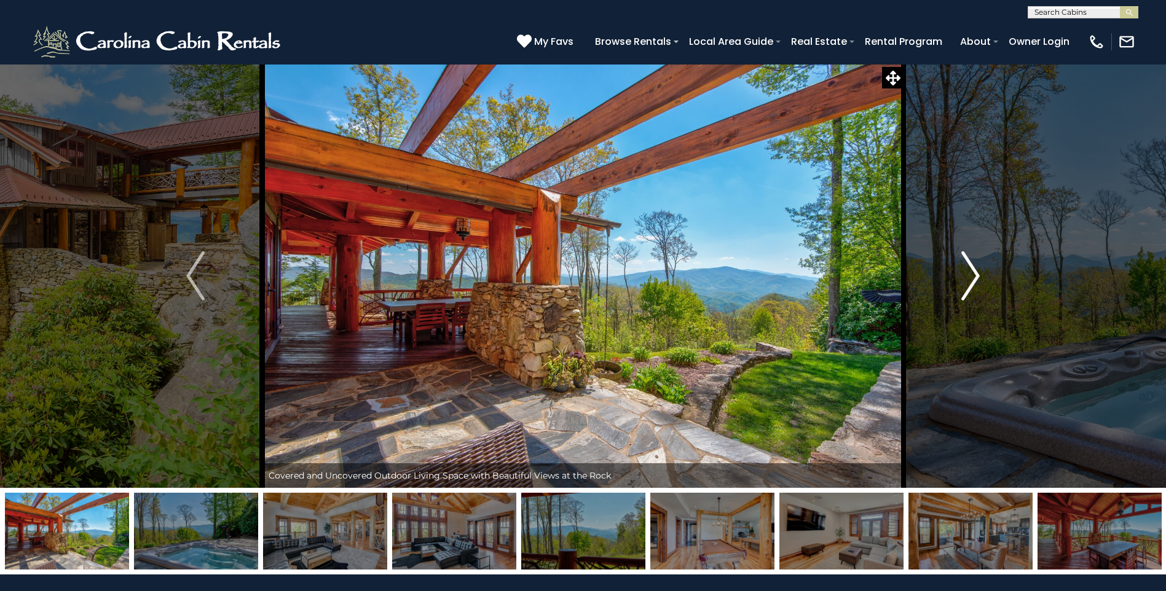
click at [977, 273] on img "Next" at bounding box center [970, 275] width 18 height 49
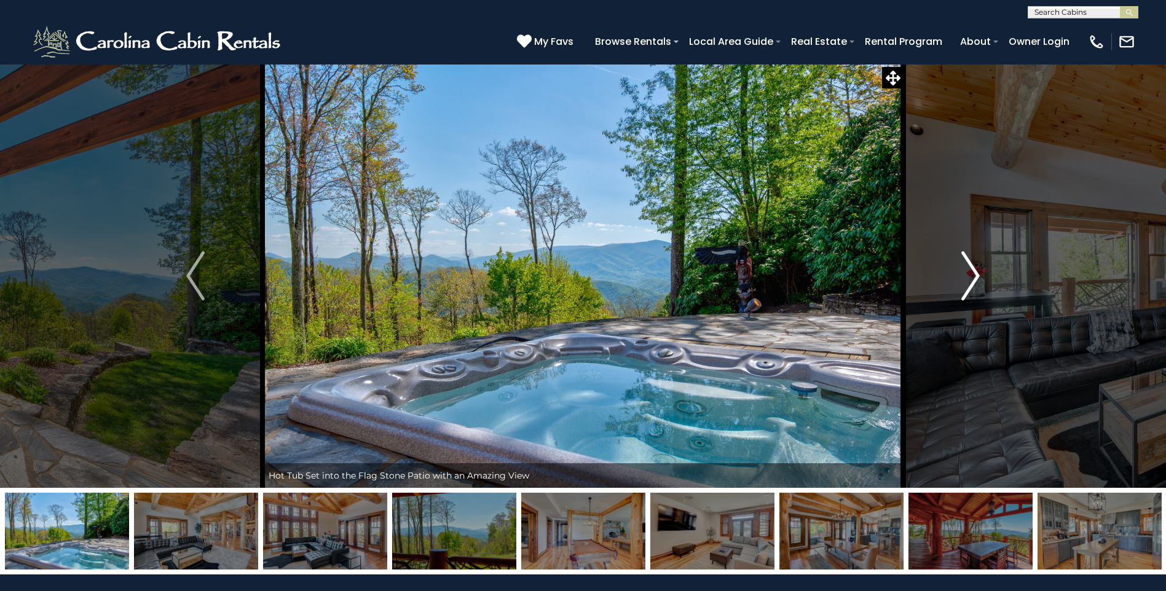
click at [977, 273] on img "Next" at bounding box center [970, 275] width 18 height 49
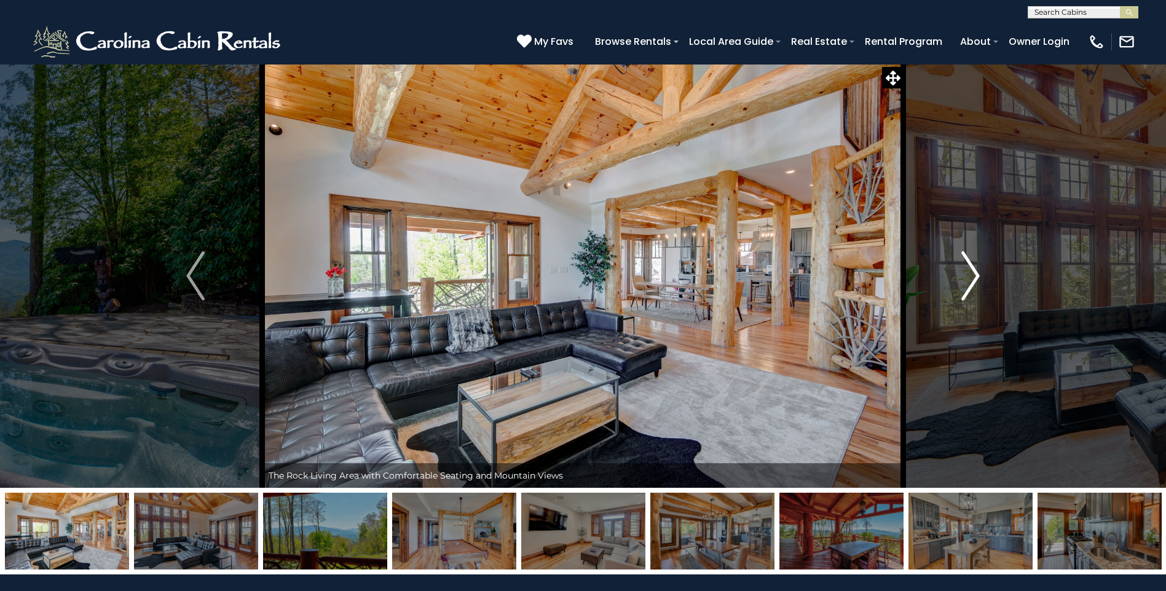
click at [977, 273] on img "Next" at bounding box center [970, 275] width 18 height 49
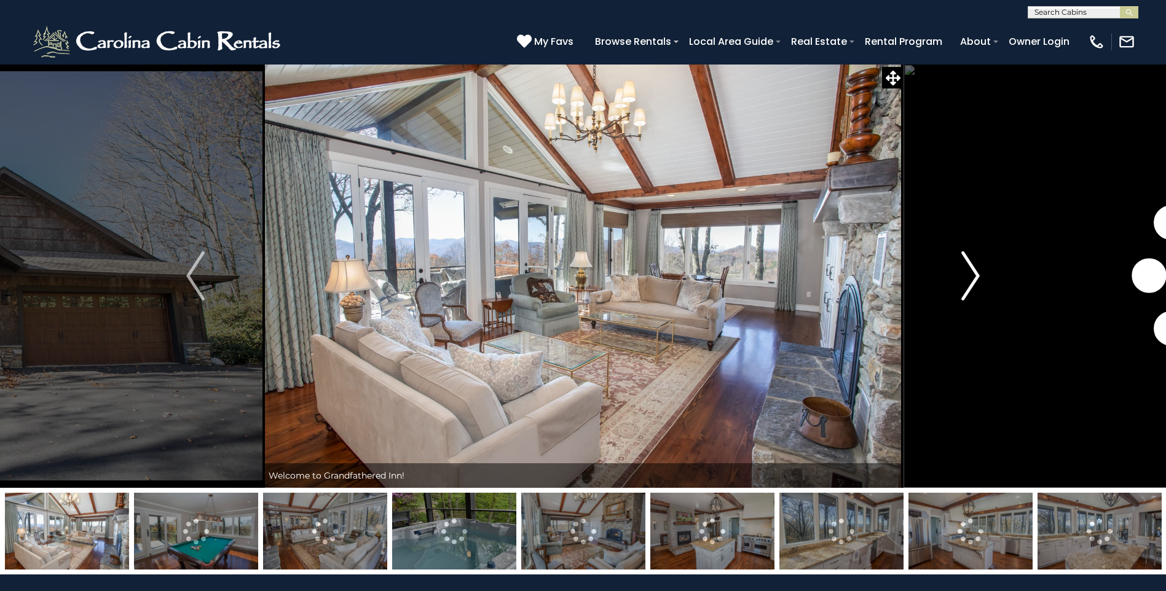
click at [970, 278] on img "Next" at bounding box center [970, 275] width 18 height 49
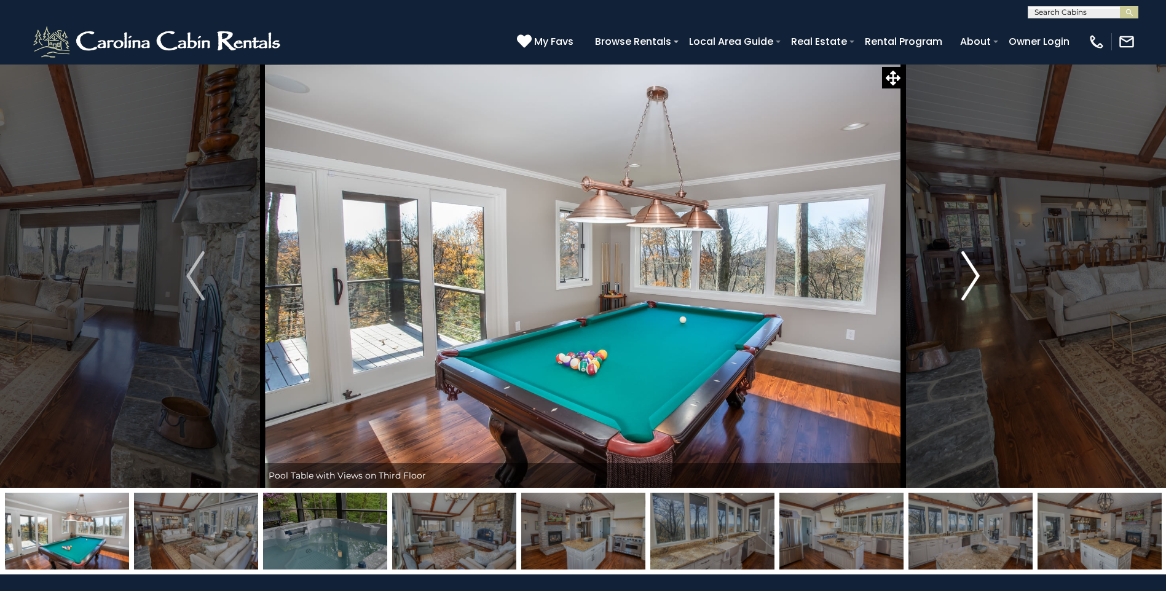
click at [970, 278] on img "Next" at bounding box center [970, 275] width 18 height 49
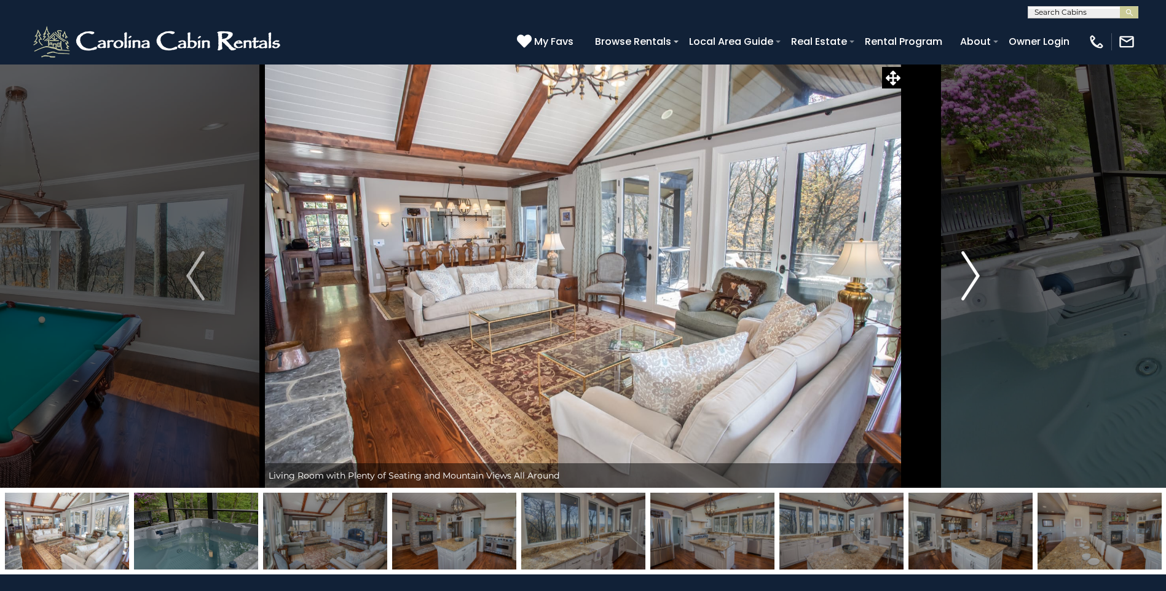
click at [970, 278] on img "Next" at bounding box center [970, 275] width 18 height 49
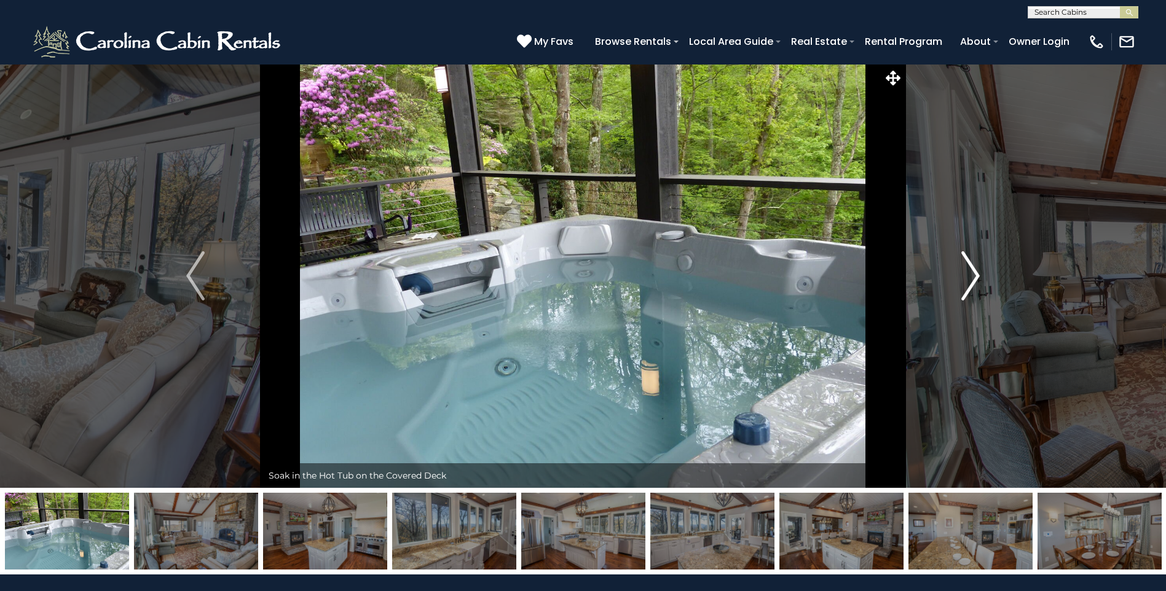
click at [970, 278] on img "Next" at bounding box center [970, 275] width 18 height 49
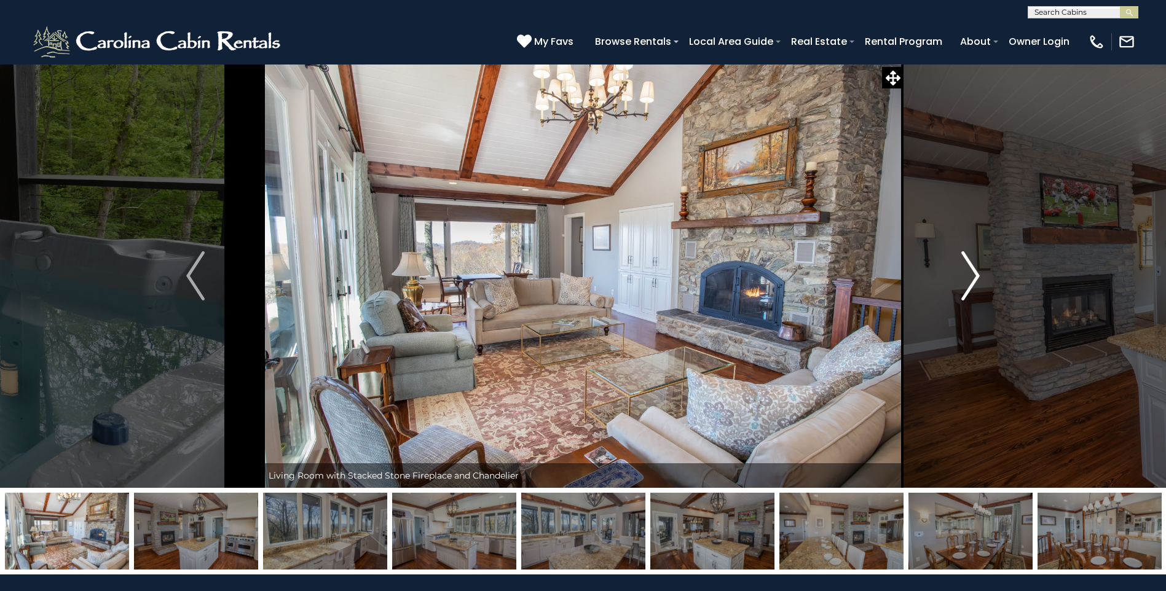
click at [970, 278] on img "Next" at bounding box center [970, 275] width 18 height 49
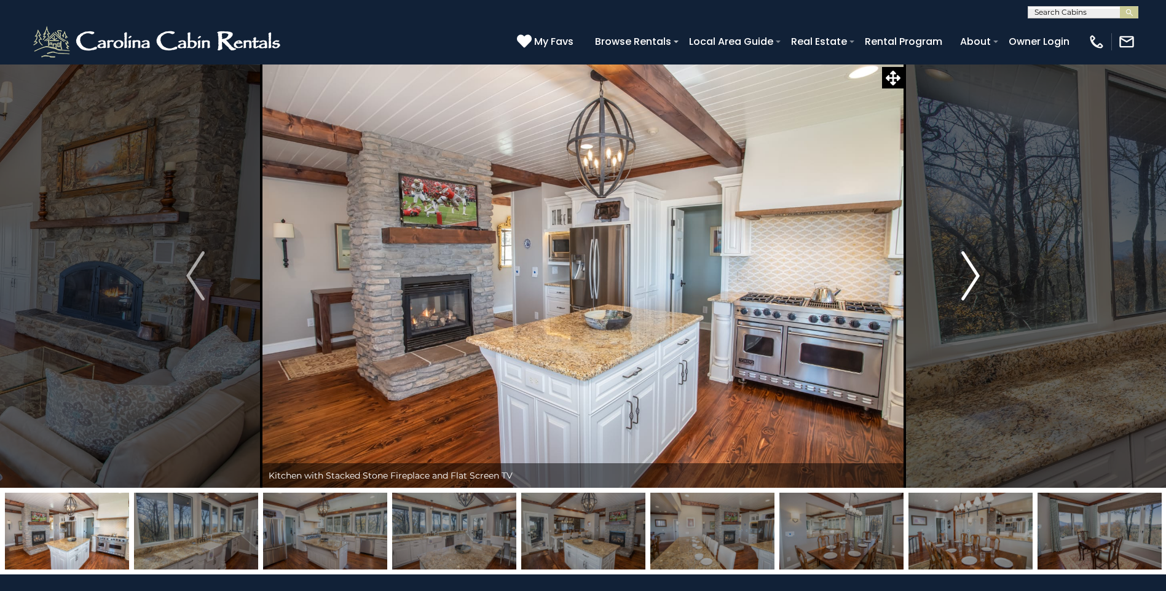
click at [970, 278] on img "Next" at bounding box center [970, 275] width 18 height 49
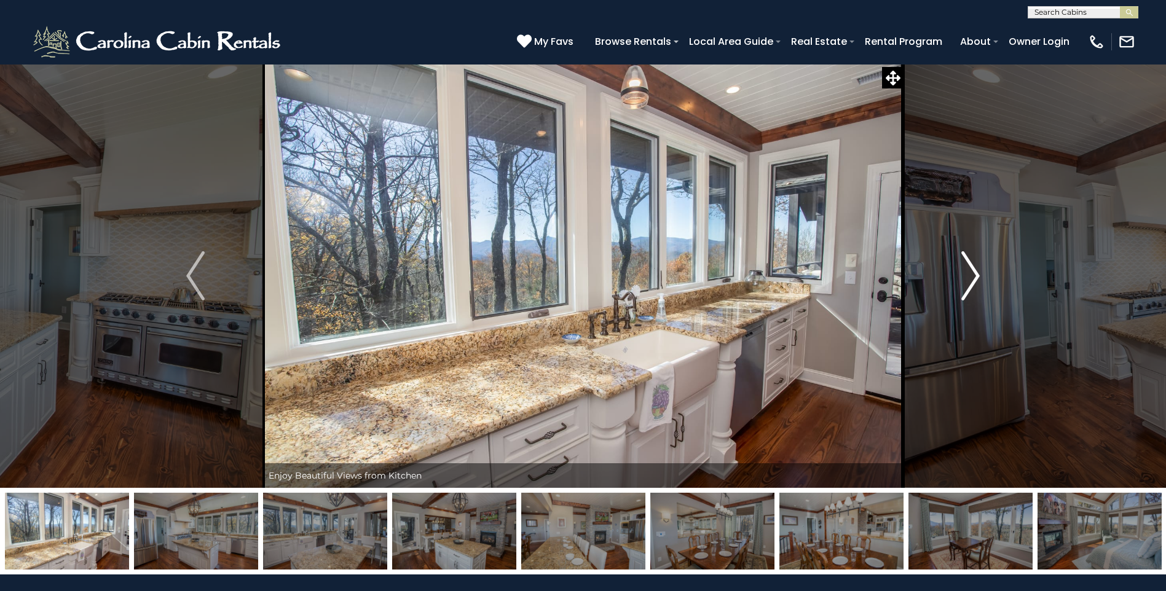
click at [970, 278] on img "Next" at bounding box center [970, 275] width 18 height 49
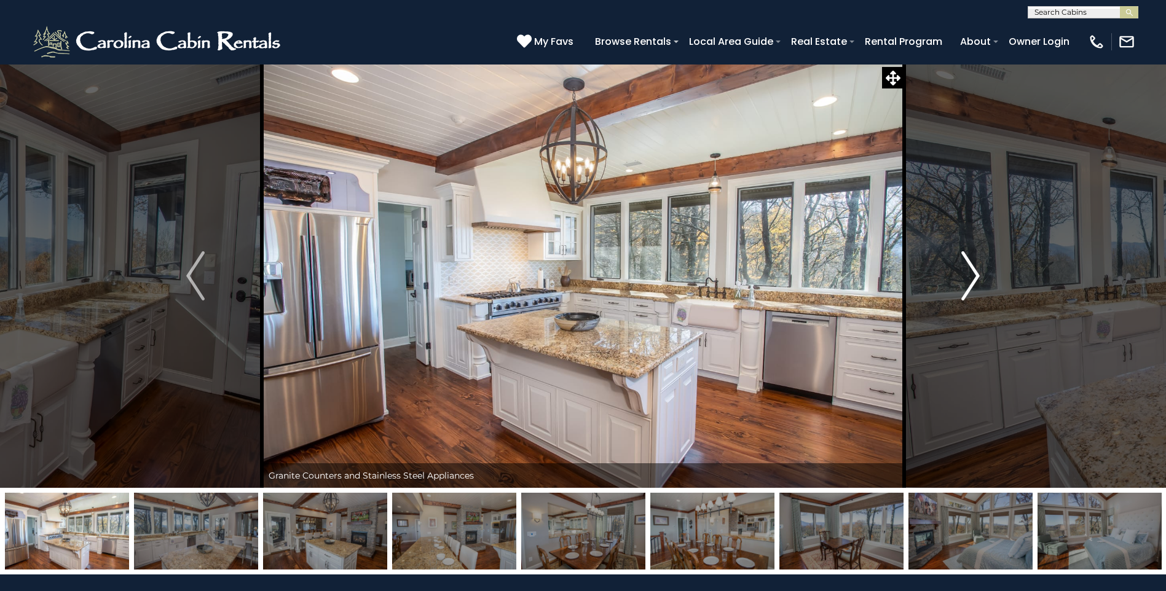
click at [970, 278] on img "Next" at bounding box center [970, 275] width 18 height 49
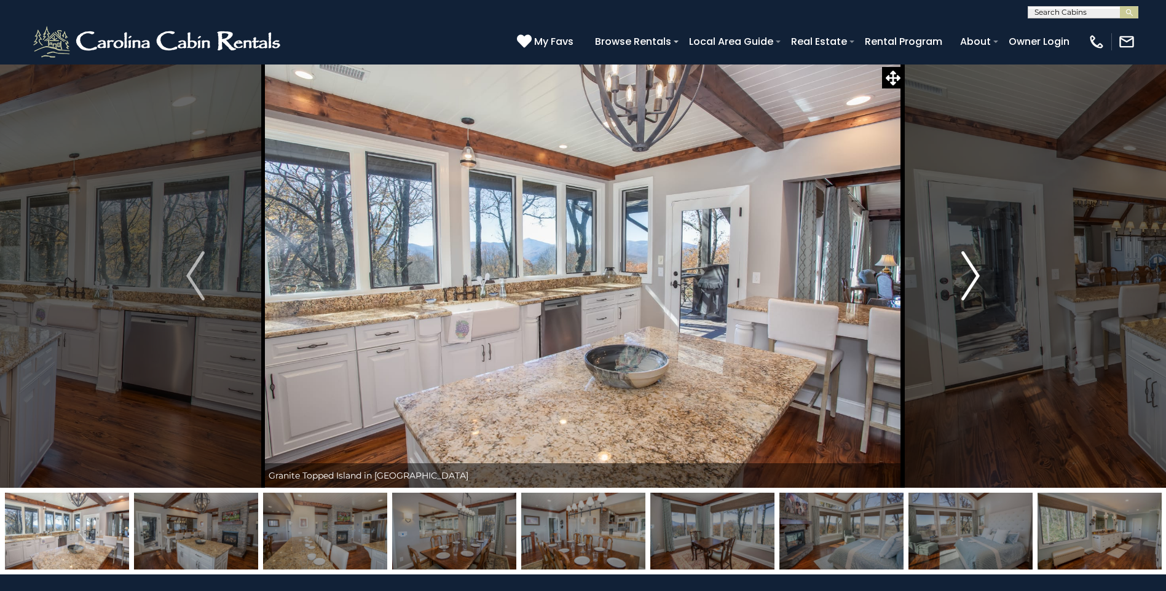
click at [970, 278] on img "Next" at bounding box center [970, 275] width 18 height 49
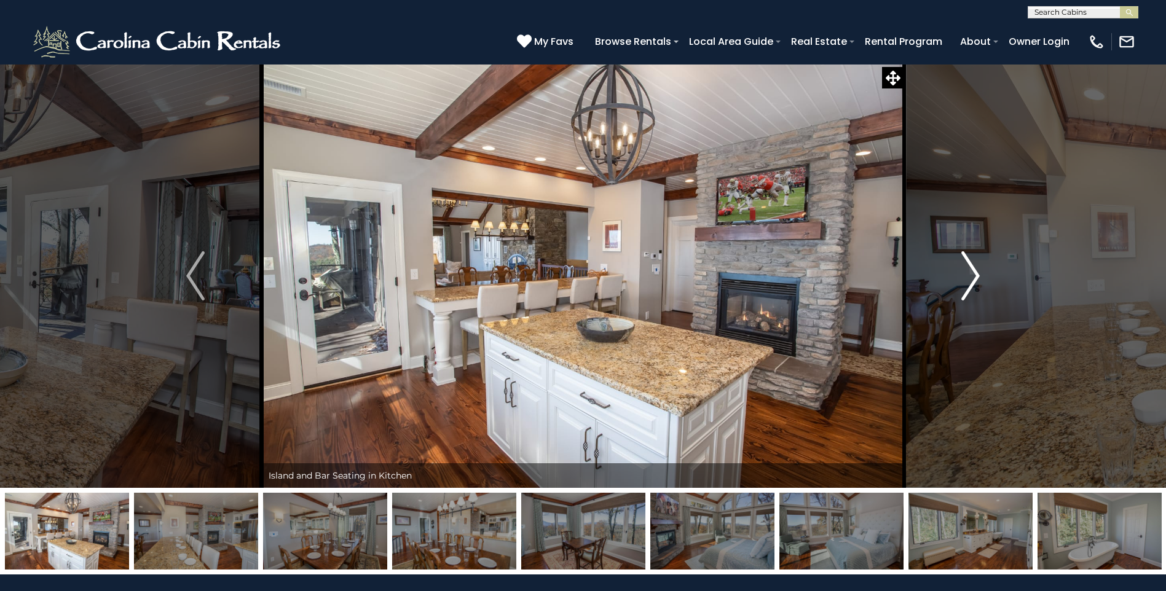
click at [970, 278] on img "Next" at bounding box center [970, 275] width 18 height 49
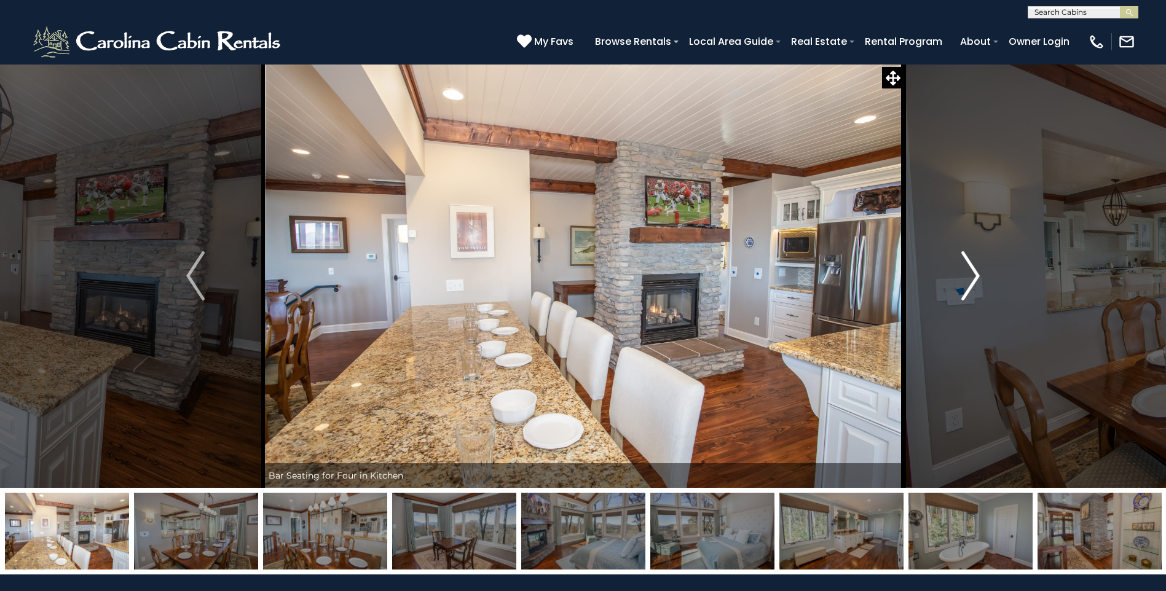
click at [970, 278] on img "Next" at bounding box center [970, 275] width 18 height 49
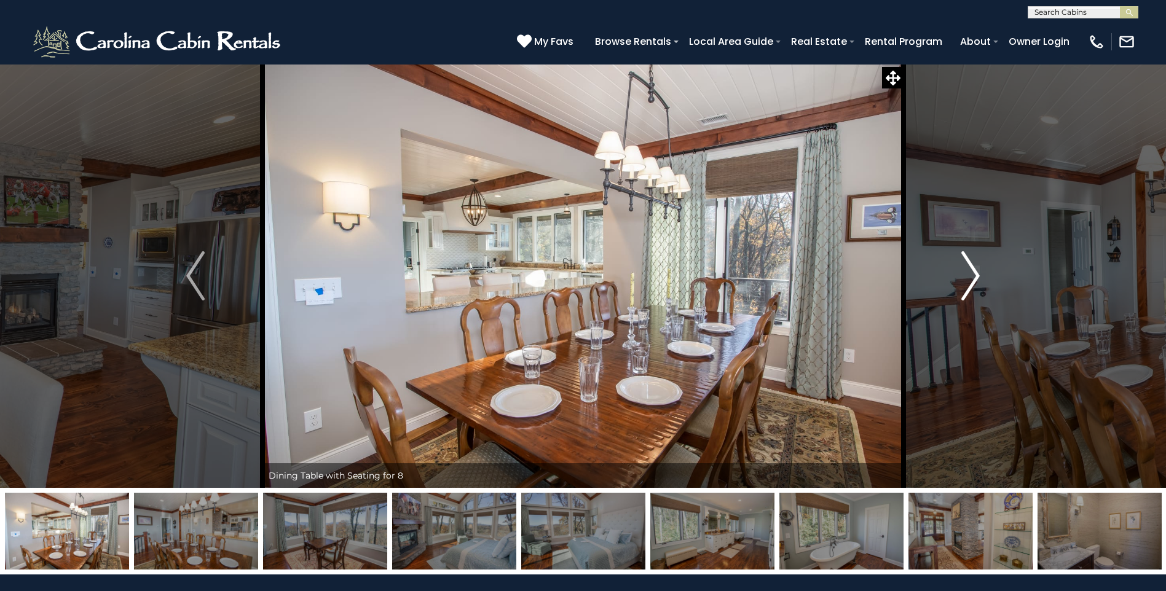
click at [970, 278] on img "Next" at bounding box center [970, 275] width 18 height 49
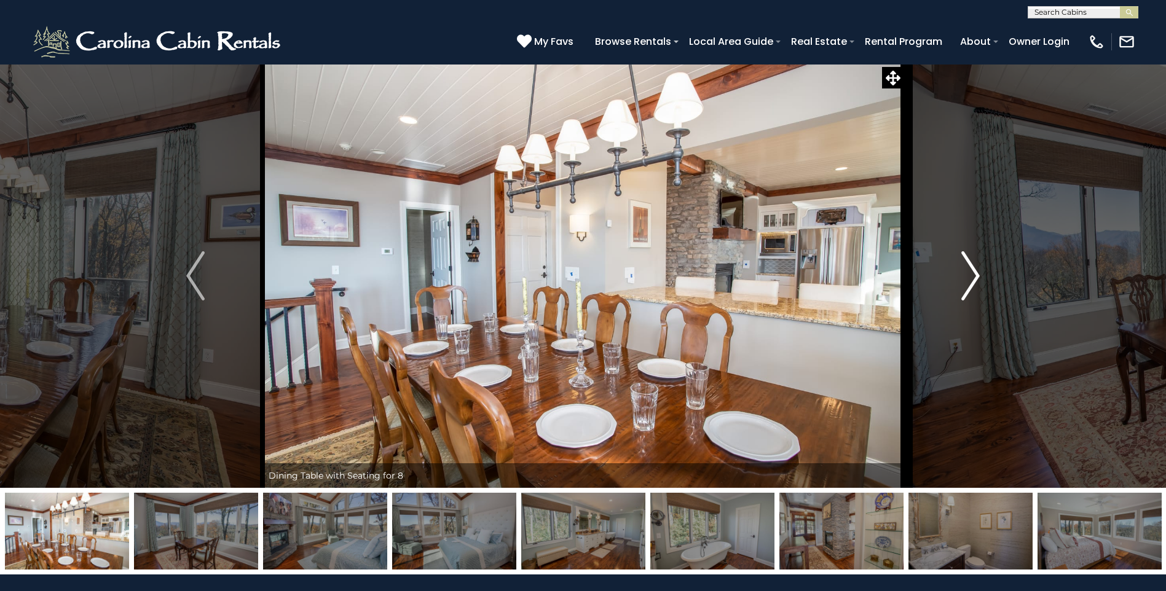
click at [970, 278] on img "Next" at bounding box center [970, 275] width 18 height 49
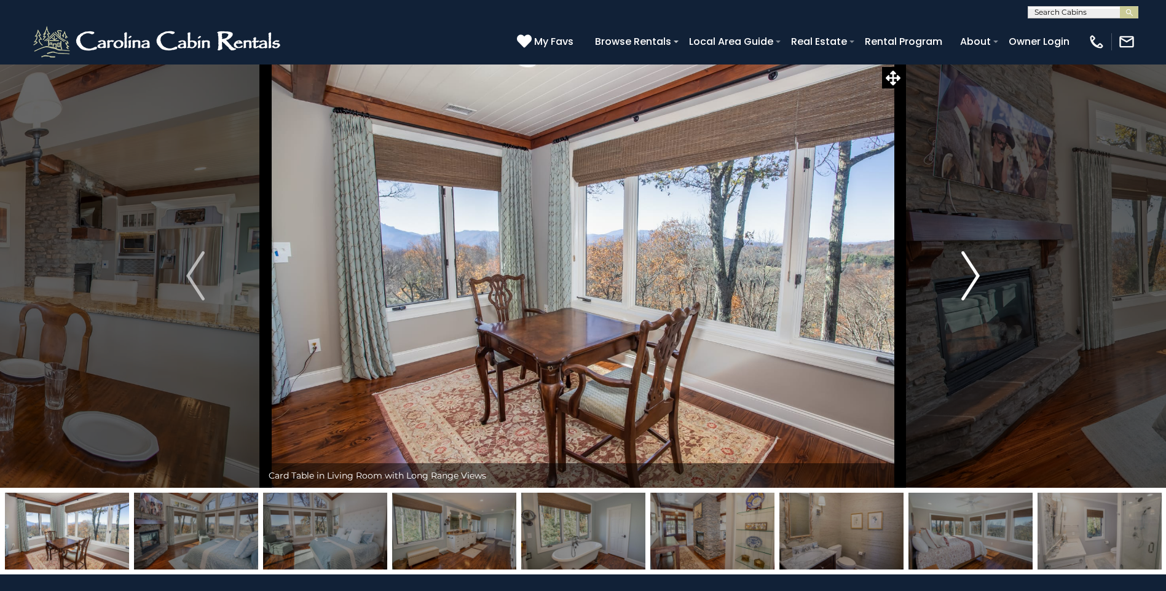
click at [970, 278] on img "Next" at bounding box center [970, 275] width 18 height 49
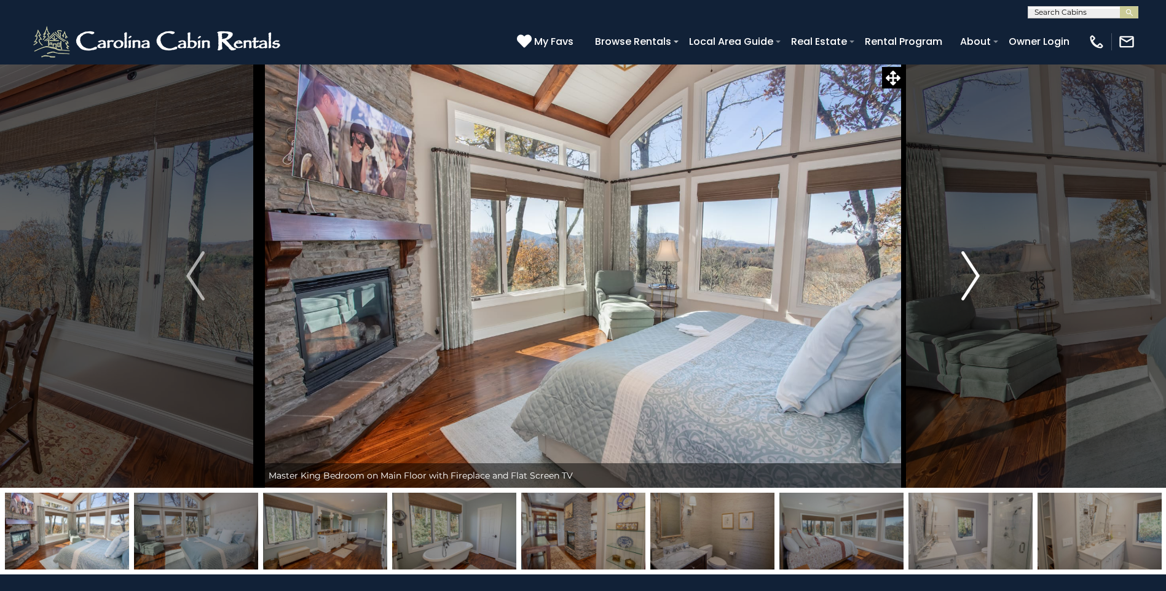
click at [970, 278] on img "Next" at bounding box center [970, 275] width 18 height 49
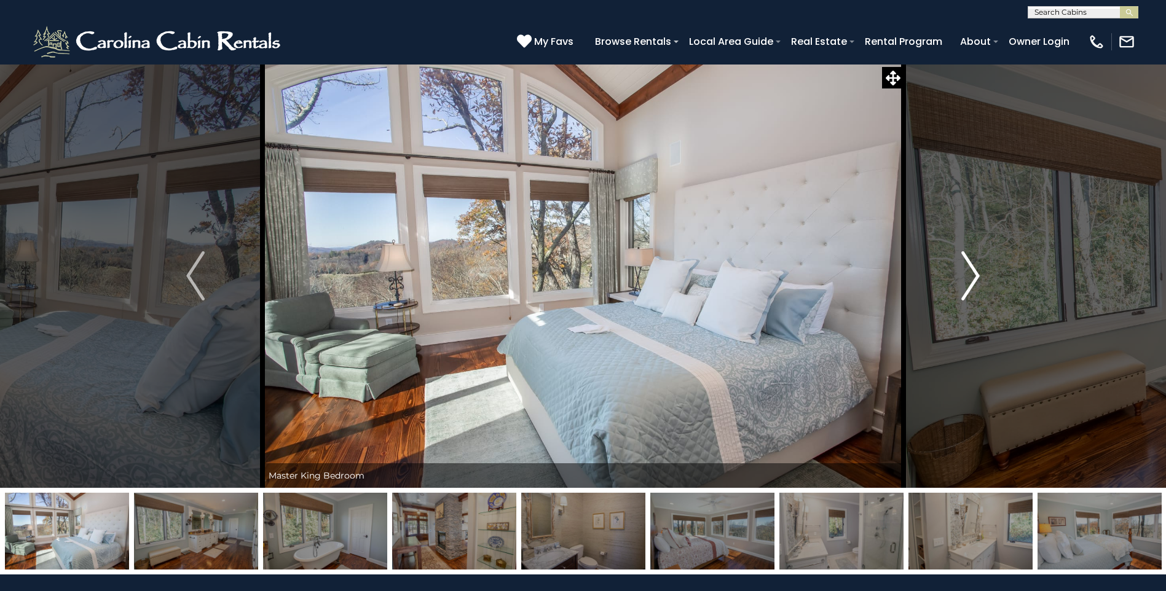
click at [970, 278] on img "Next" at bounding box center [970, 275] width 18 height 49
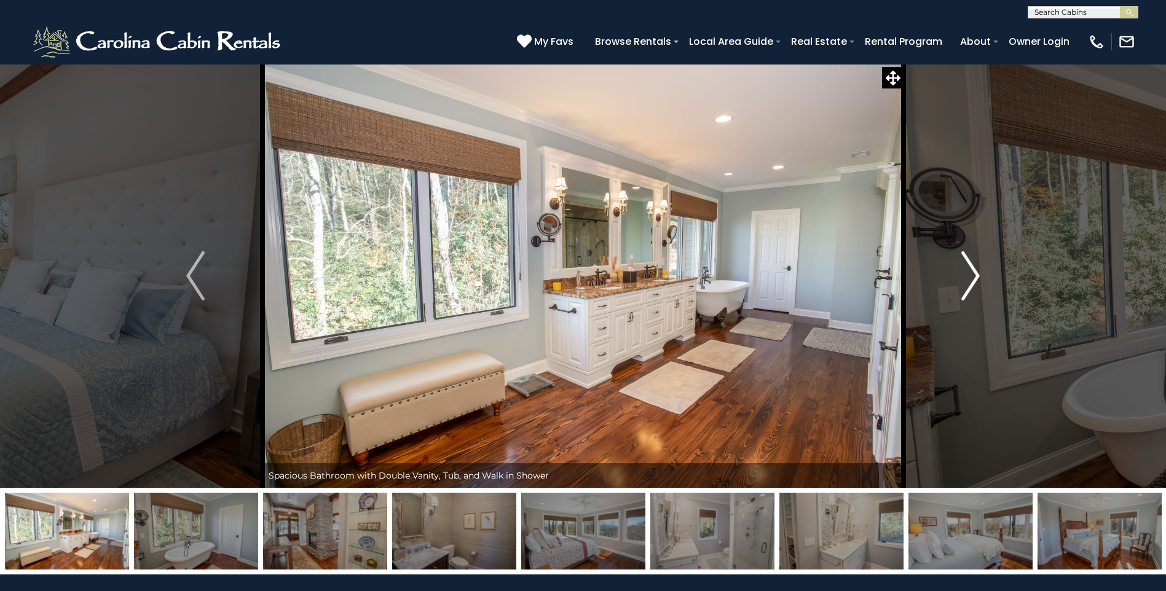
click at [970, 278] on img "Next" at bounding box center [970, 275] width 18 height 49
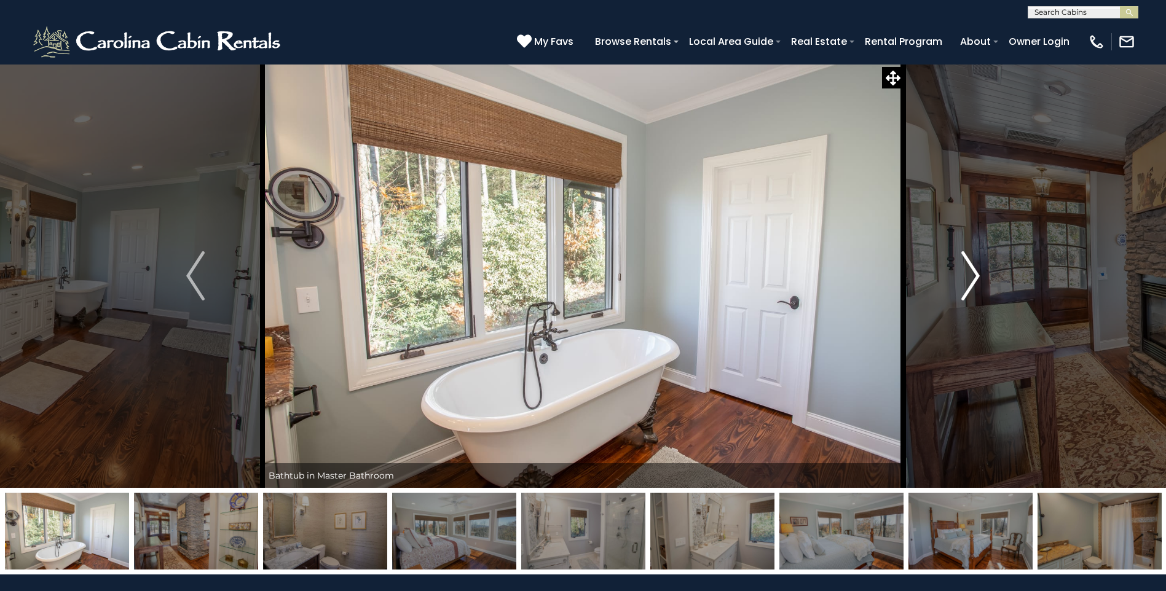
click at [970, 278] on img "Next" at bounding box center [970, 275] width 18 height 49
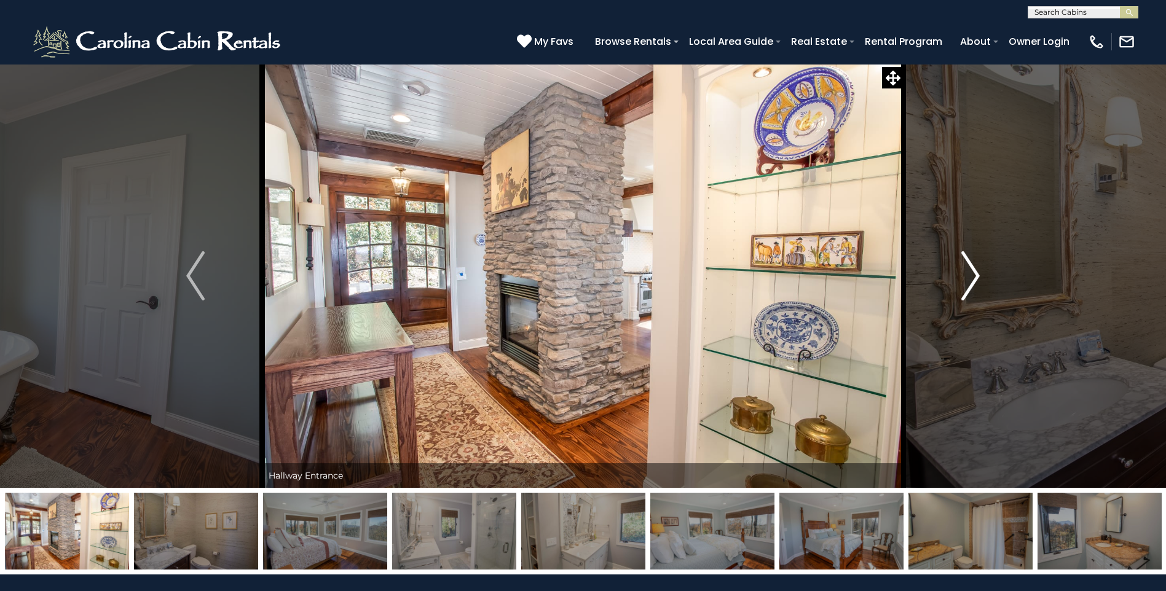
click at [970, 278] on img "Next" at bounding box center [970, 275] width 18 height 49
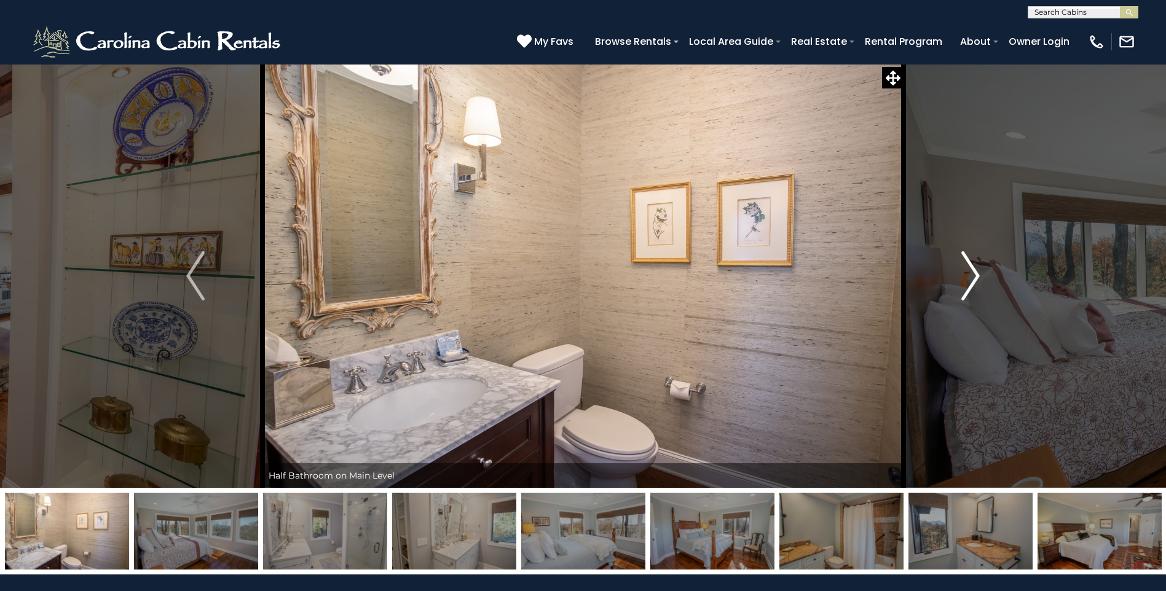
click at [970, 278] on img "Next" at bounding box center [970, 275] width 18 height 49
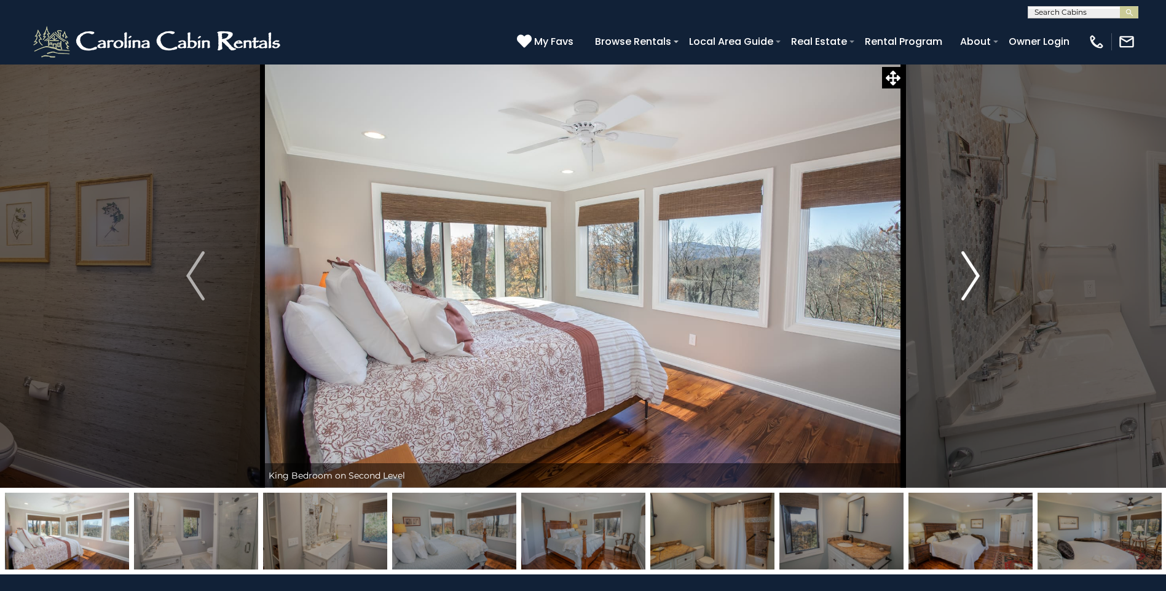
click at [970, 278] on img "Next" at bounding box center [970, 275] width 18 height 49
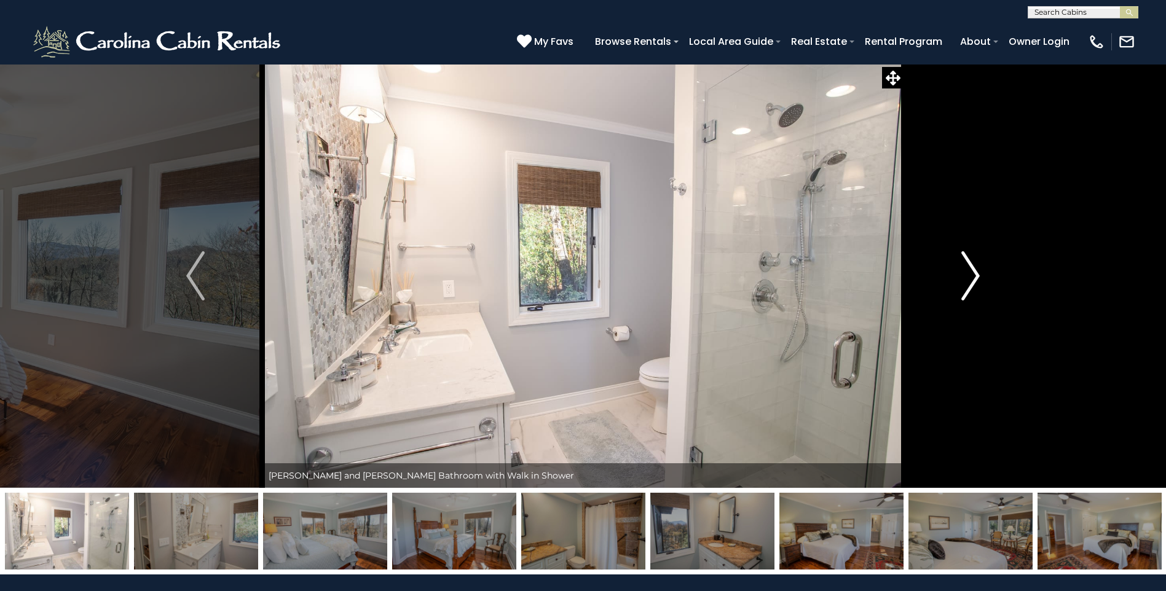
click at [970, 278] on img "Next" at bounding box center [970, 275] width 18 height 49
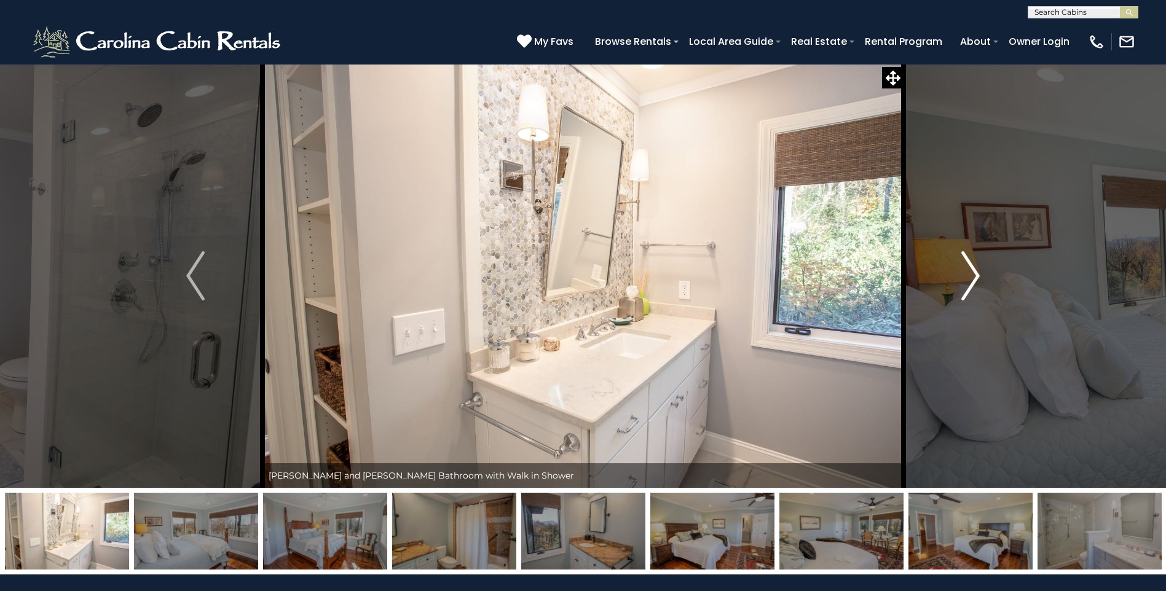
click at [970, 278] on img "Next" at bounding box center [970, 275] width 18 height 49
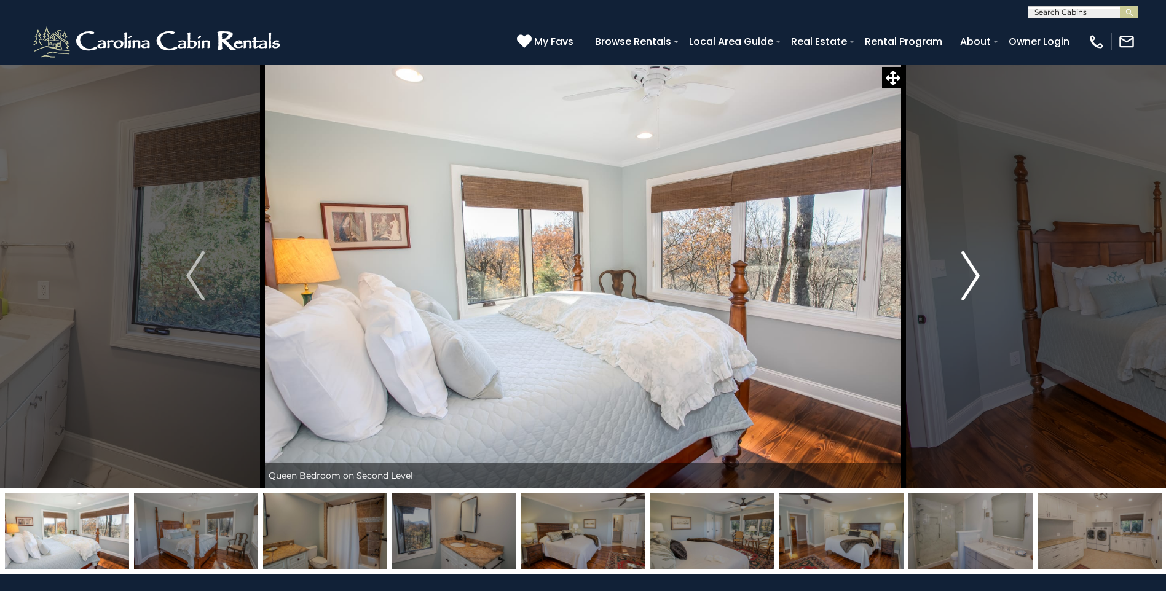
click at [970, 278] on img "Next" at bounding box center [970, 275] width 18 height 49
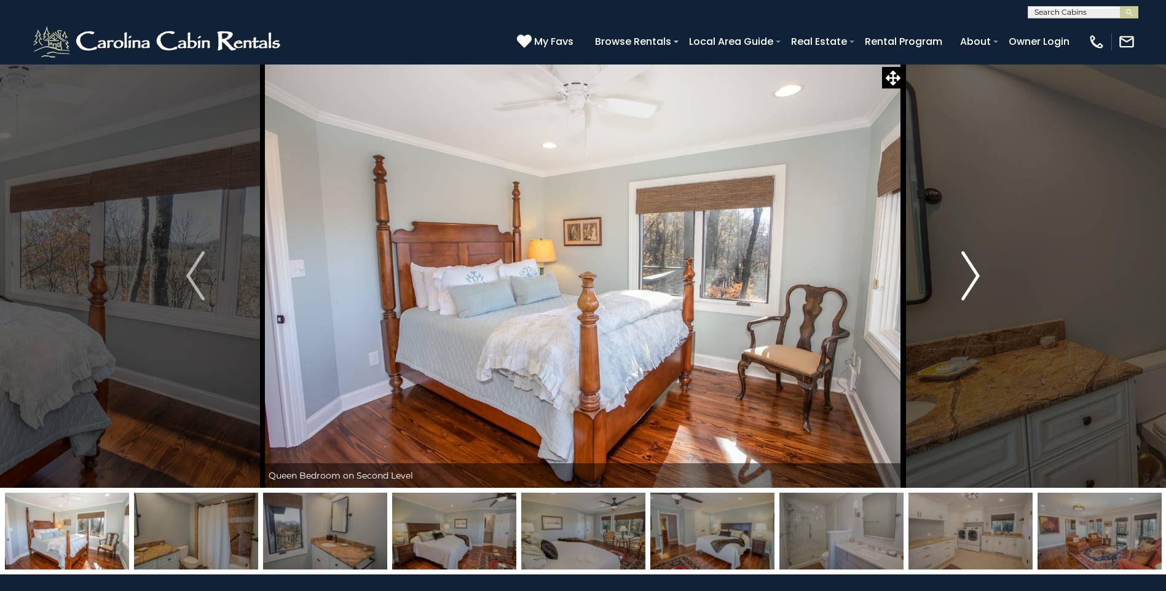
click at [970, 278] on img "Next" at bounding box center [970, 275] width 18 height 49
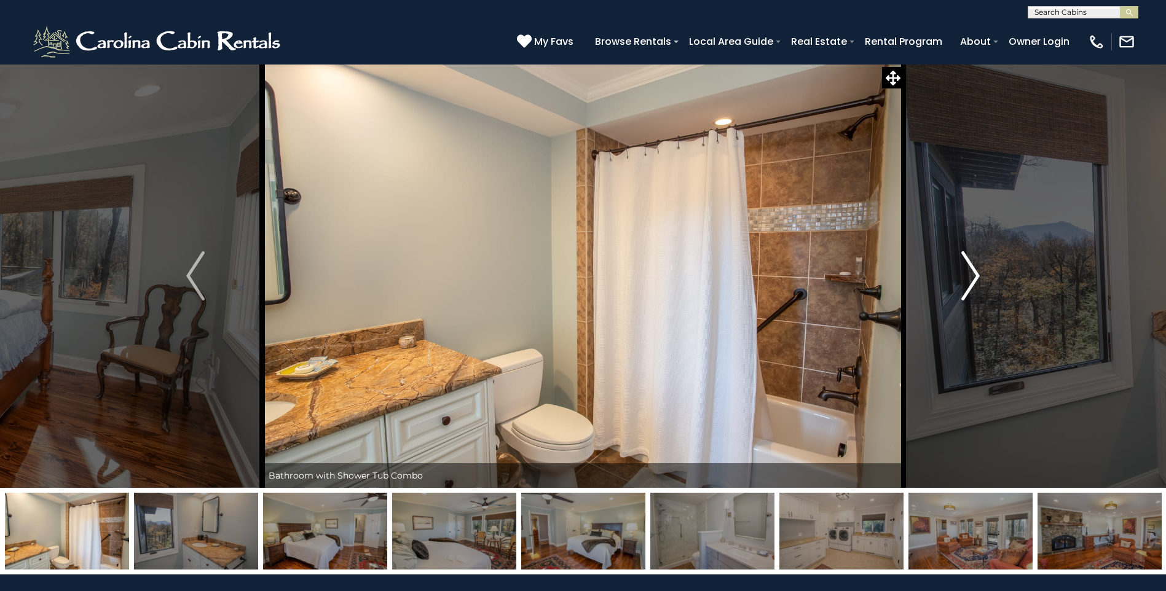
click at [970, 278] on img "Next" at bounding box center [970, 275] width 18 height 49
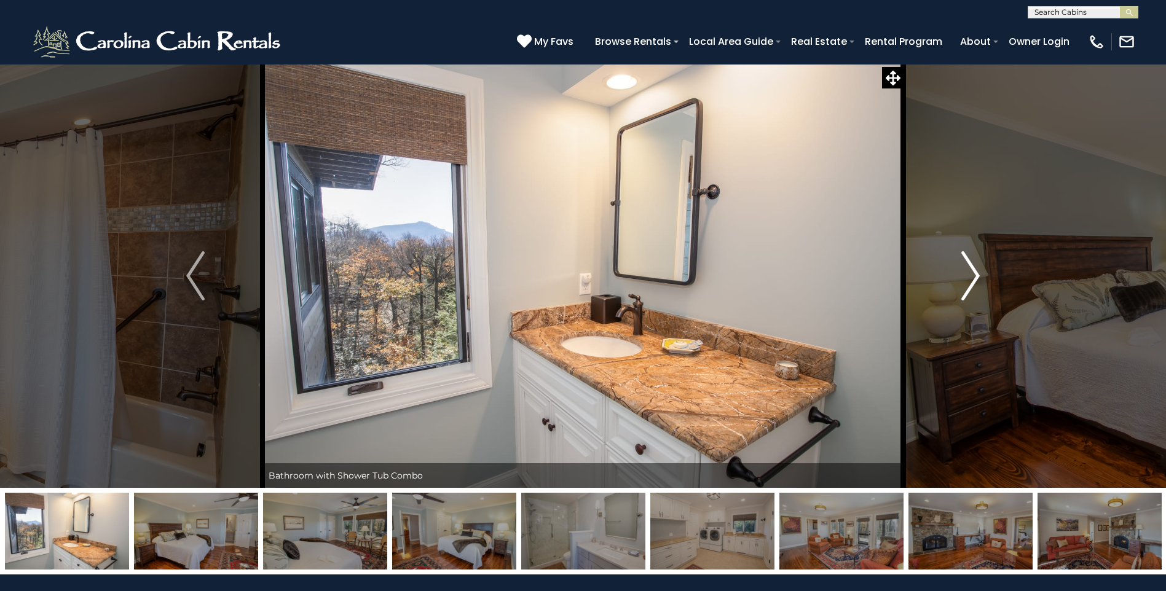
click at [970, 278] on img "Next" at bounding box center [970, 275] width 18 height 49
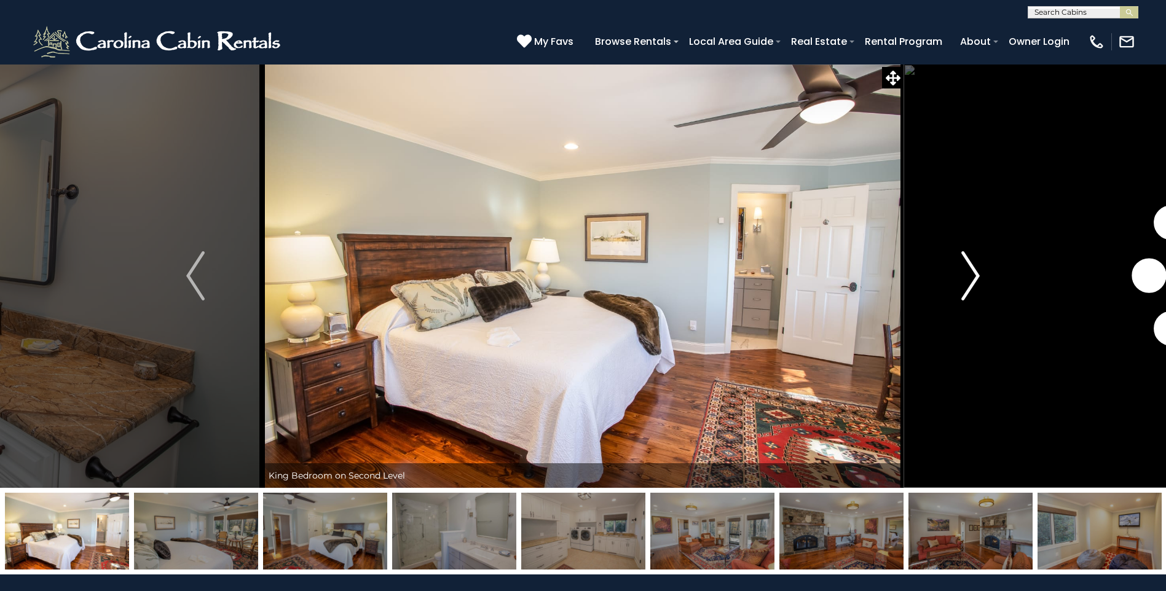
click at [970, 278] on img "Next" at bounding box center [970, 275] width 18 height 49
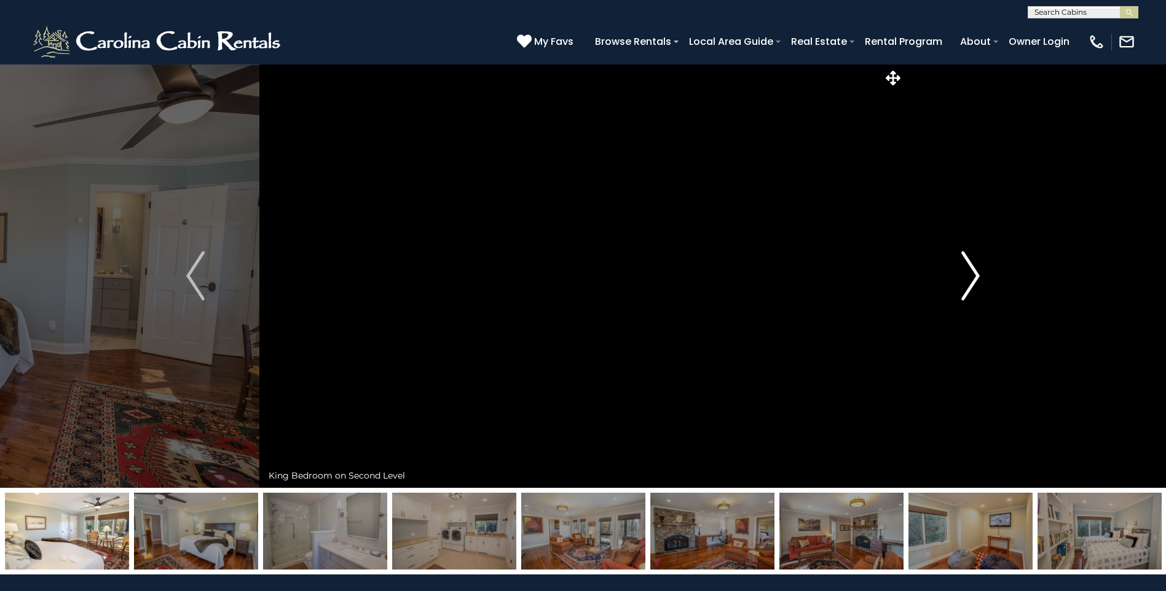
click at [970, 278] on img "Next" at bounding box center [970, 275] width 18 height 49
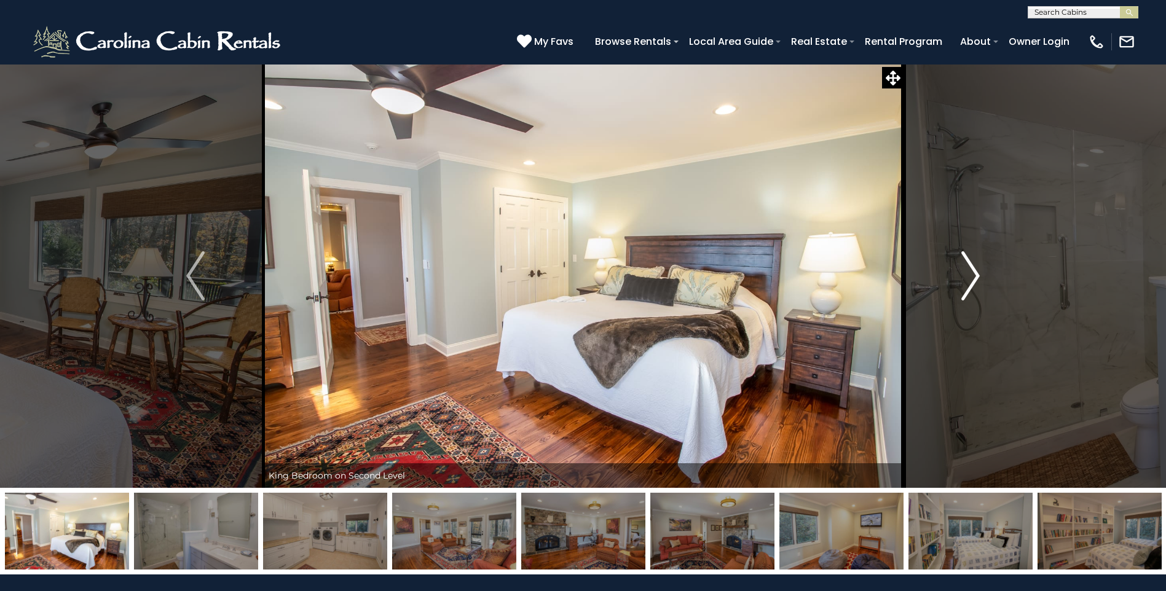
click at [970, 278] on img "Next" at bounding box center [970, 275] width 18 height 49
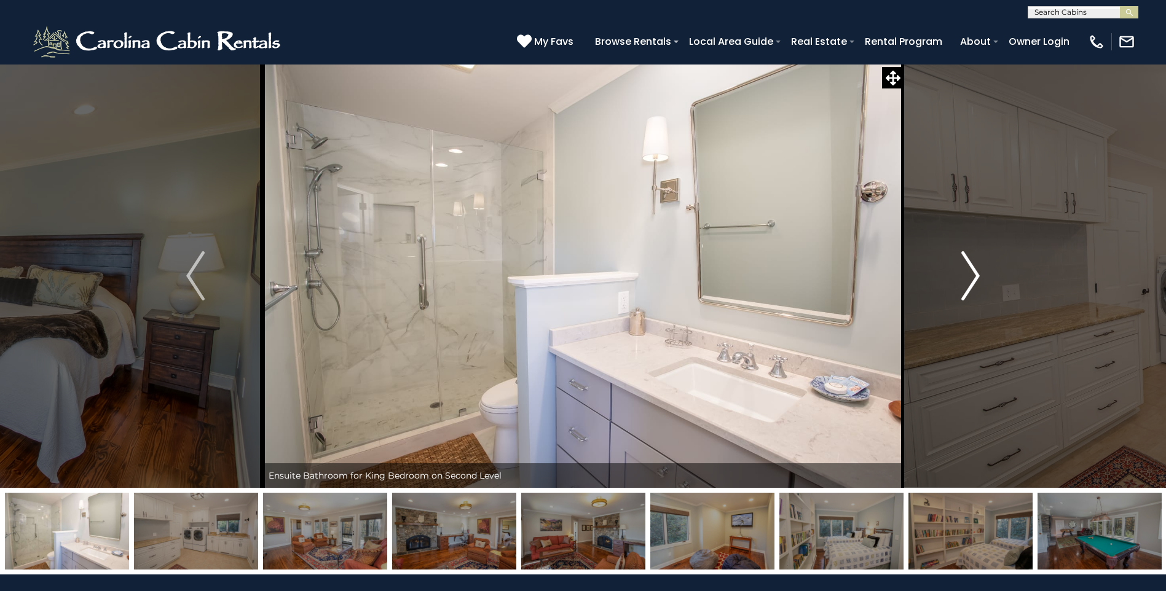
click at [970, 278] on img "Next" at bounding box center [970, 275] width 18 height 49
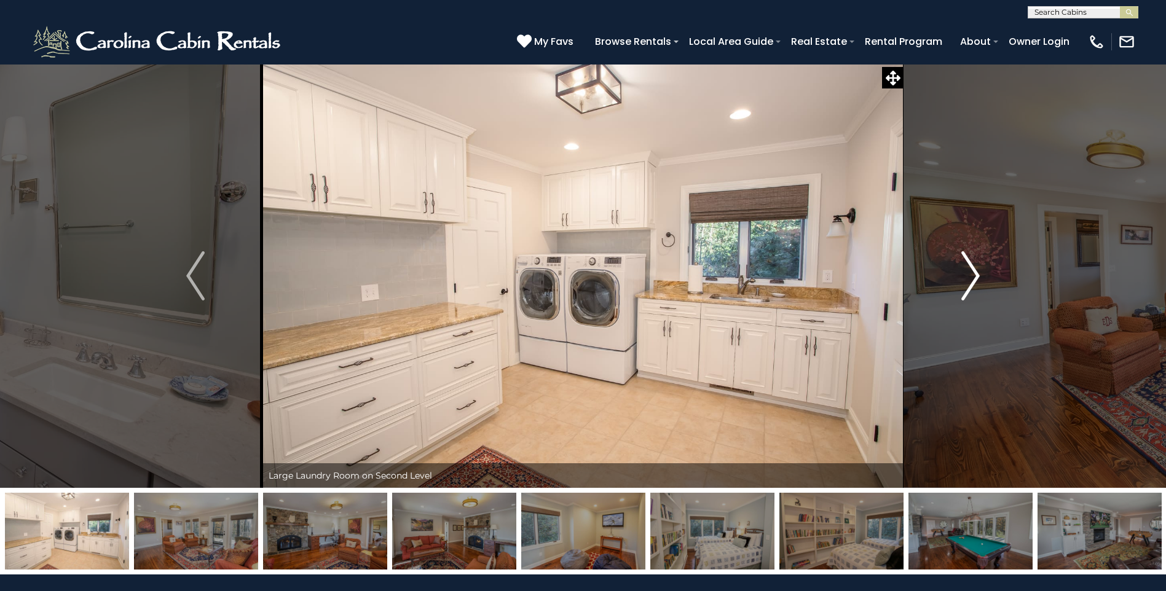
click at [971, 280] on img "Next" at bounding box center [970, 275] width 18 height 49
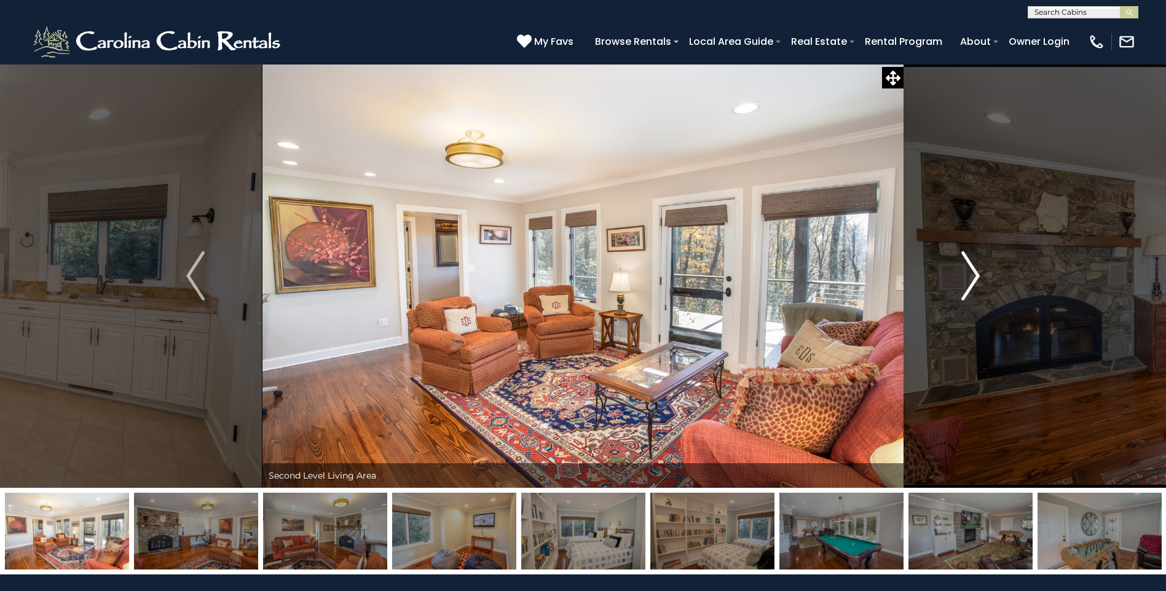
click at [971, 280] on img "Next" at bounding box center [970, 275] width 18 height 49
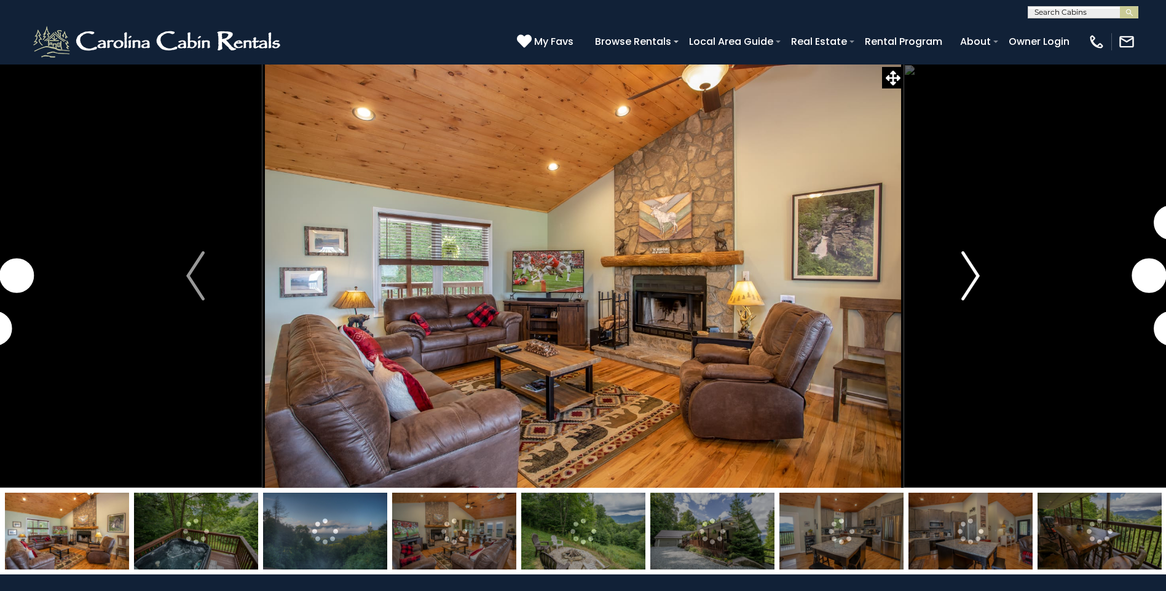
click at [976, 278] on img "Next" at bounding box center [970, 275] width 18 height 49
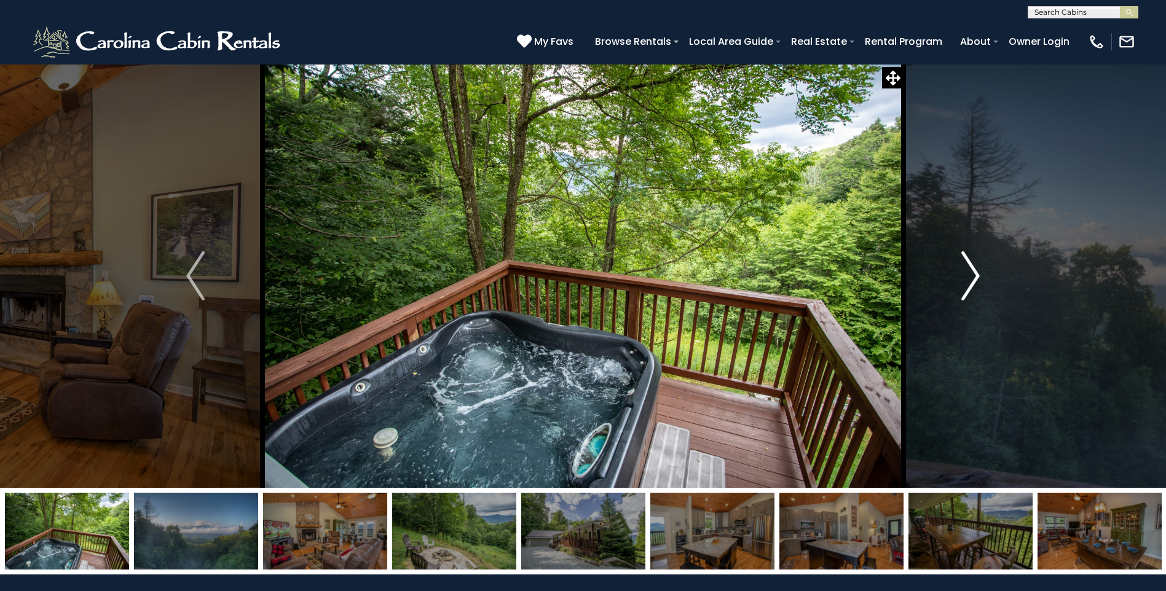
click at [976, 278] on img "Next" at bounding box center [970, 275] width 18 height 49
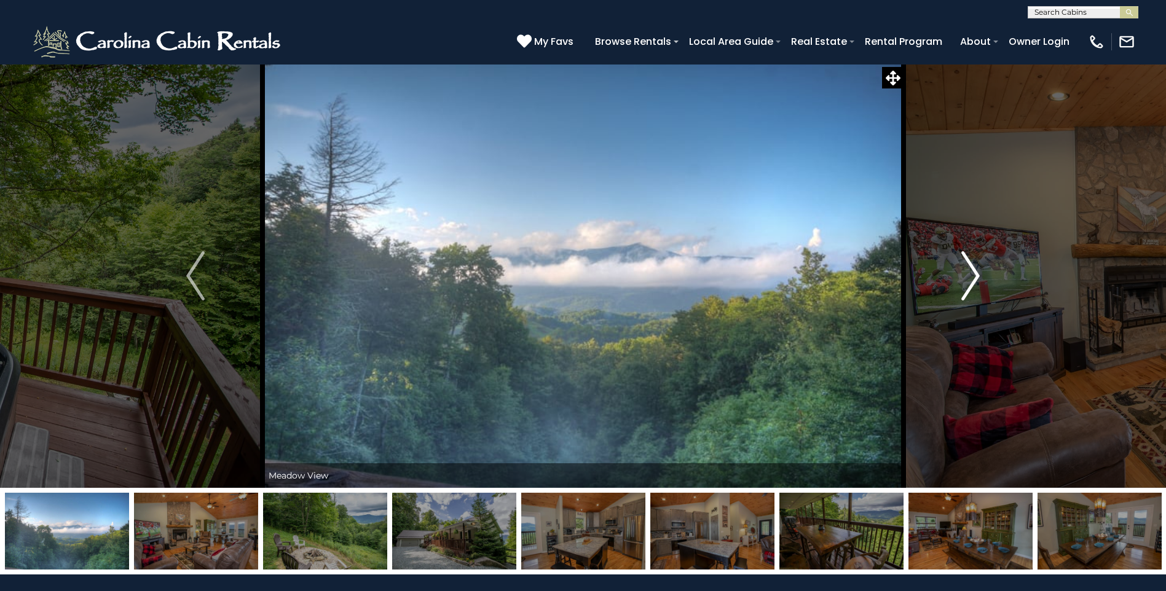
click at [976, 278] on img "Next" at bounding box center [970, 275] width 18 height 49
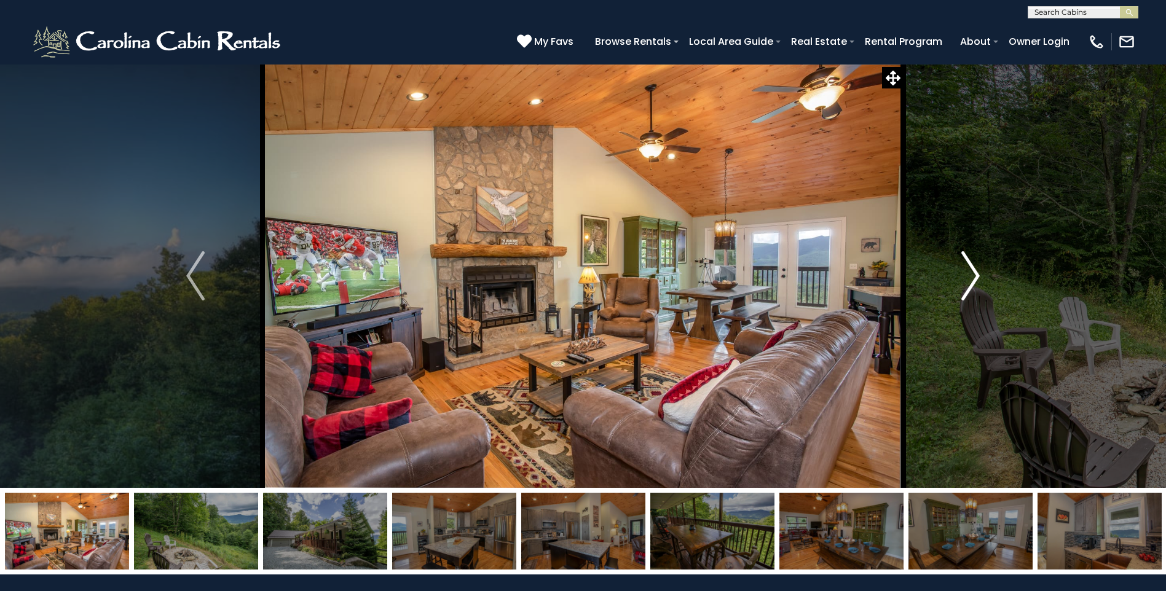
click at [976, 278] on img "Next" at bounding box center [970, 275] width 18 height 49
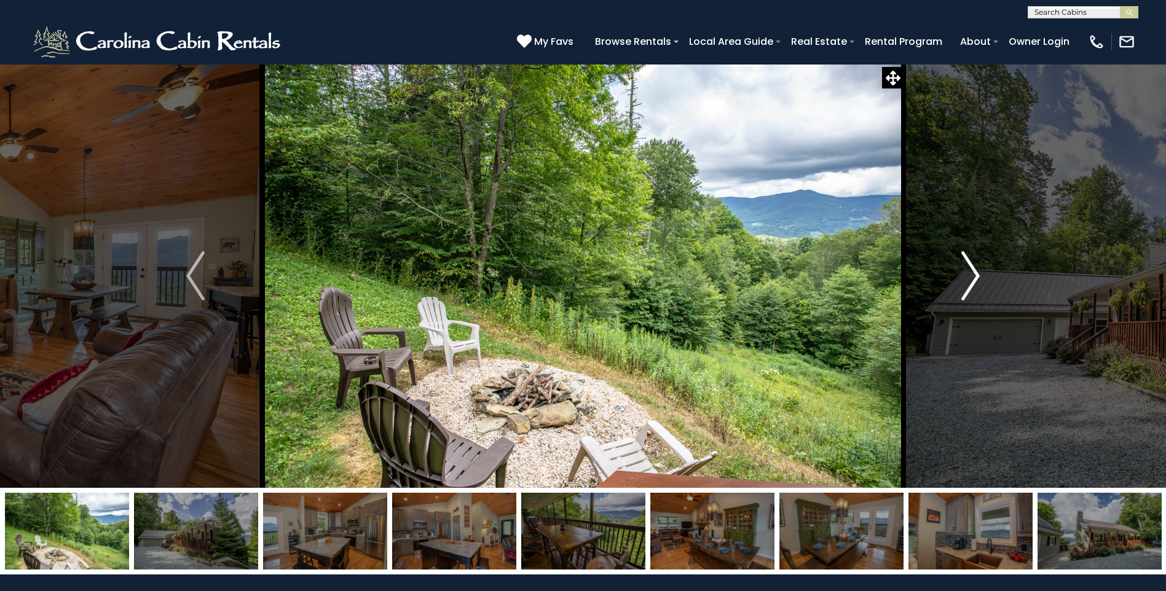
click at [976, 278] on img "Next" at bounding box center [970, 275] width 18 height 49
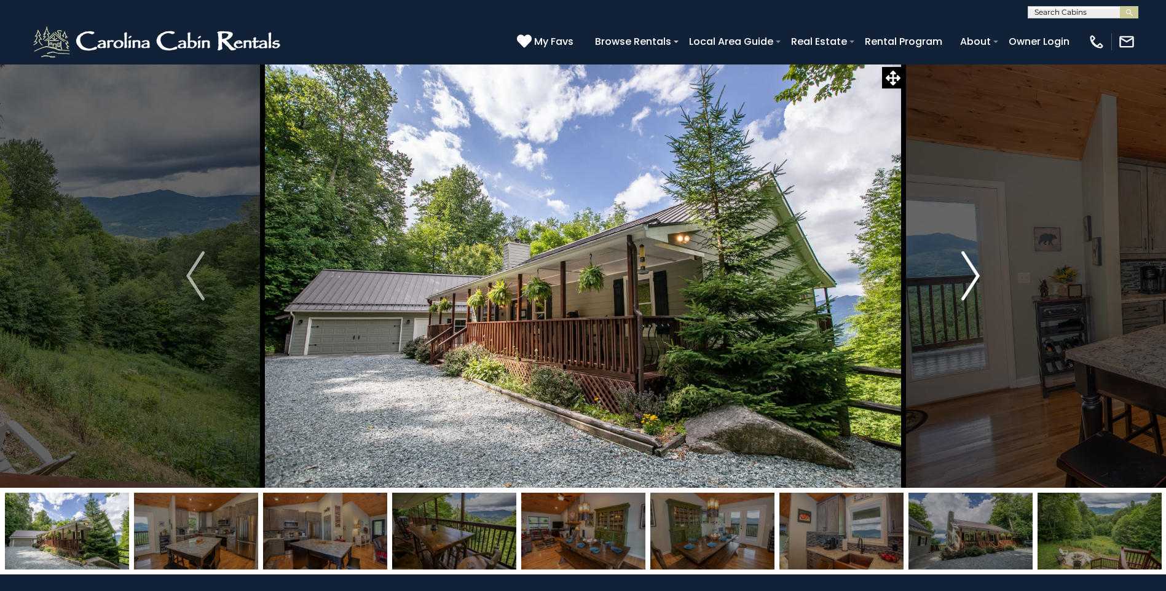
click at [976, 278] on img "Next" at bounding box center [970, 275] width 18 height 49
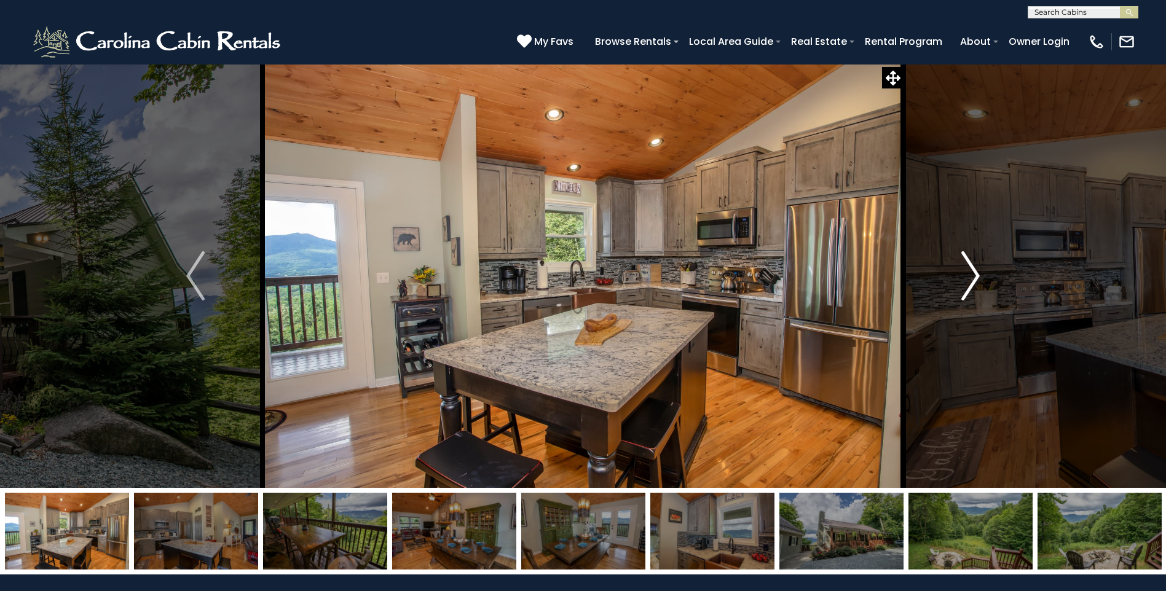
click at [976, 278] on img "Next" at bounding box center [970, 275] width 18 height 49
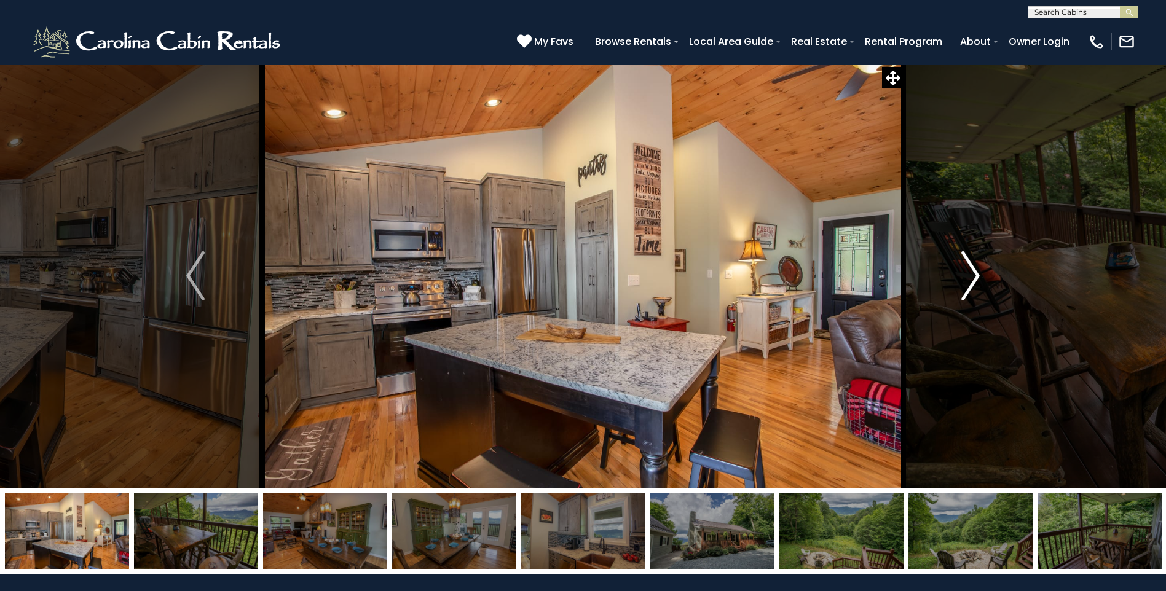
click at [976, 278] on img "Next" at bounding box center [970, 275] width 18 height 49
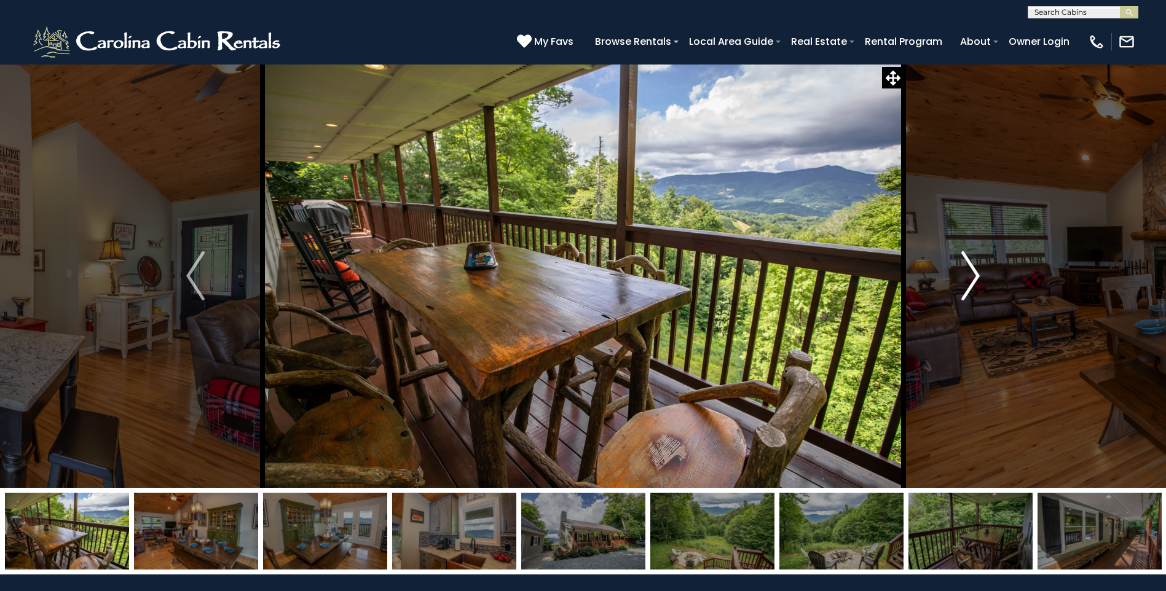
click at [976, 278] on img "Next" at bounding box center [970, 275] width 18 height 49
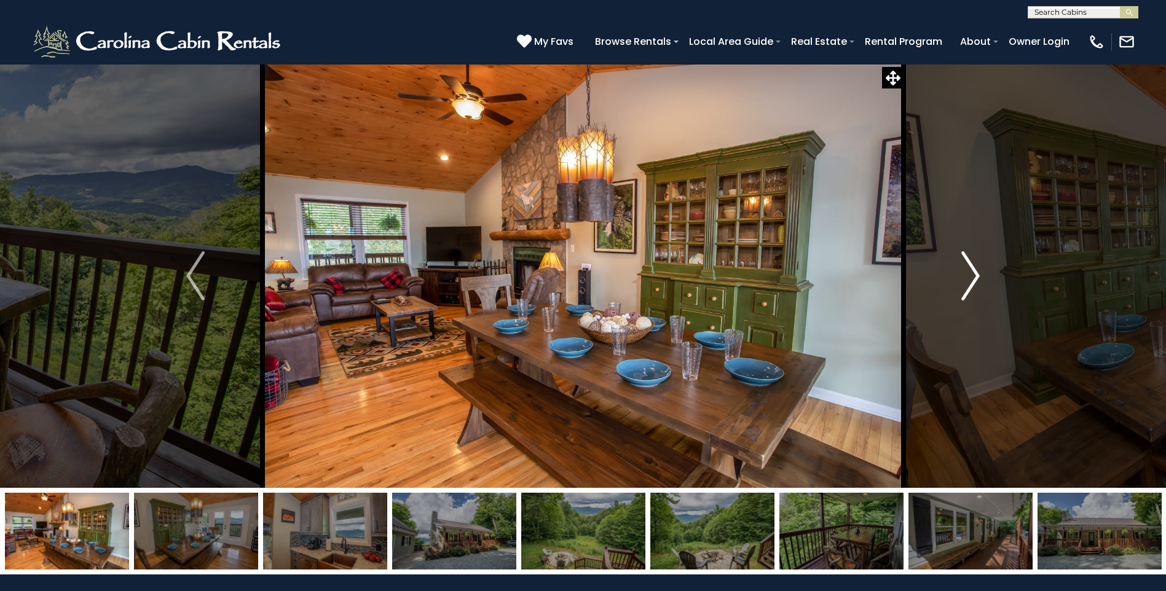
click at [976, 278] on img "Next" at bounding box center [970, 275] width 18 height 49
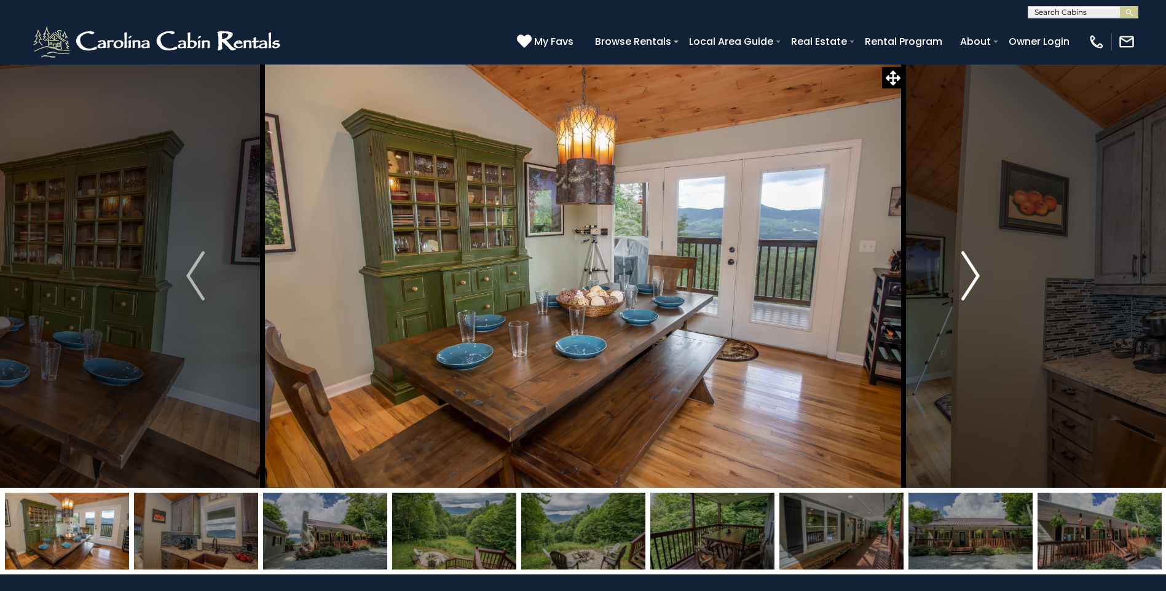
click at [976, 278] on img "Next" at bounding box center [970, 275] width 18 height 49
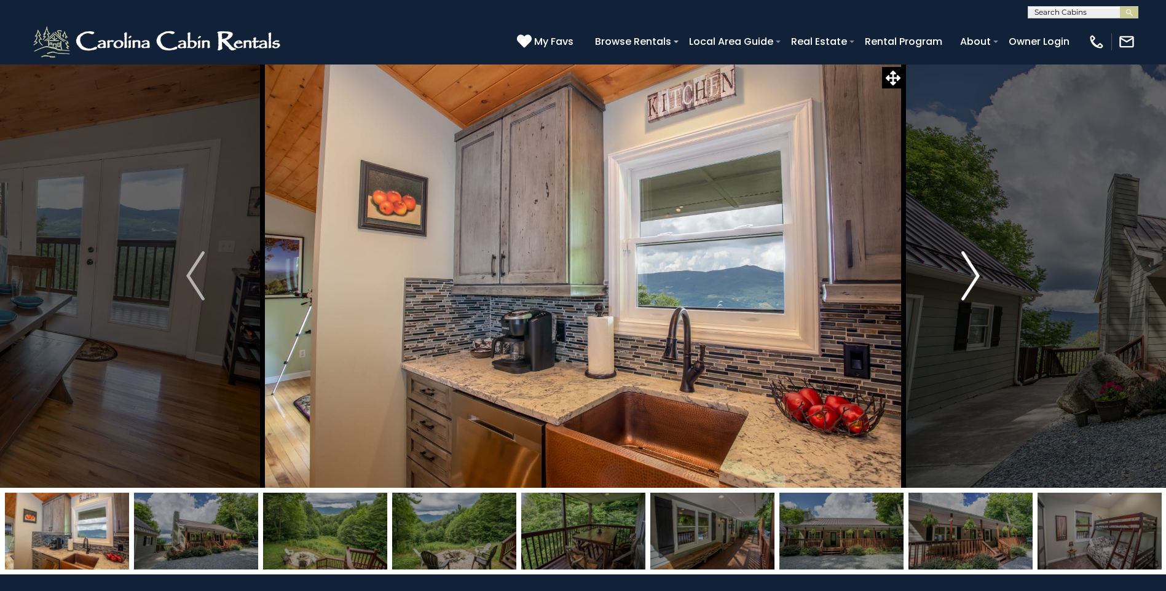
click at [976, 278] on img "Next" at bounding box center [970, 275] width 18 height 49
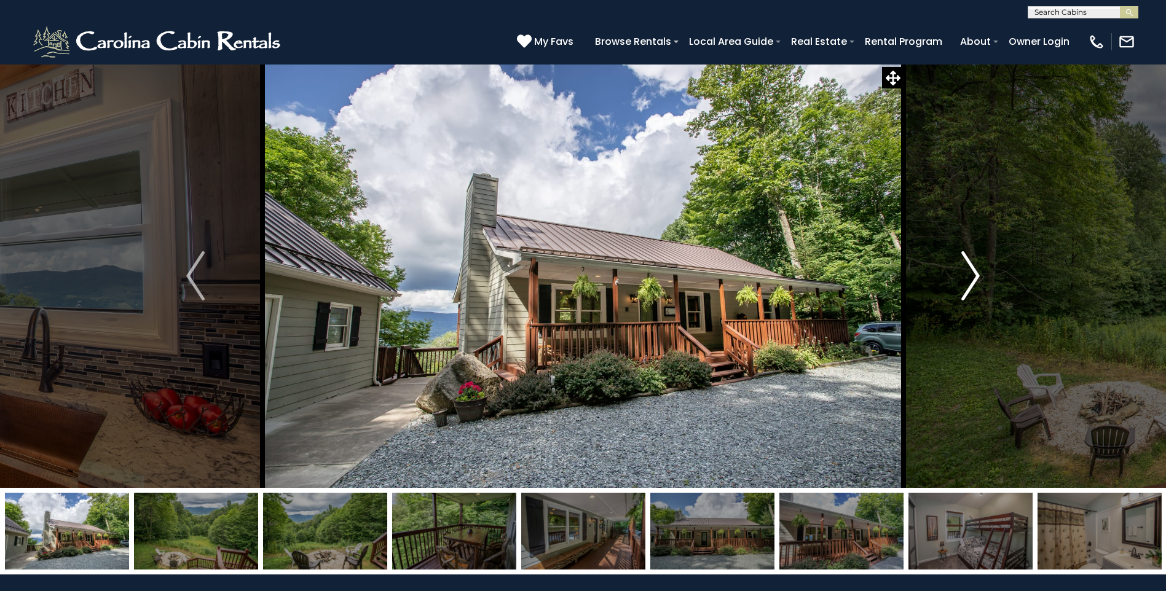
click at [976, 278] on img "Next" at bounding box center [970, 275] width 18 height 49
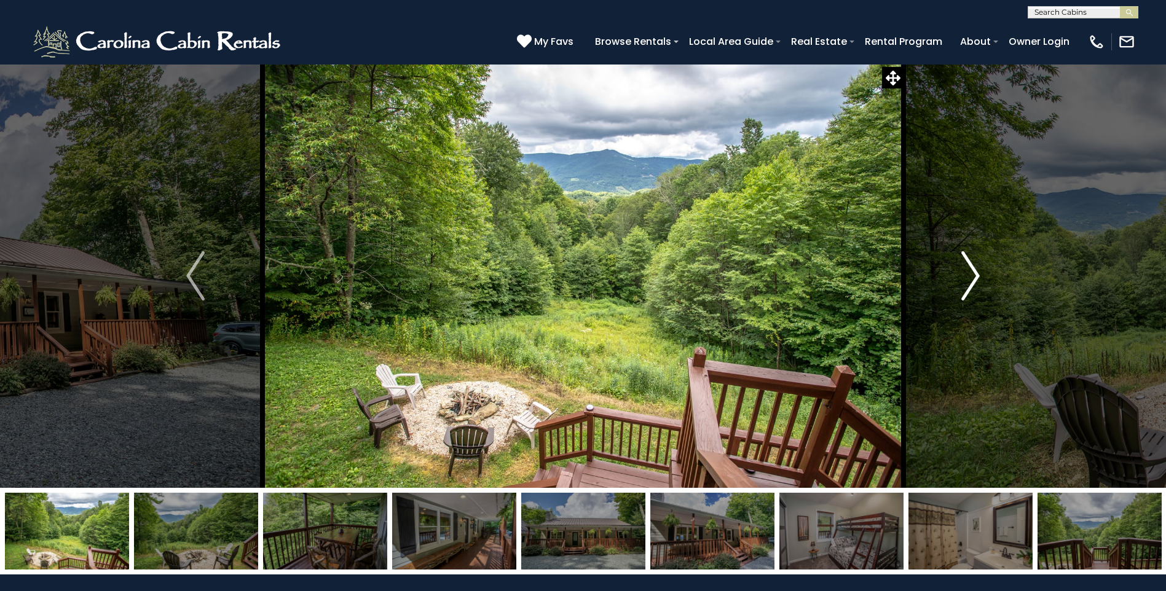
click at [976, 278] on img "Next" at bounding box center [970, 275] width 18 height 49
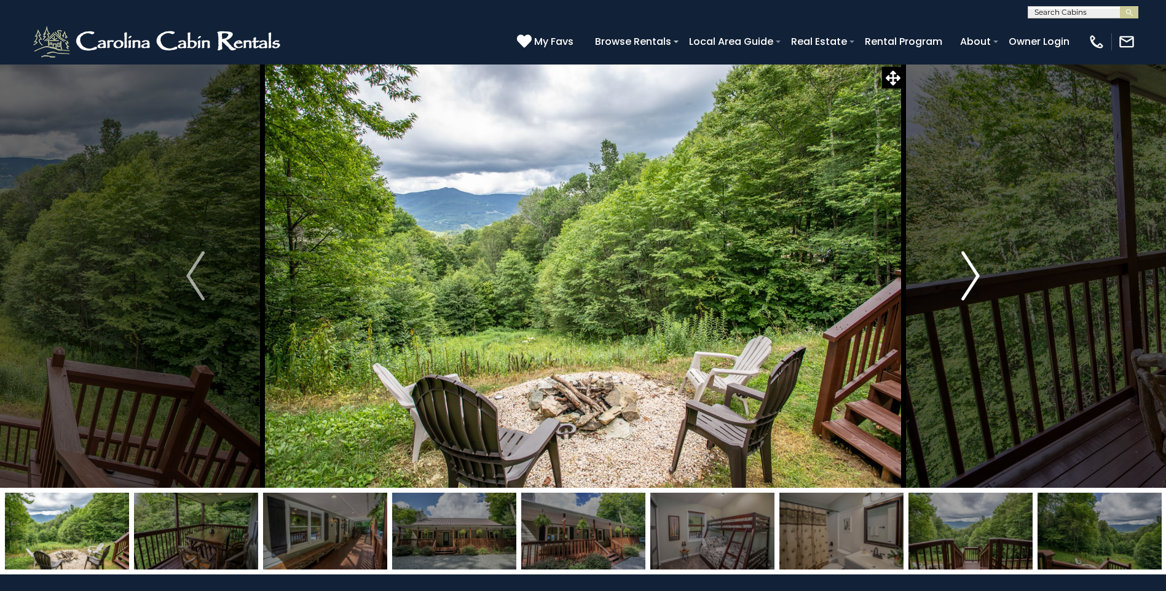
click at [976, 278] on img "Next" at bounding box center [970, 275] width 18 height 49
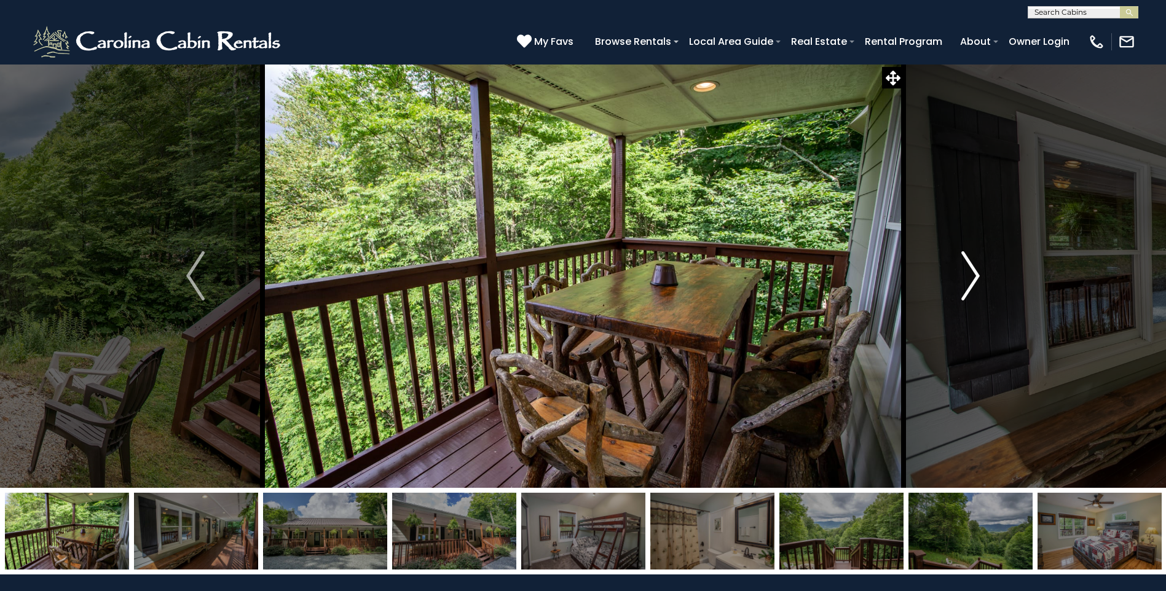
click at [976, 278] on img "Next" at bounding box center [970, 275] width 18 height 49
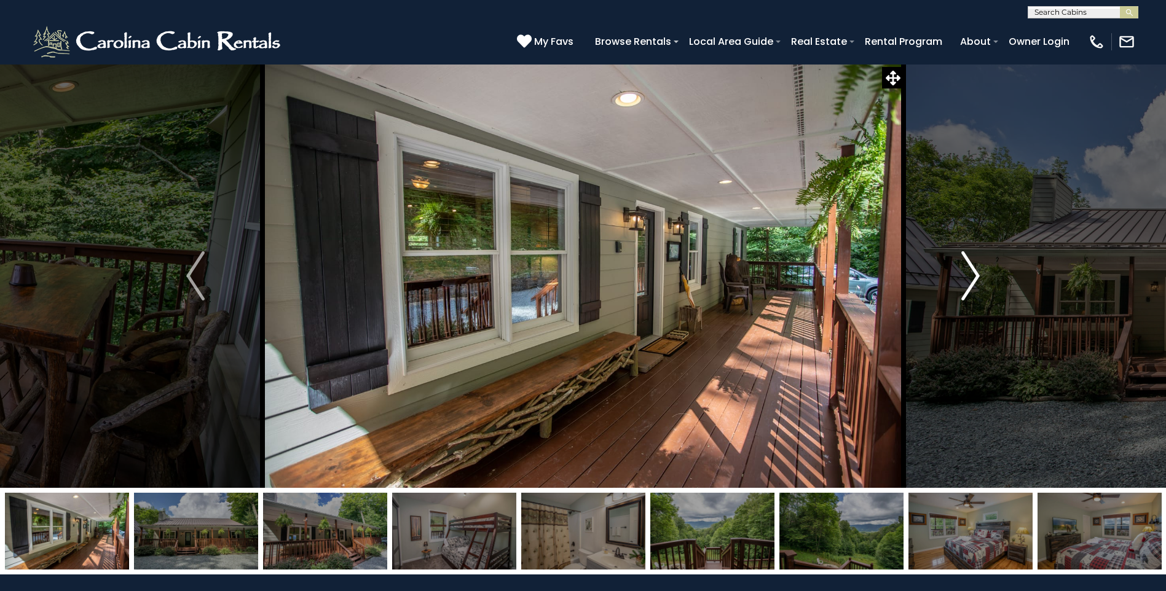
click at [976, 278] on img "Next" at bounding box center [970, 275] width 18 height 49
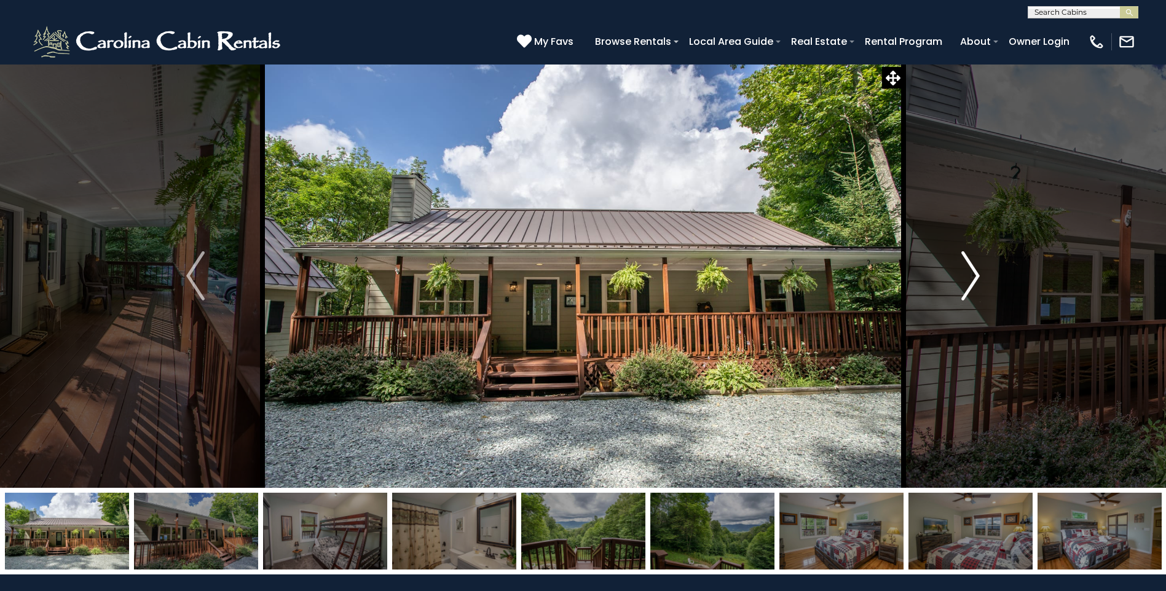
click at [976, 278] on img "Next" at bounding box center [970, 275] width 18 height 49
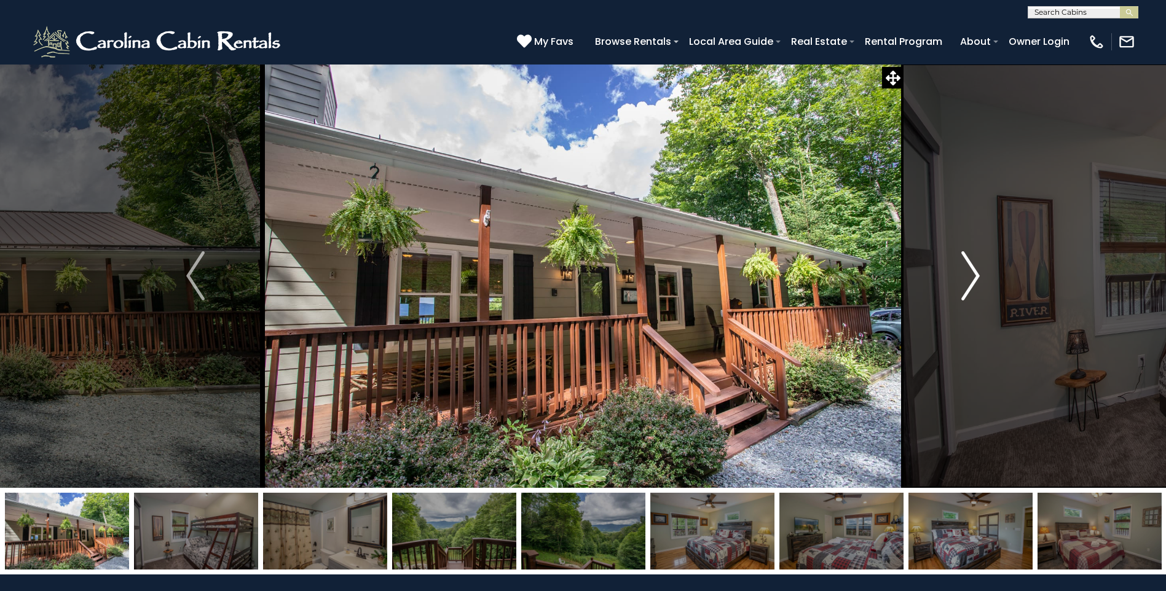
click at [976, 278] on img "Next" at bounding box center [970, 275] width 18 height 49
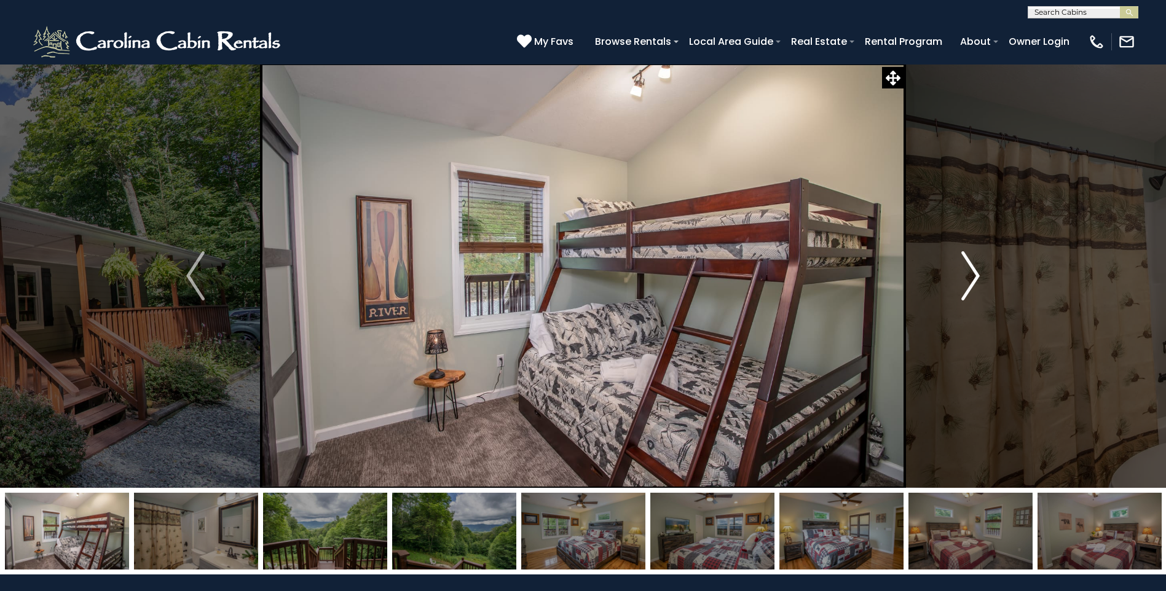
click at [976, 278] on img "Next" at bounding box center [970, 275] width 18 height 49
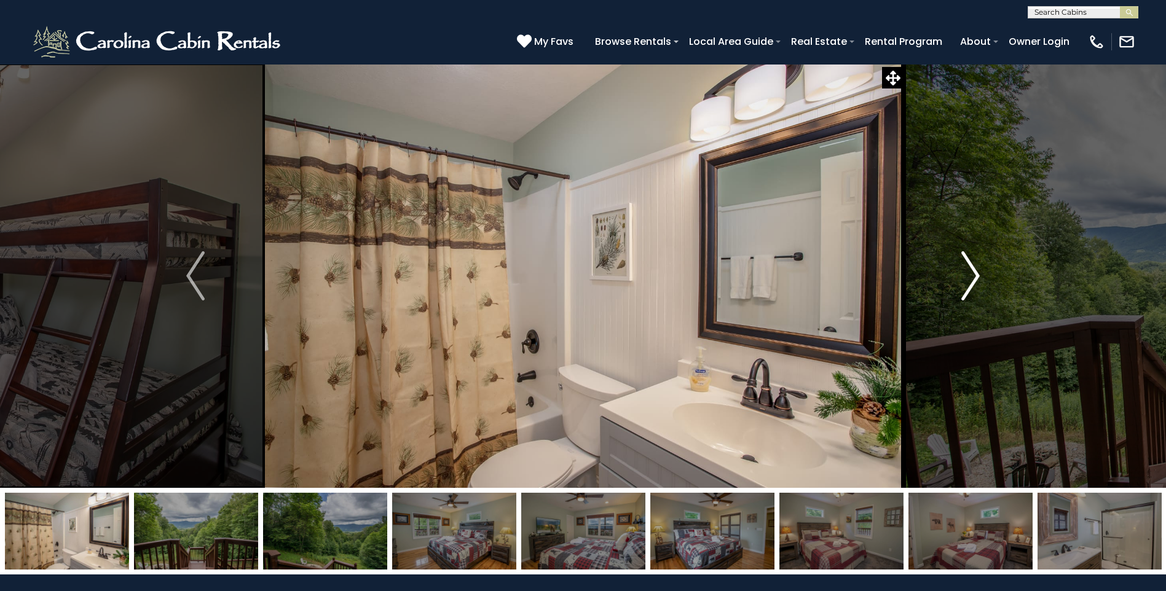
click at [976, 278] on img "Next" at bounding box center [970, 275] width 18 height 49
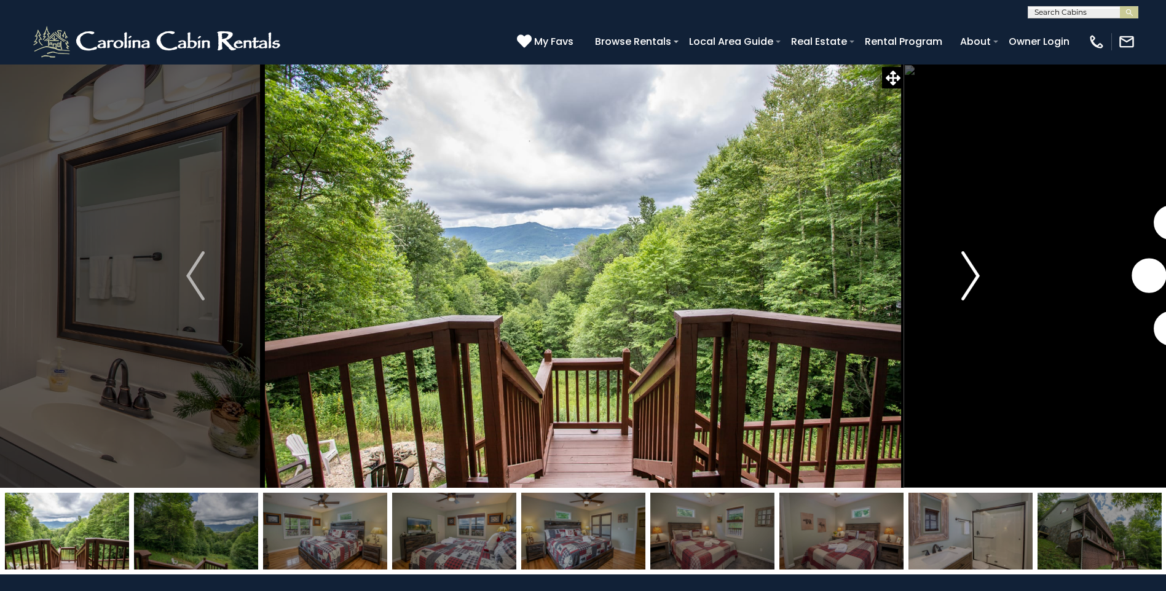
click at [976, 278] on img "Next" at bounding box center [970, 275] width 18 height 49
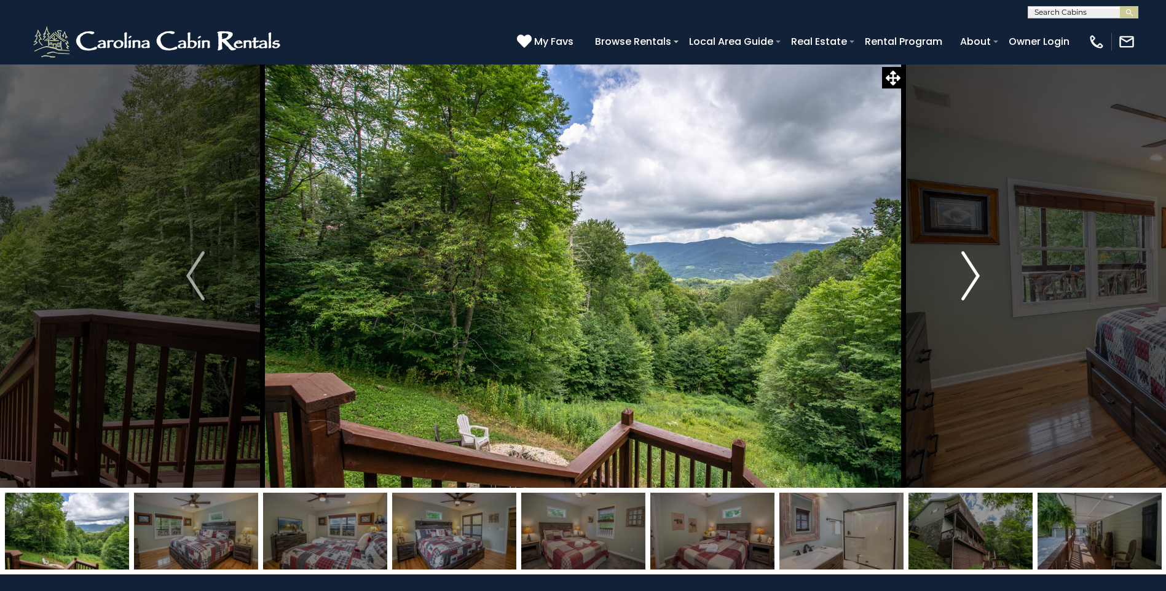
click at [976, 278] on img "Next" at bounding box center [970, 275] width 18 height 49
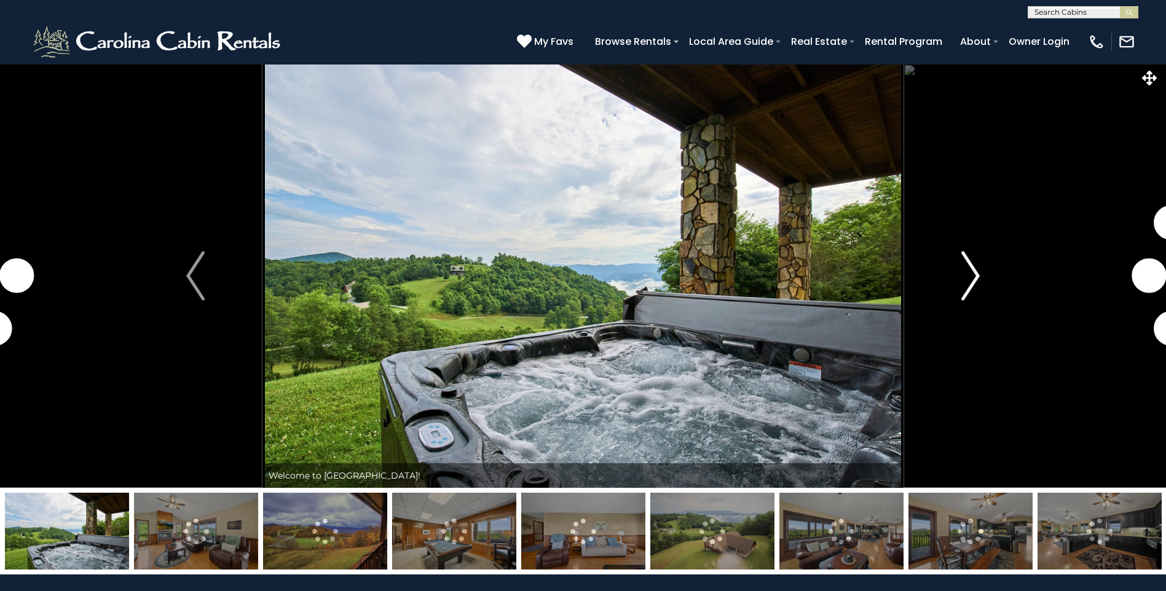
click at [979, 274] on img "Next" at bounding box center [970, 275] width 18 height 49
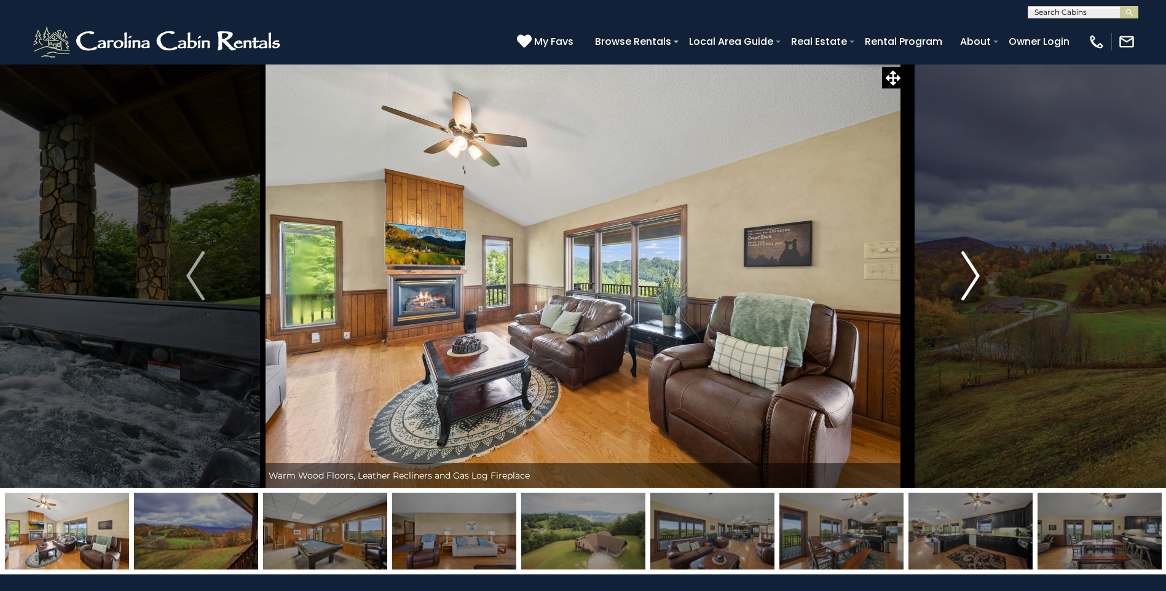
click at [968, 274] on img "Next" at bounding box center [970, 275] width 18 height 49
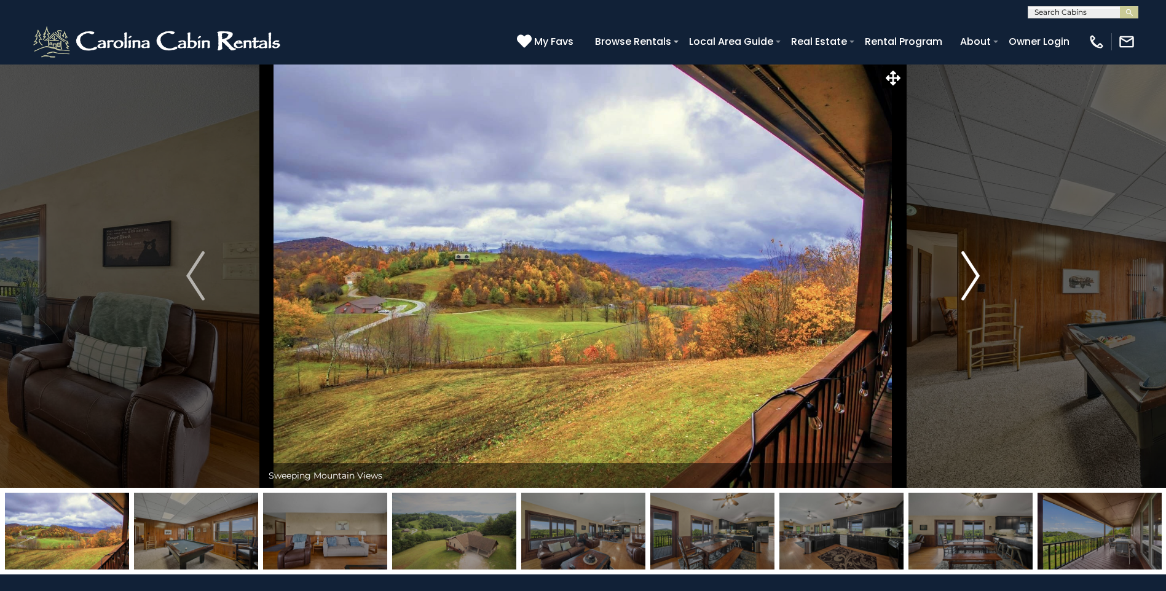
click at [975, 278] on img "Next" at bounding box center [970, 275] width 18 height 49
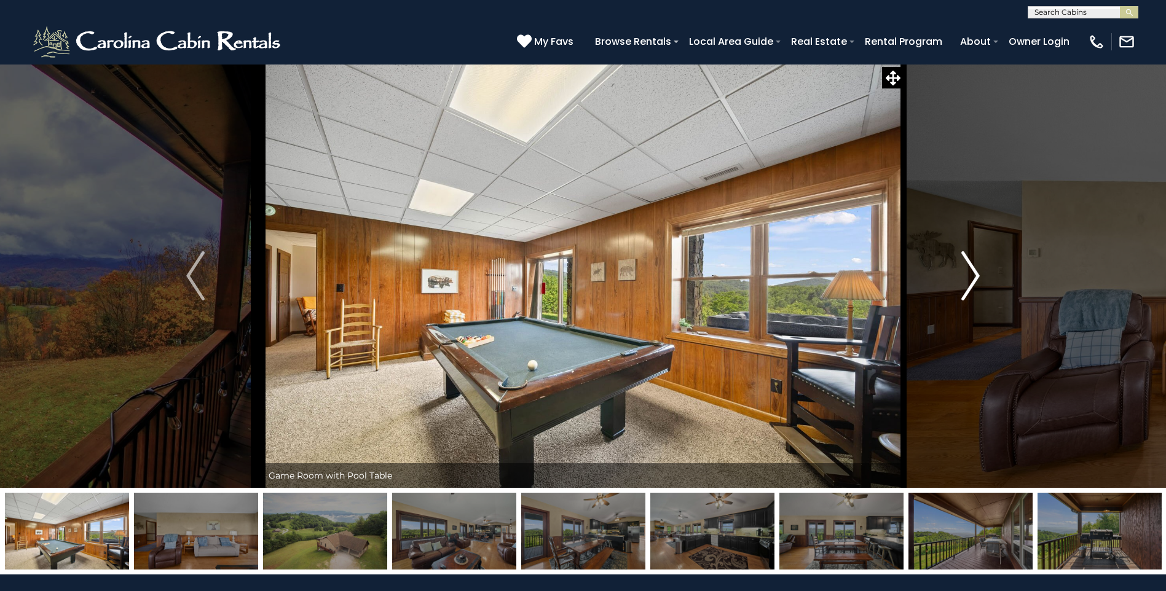
click at [975, 278] on img "Next" at bounding box center [970, 275] width 18 height 49
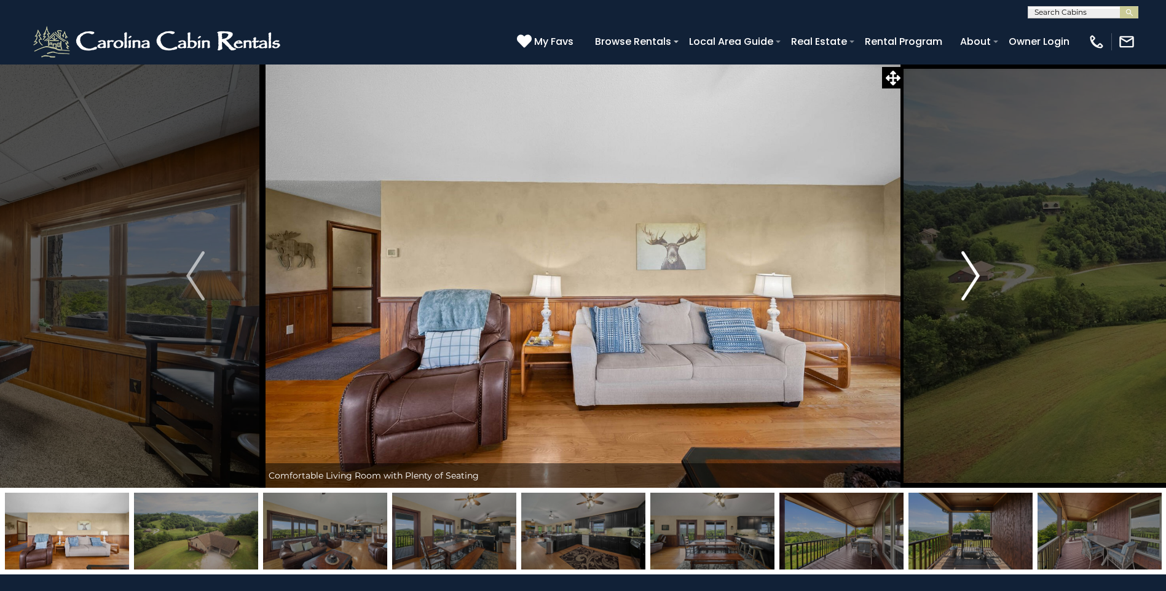
click at [975, 278] on img "Next" at bounding box center [970, 275] width 18 height 49
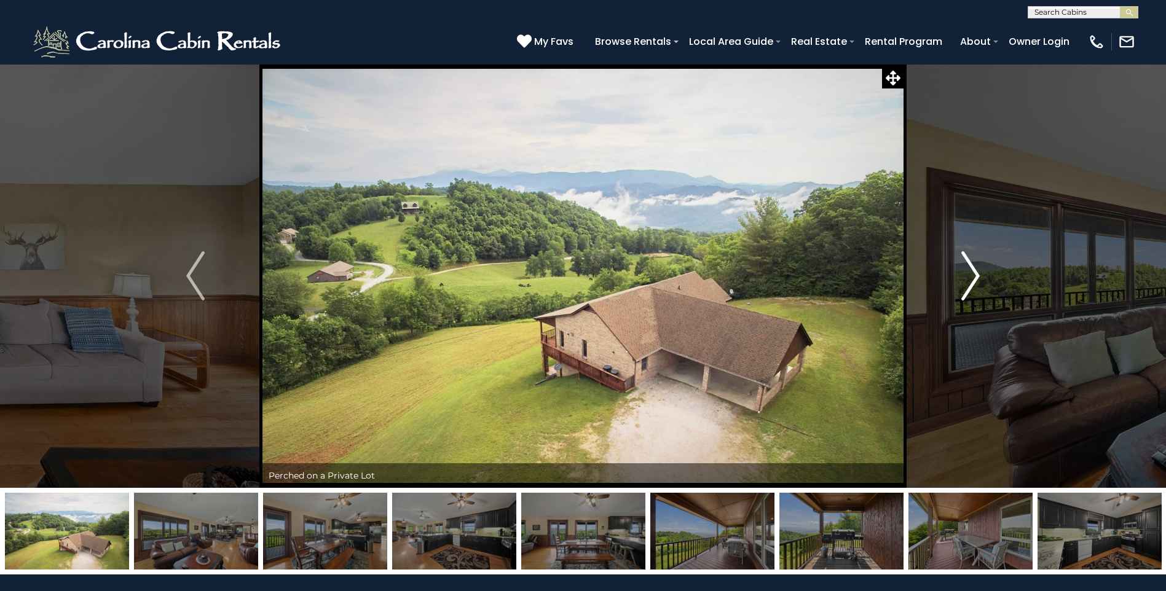
click at [975, 278] on img "Next" at bounding box center [970, 275] width 18 height 49
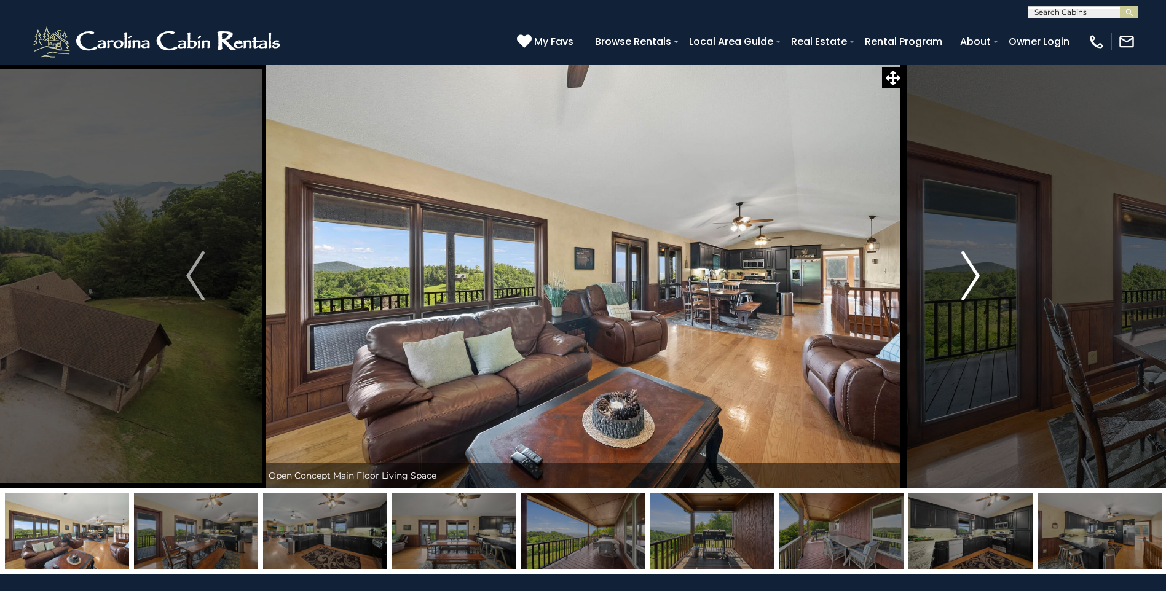
click at [975, 278] on img "Next" at bounding box center [970, 275] width 18 height 49
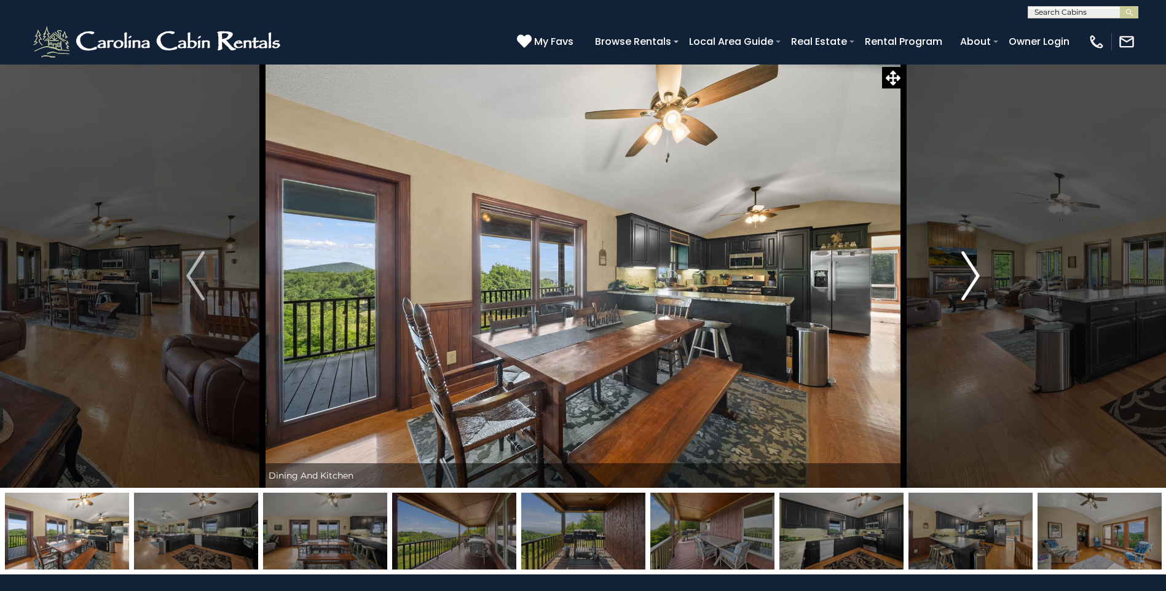
click at [975, 278] on img "Next" at bounding box center [970, 275] width 18 height 49
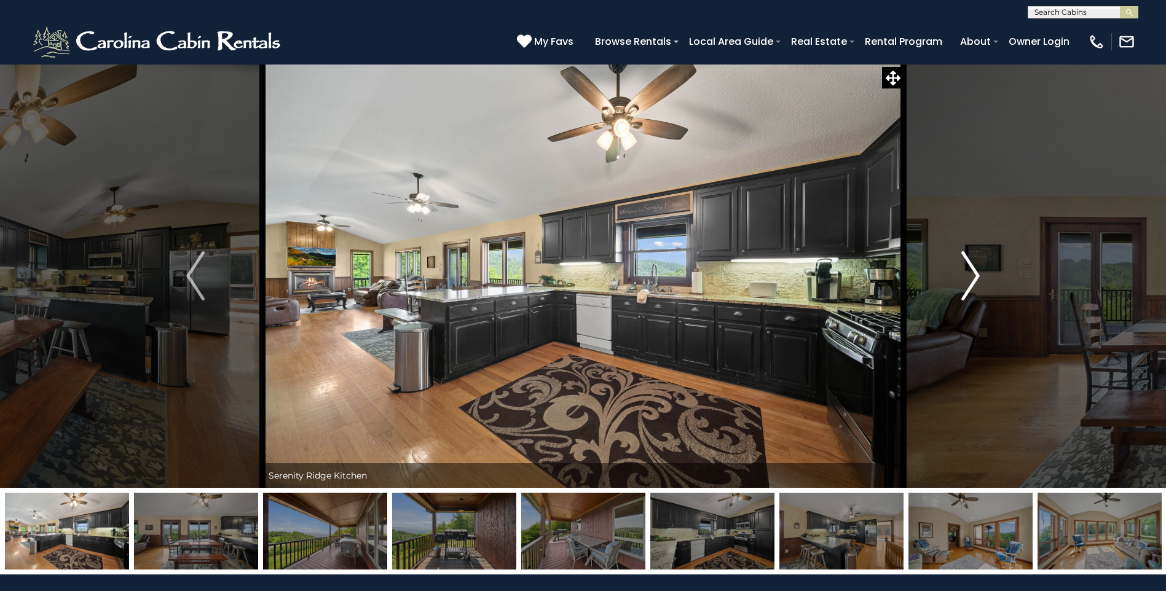
click at [975, 278] on img "Next" at bounding box center [970, 275] width 18 height 49
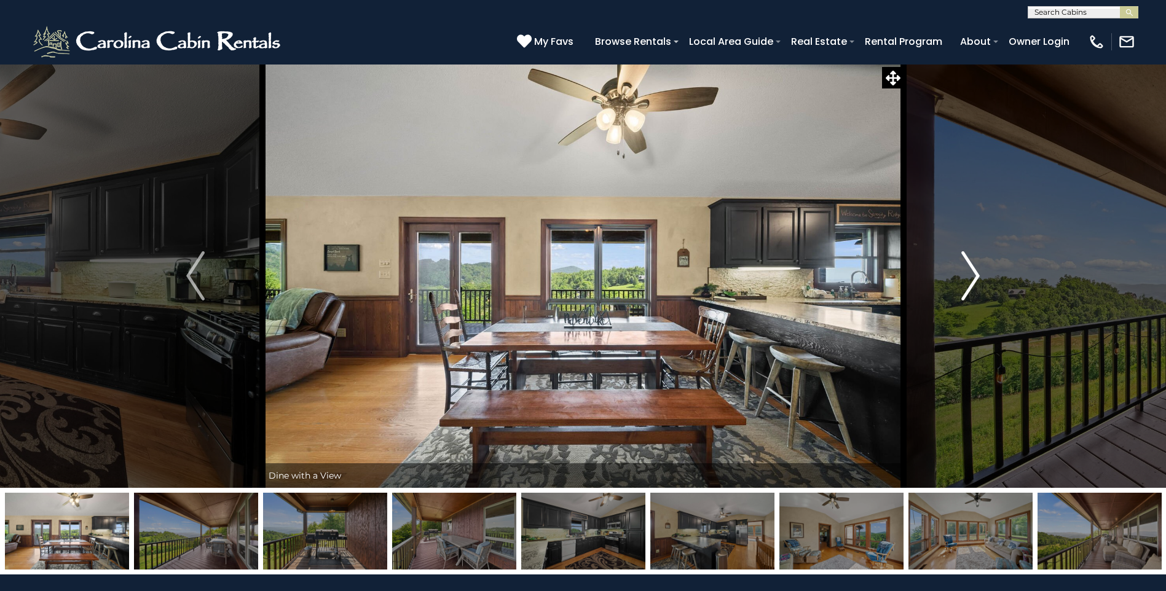
click at [975, 278] on img "Next" at bounding box center [970, 275] width 18 height 49
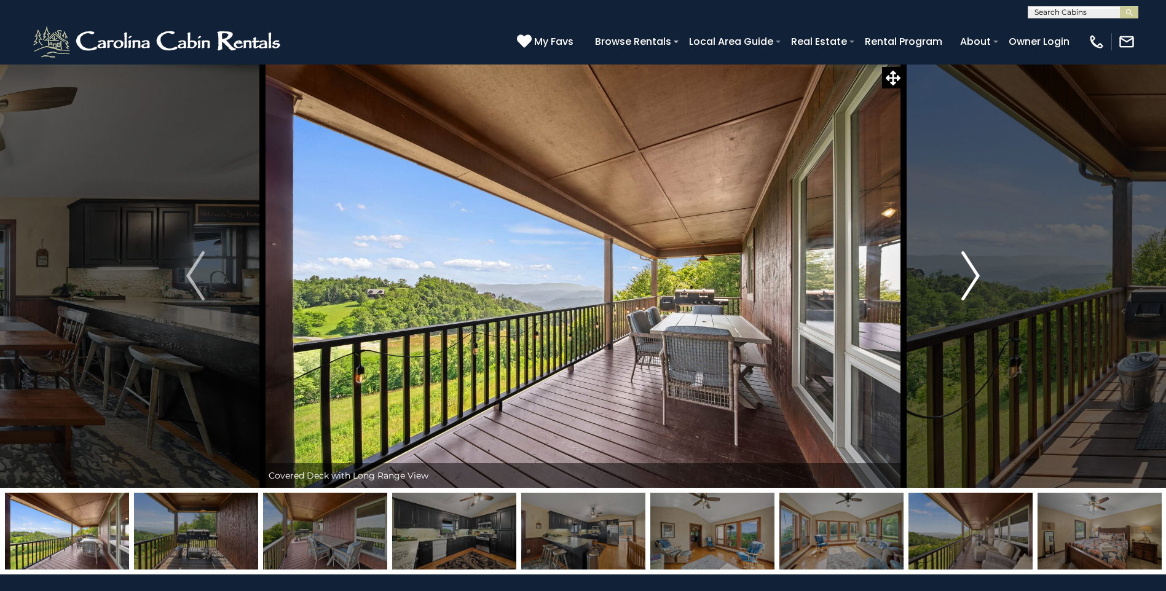
click at [975, 278] on img "Next" at bounding box center [970, 275] width 18 height 49
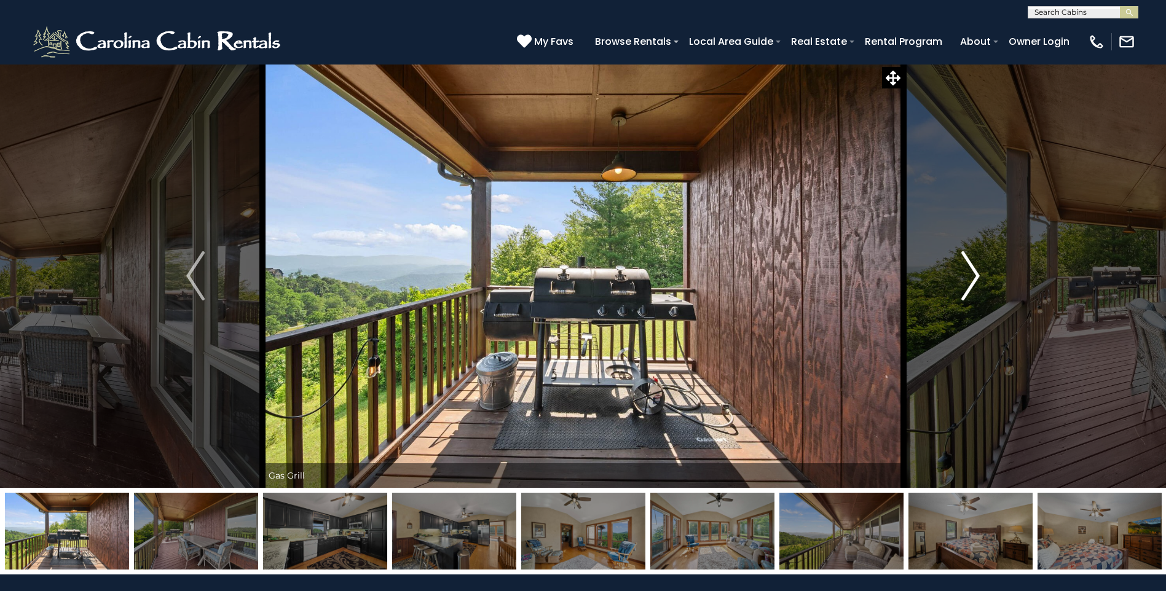
click at [975, 278] on img "Next" at bounding box center [970, 275] width 18 height 49
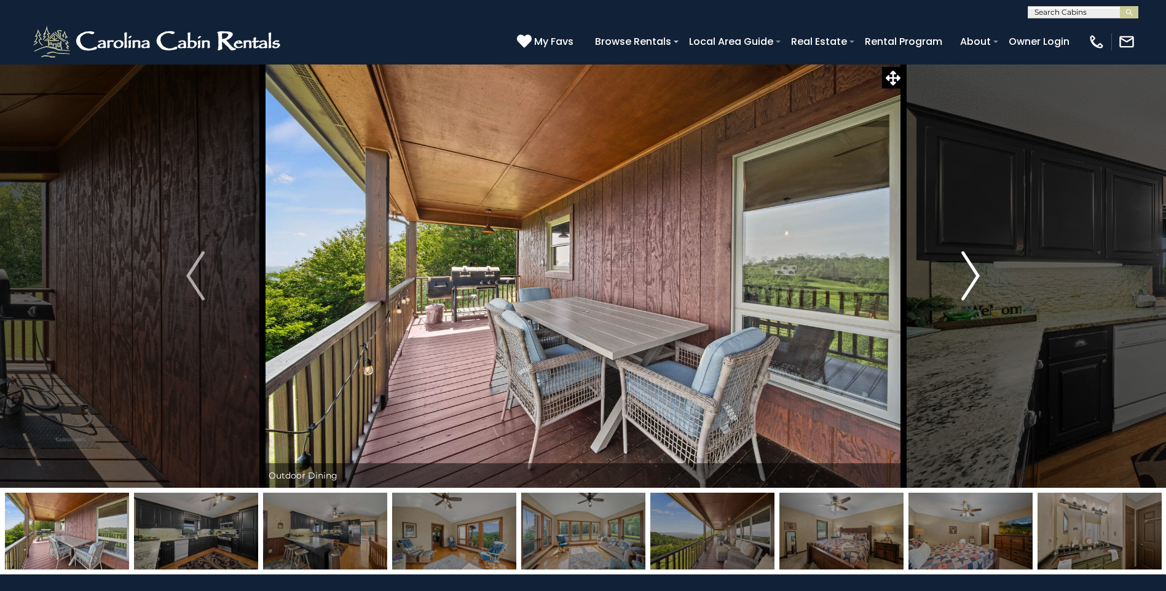
click at [975, 278] on img "Next" at bounding box center [970, 275] width 18 height 49
